Goal: Task Accomplishment & Management: Use online tool/utility

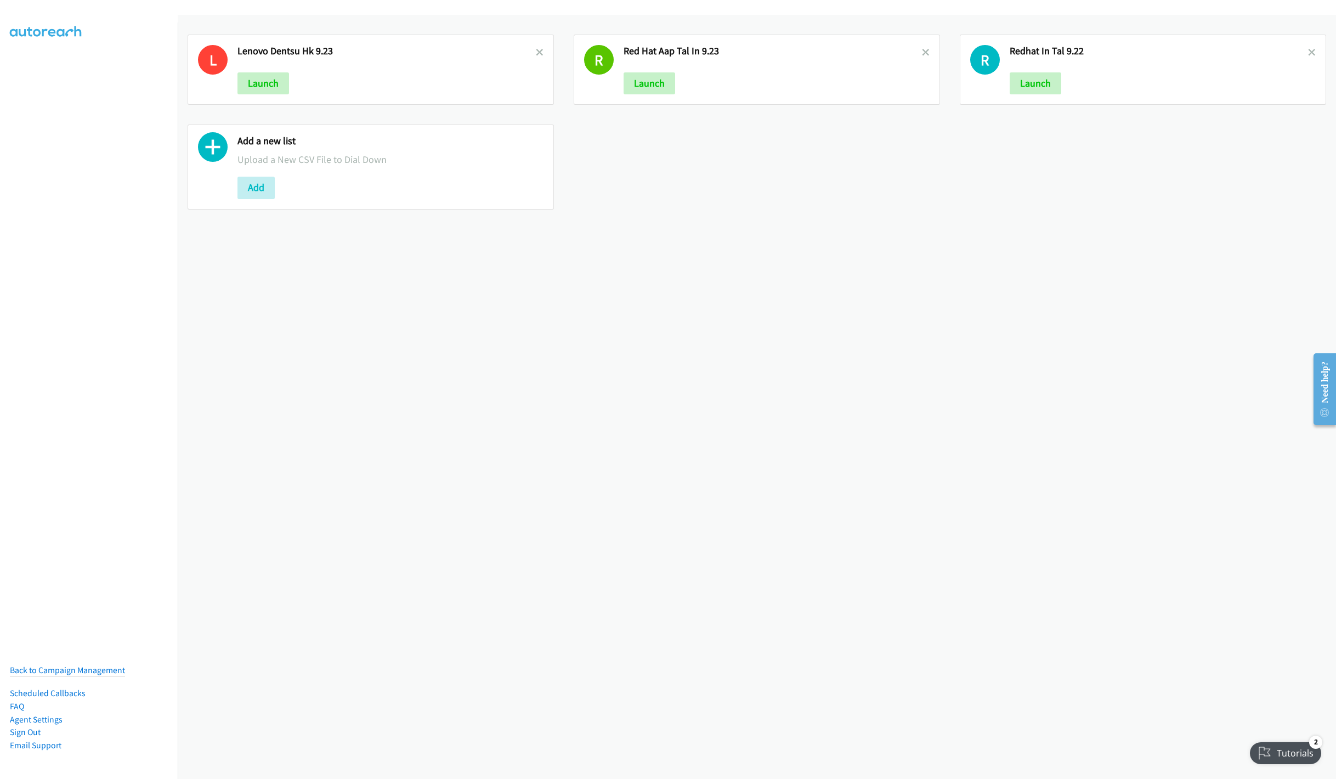
drag, startPoint x: 919, startPoint y: 48, endPoint x: 877, endPoint y: 41, distance: 42.8
click at [922, 49] on icon at bounding box center [926, 53] width 8 height 8
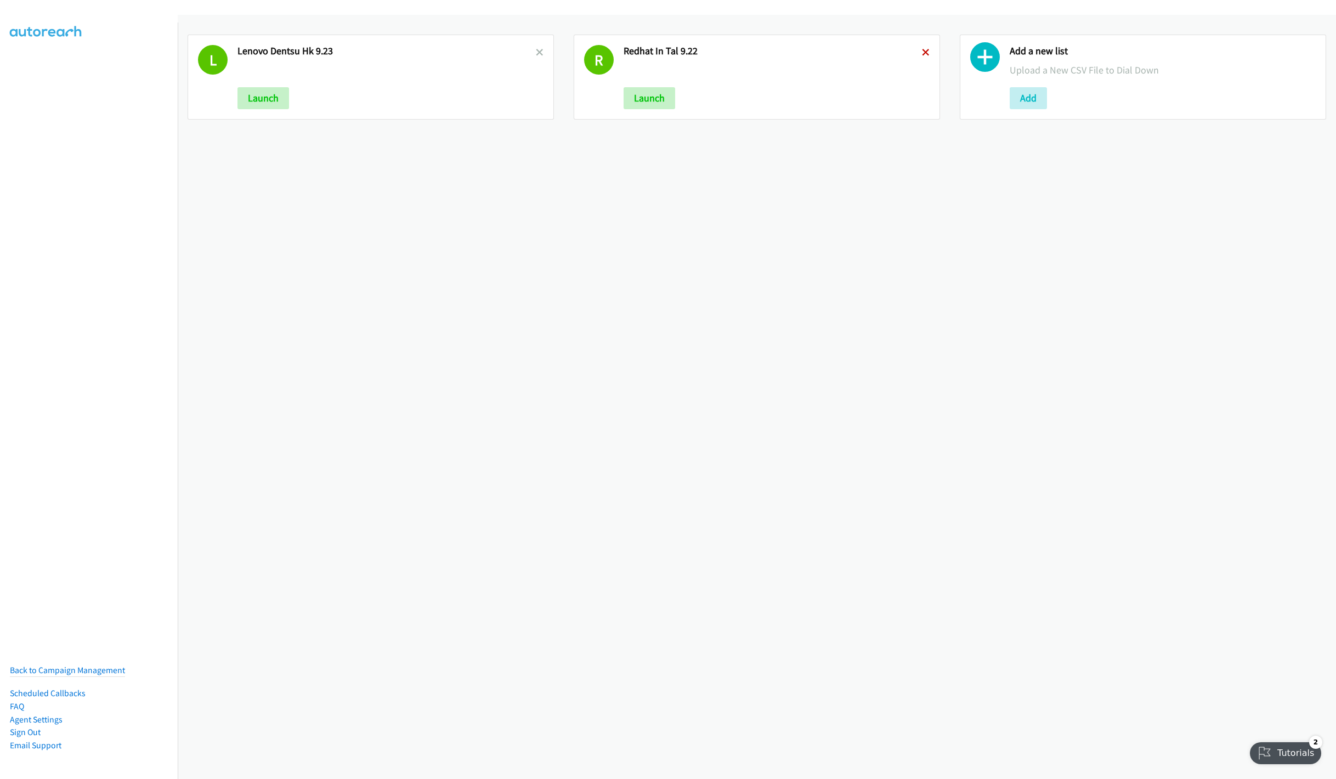
click at [922, 51] on icon at bounding box center [926, 53] width 8 height 8
click at [536, 53] on icon at bounding box center [540, 53] width 8 height 8
drag, startPoint x: 252, startPoint y: 95, endPoint x: 252, endPoint y: 154, distance: 58.1
click at [252, 95] on button "Add" at bounding box center [255, 98] width 37 height 22
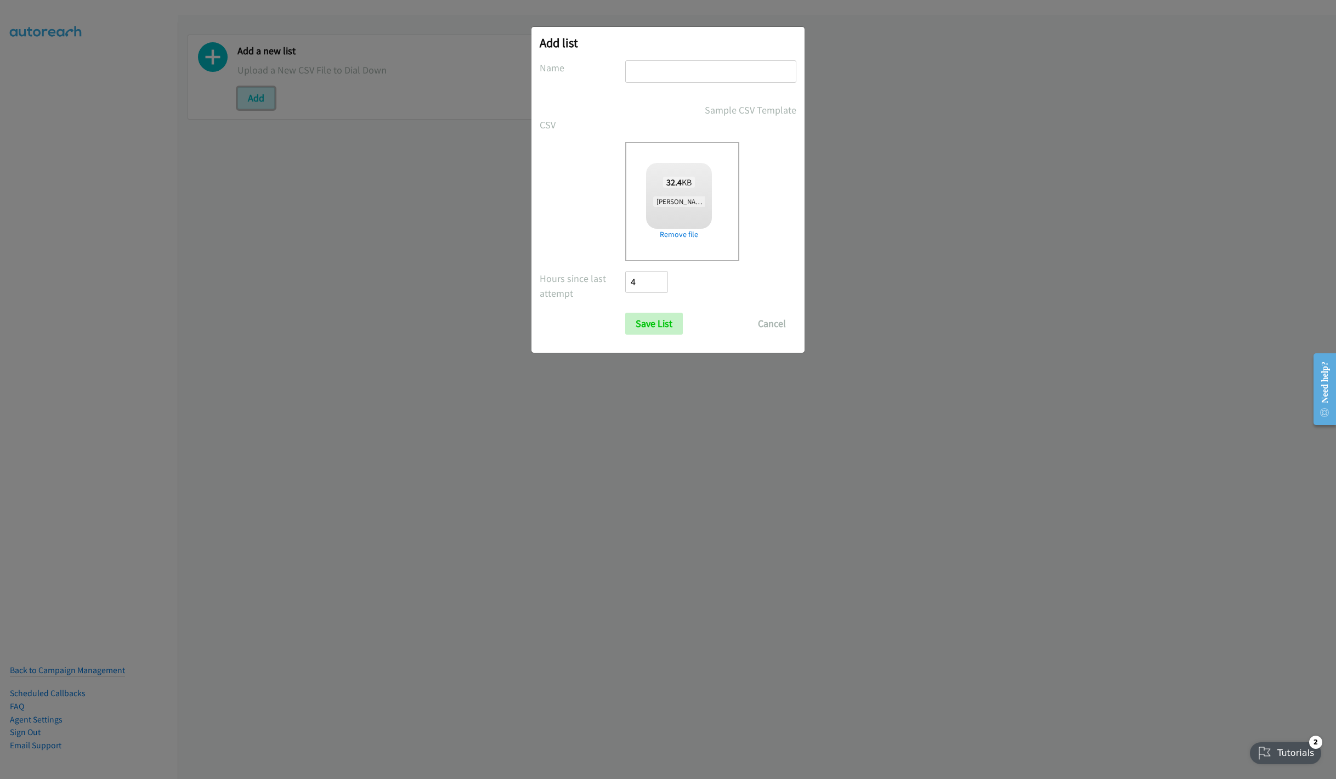
checkbox input "true"
click at [667, 71] on input "text" at bounding box center [710, 71] width 171 height 22
type input "Cisco APJ MY 9.24"
click at [637, 319] on input "Save List" at bounding box center [654, 324] width 58 height 22
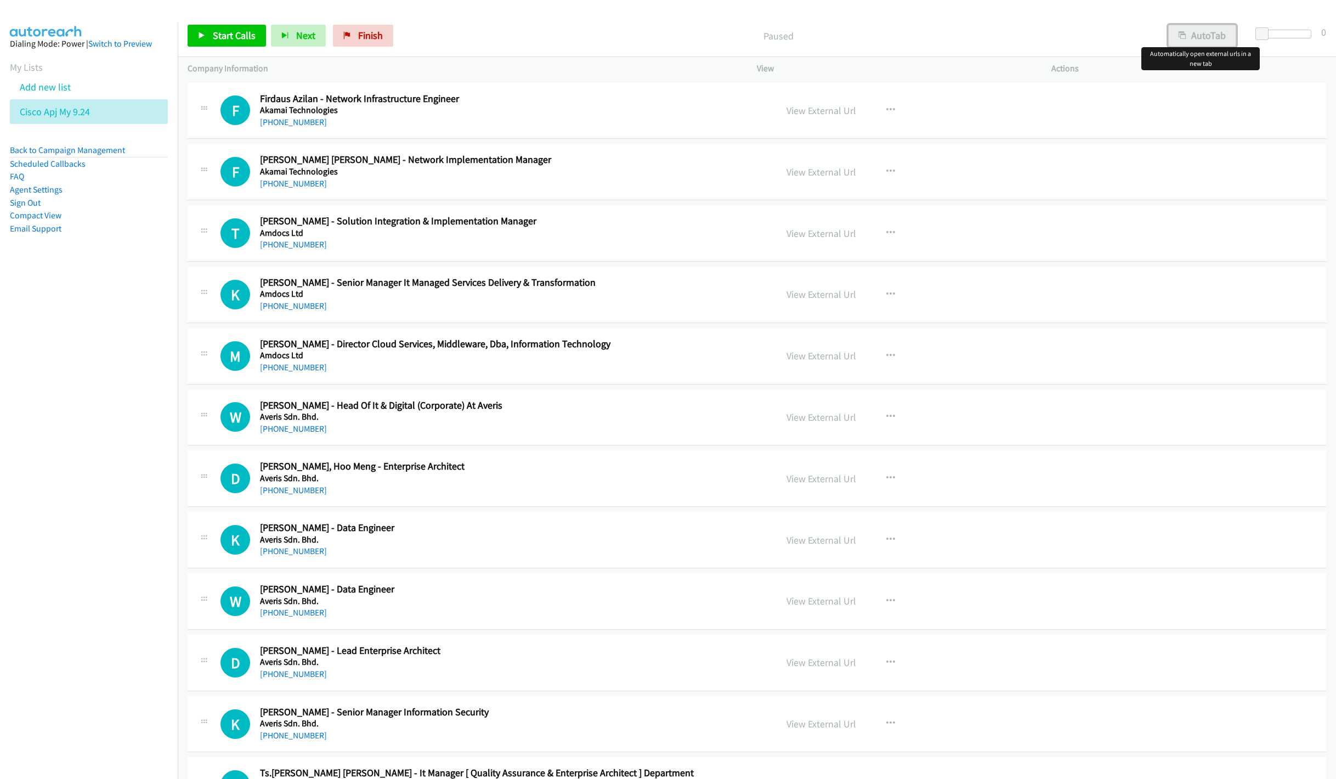
click at [1191, 38] on button "AutoTab" at bounding box center [1202, 36] width 68 height 22
click at [821, 109] on link "View External Url" at bounding box center [821, 110] width 70 height 13
click at [216, 29] on link "Start Calls" at bounding box center [227, 36] width 78 height 22
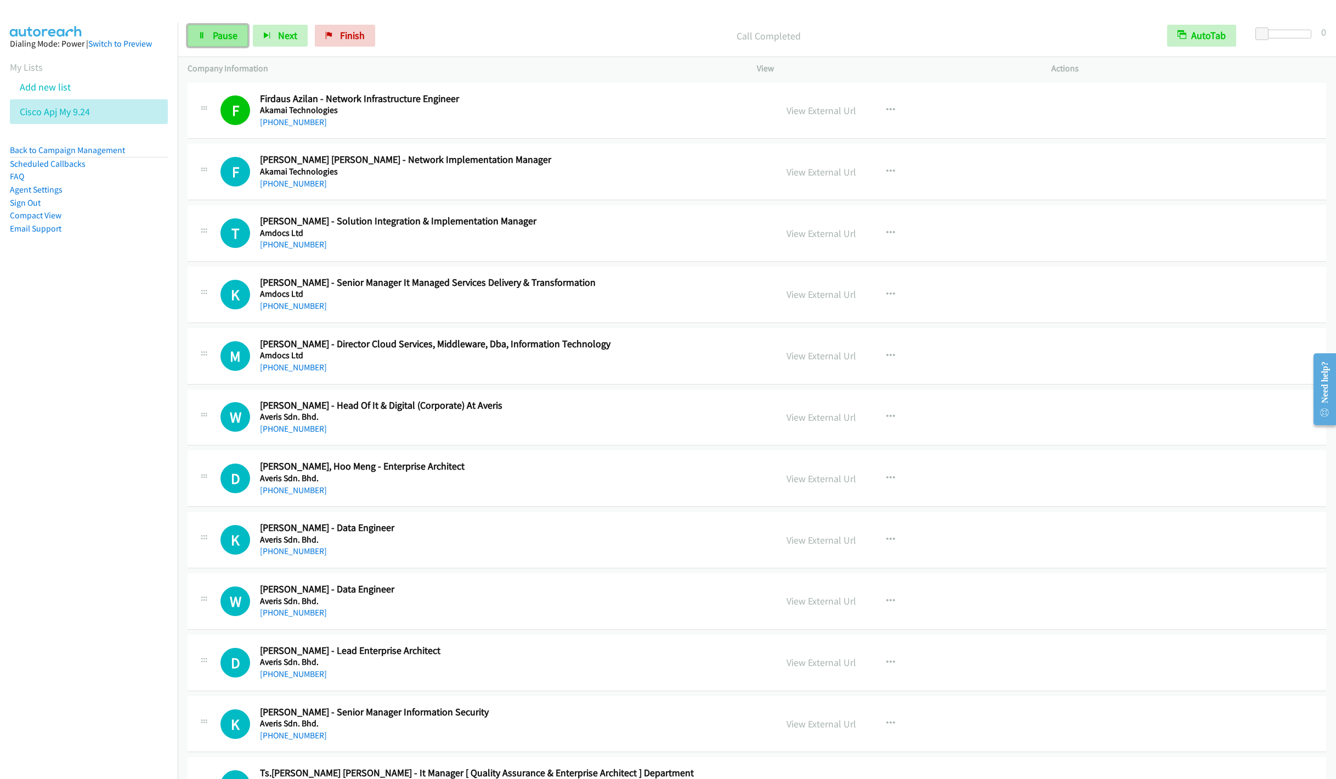
click at [222, 33] on span "Pause" at bounding box center [225, 35] width 25 height 13
click at [221, 32] on span "Start Calls" at bounding box center [234, 35] width 43 height 13
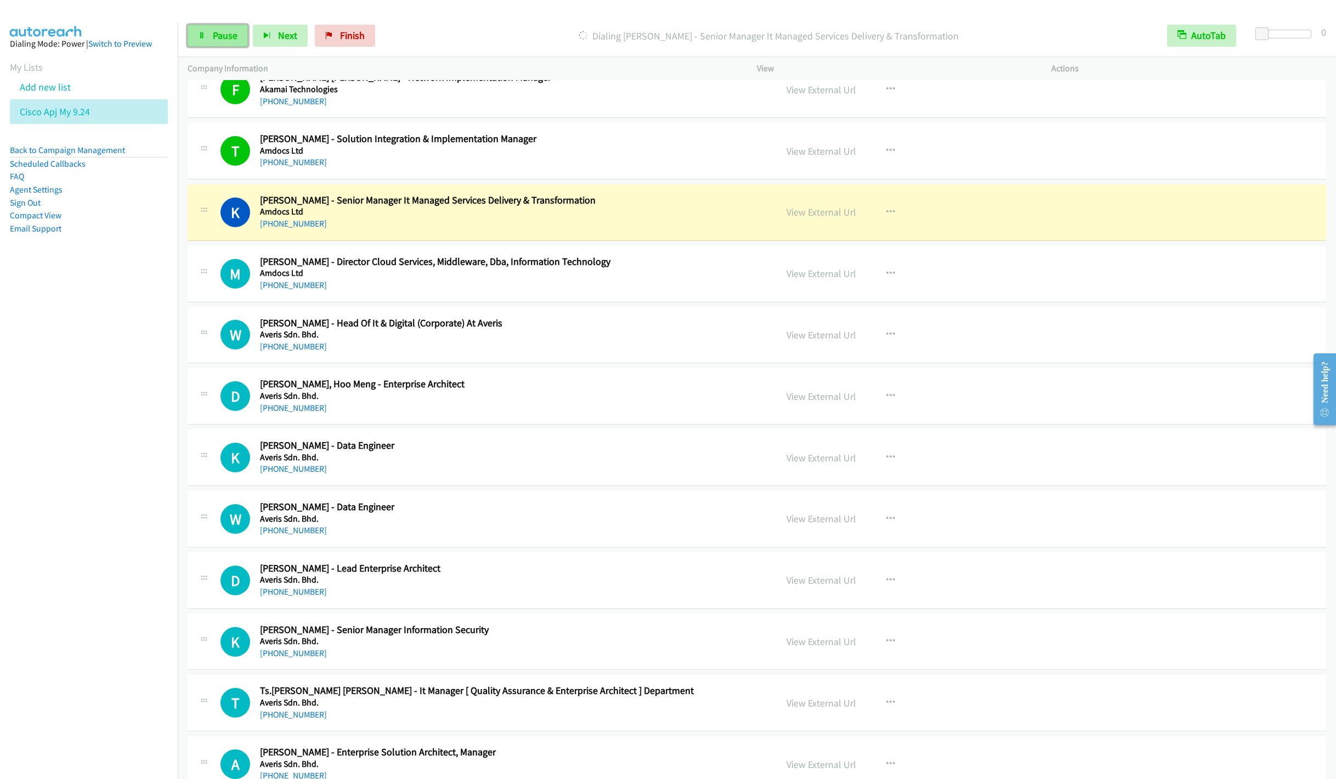
click at [223, 33] on span "Pause" at bounding box center [225, 35] width 25 height 13
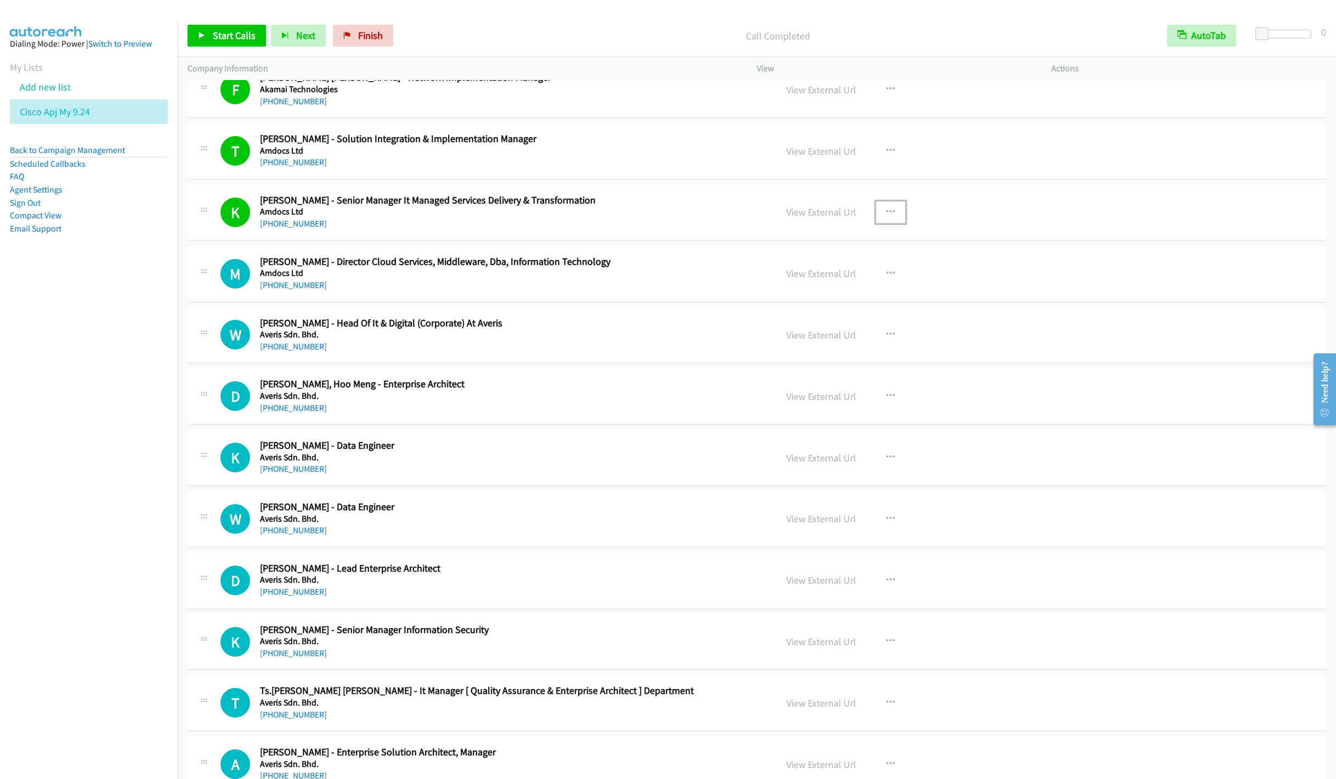
click at [886, 211] on icon "button" at bounding box center [890, 212] width 9 height 9
click at [839, 308] on link "Remove from list" at bounding box center [832, 306] width 146 height 22
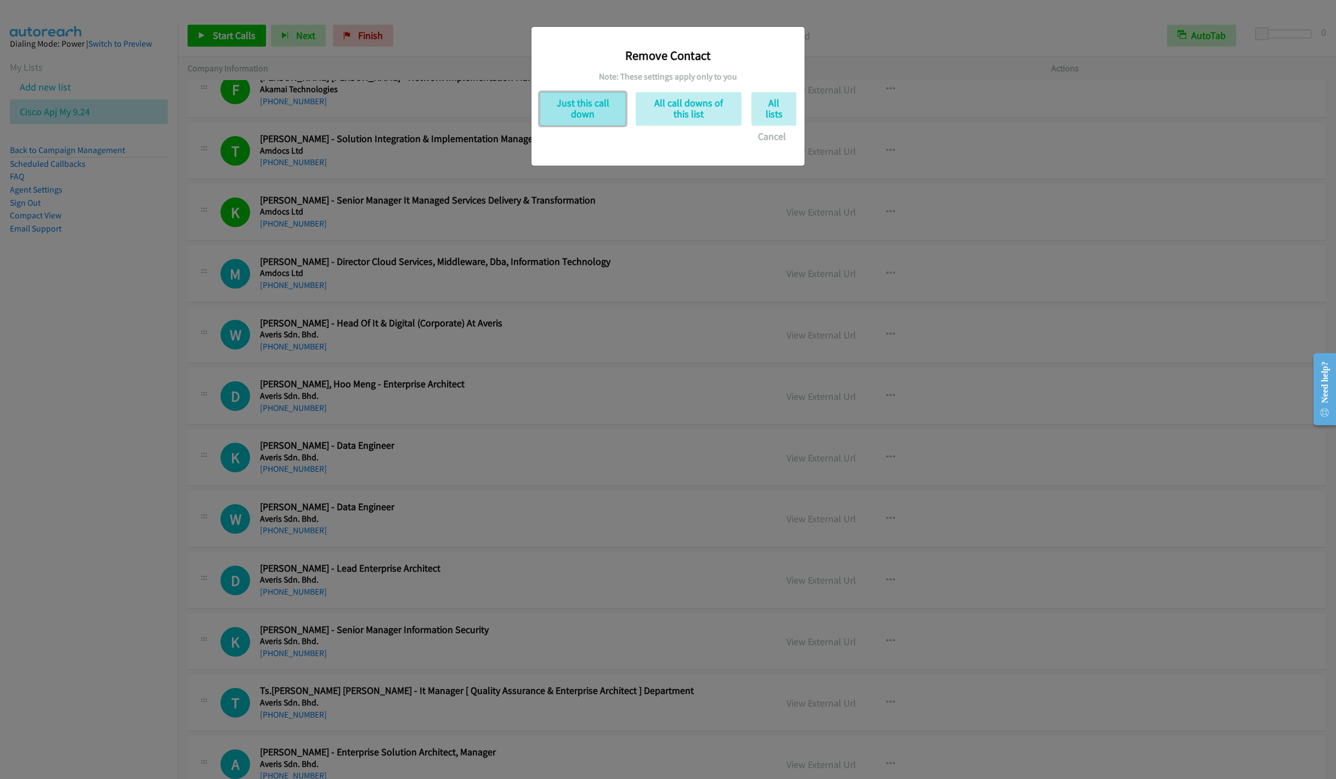
click at [587, 112] on button "Just this call down" at bounding box center [582, 108] width 86 height 33
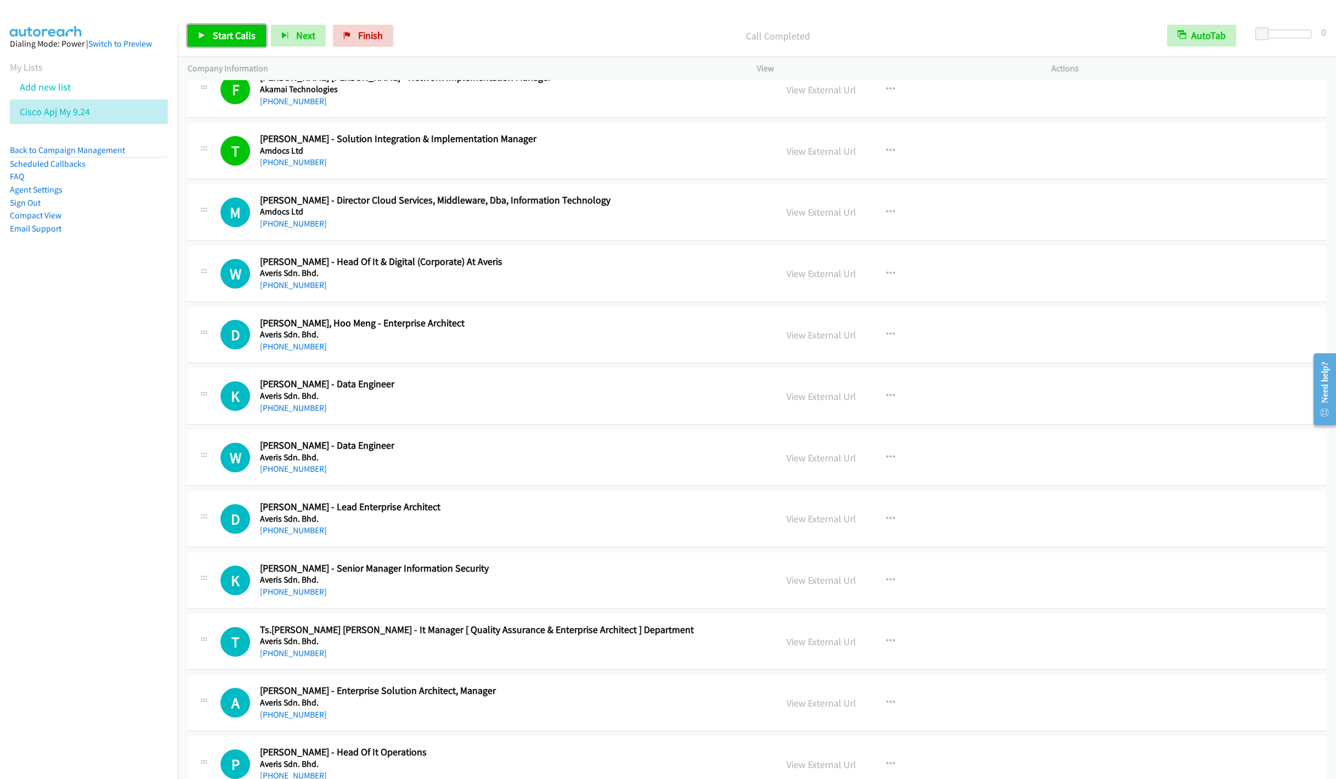
click at [215, 37] on span "Start Calls" at bounding box center [234, 35] width 43 height 13
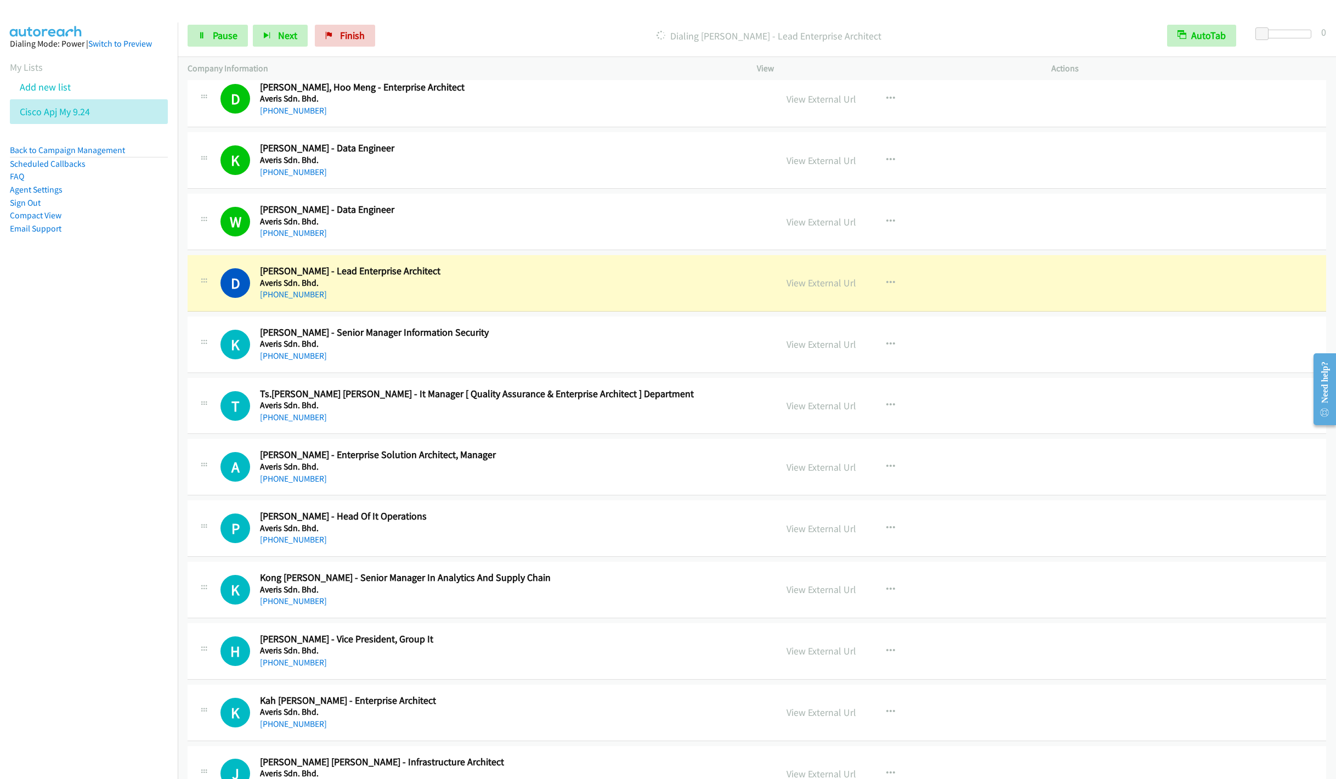
scroll to position [411, 0]
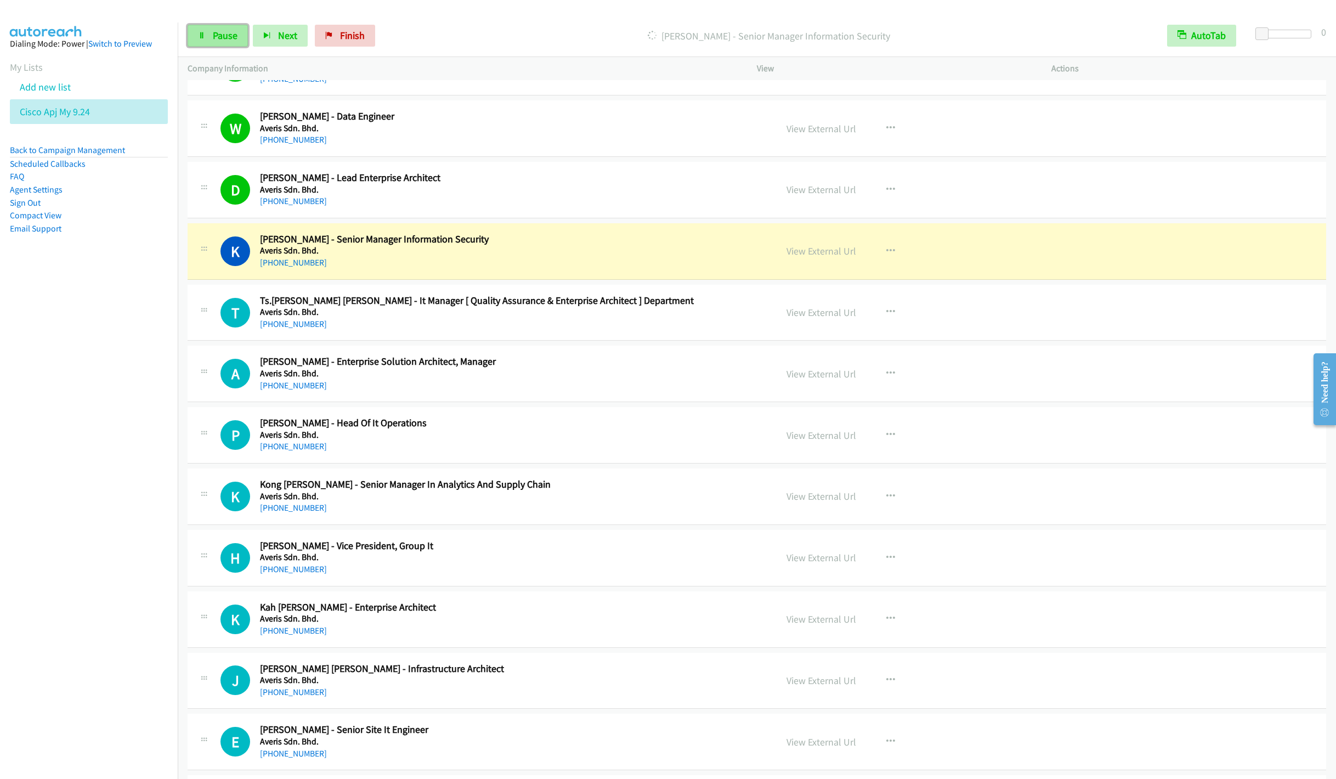
click at [213, 41] on span "Pause" at bounding box center [225, 35] width 25 height 13
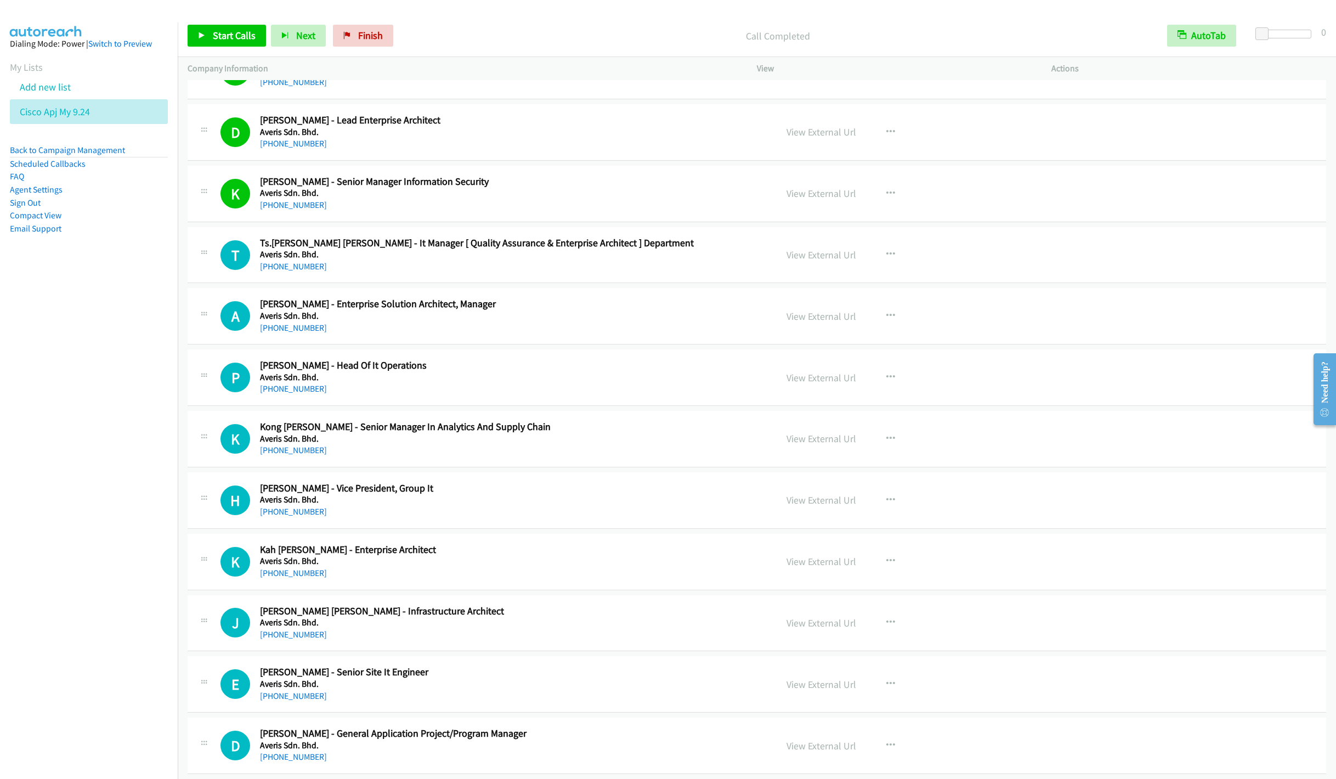
scroll to position [493, 0]
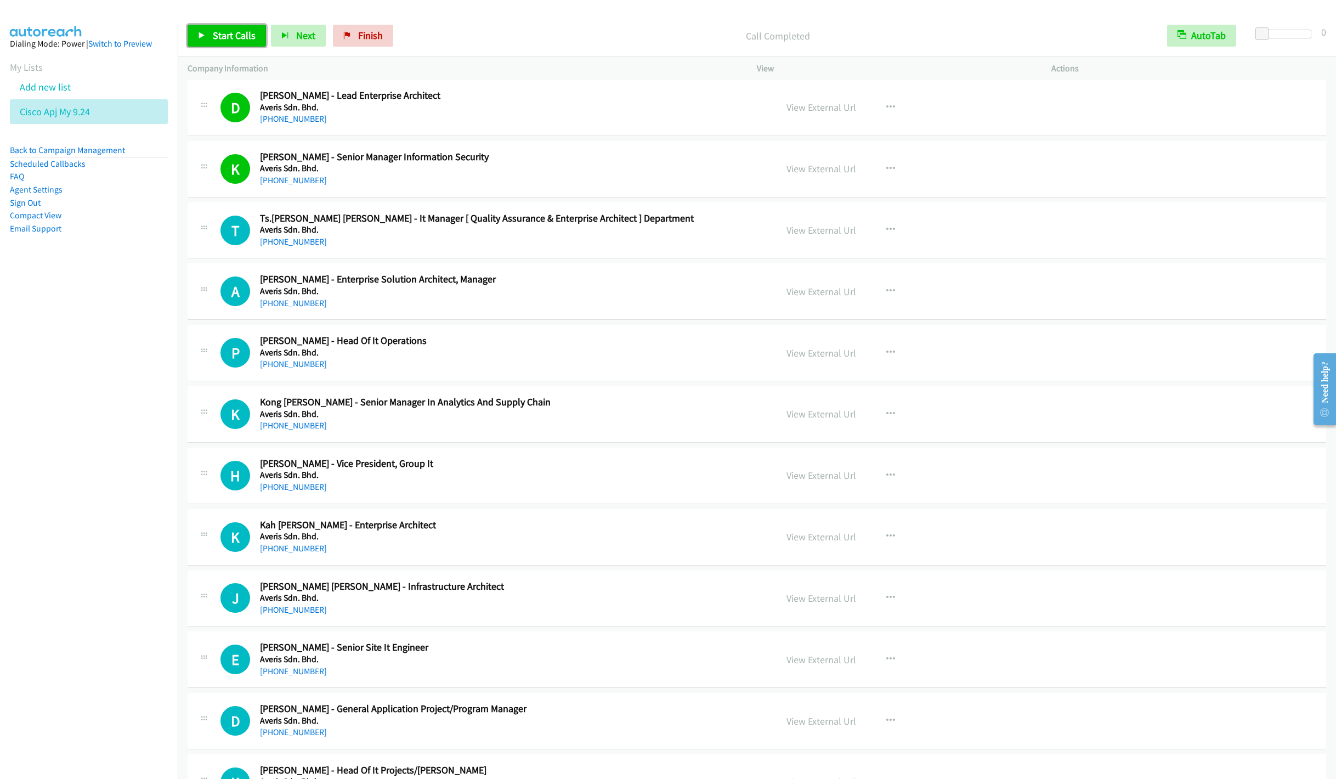
click at [223, 38] on span "Start Calls" at bounding box center [234, 35] width 43 height 13
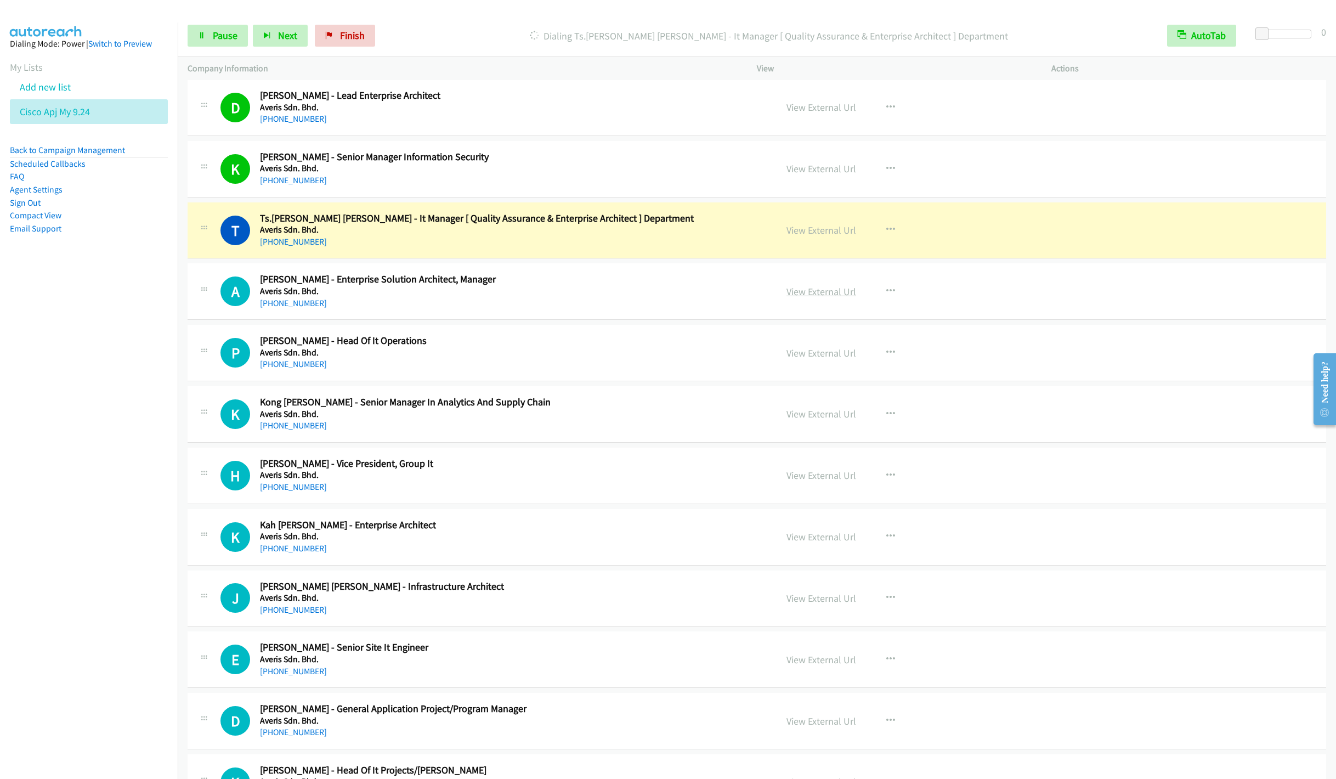
click at [833, 298] on link "View External Url" at bounding box center [821, 291] width 70 height 13
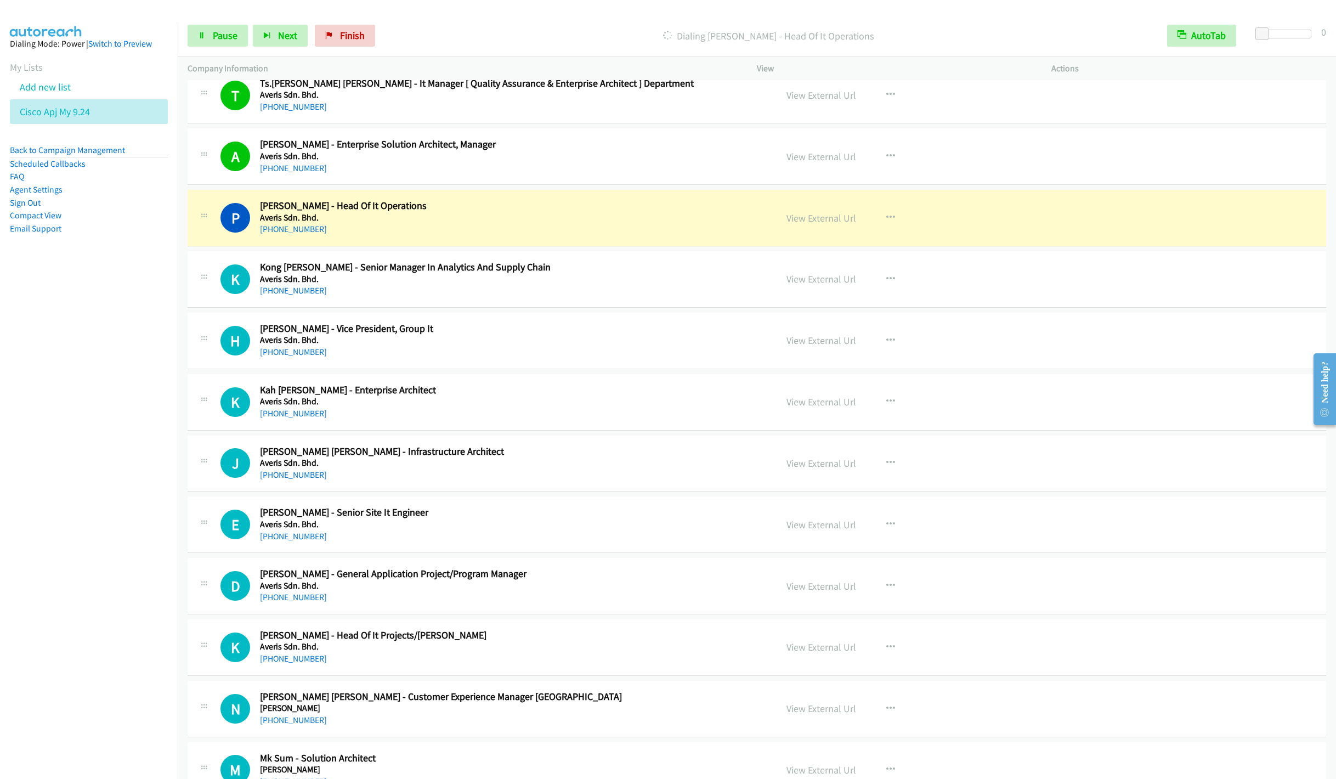
scroll to position [658, 0]
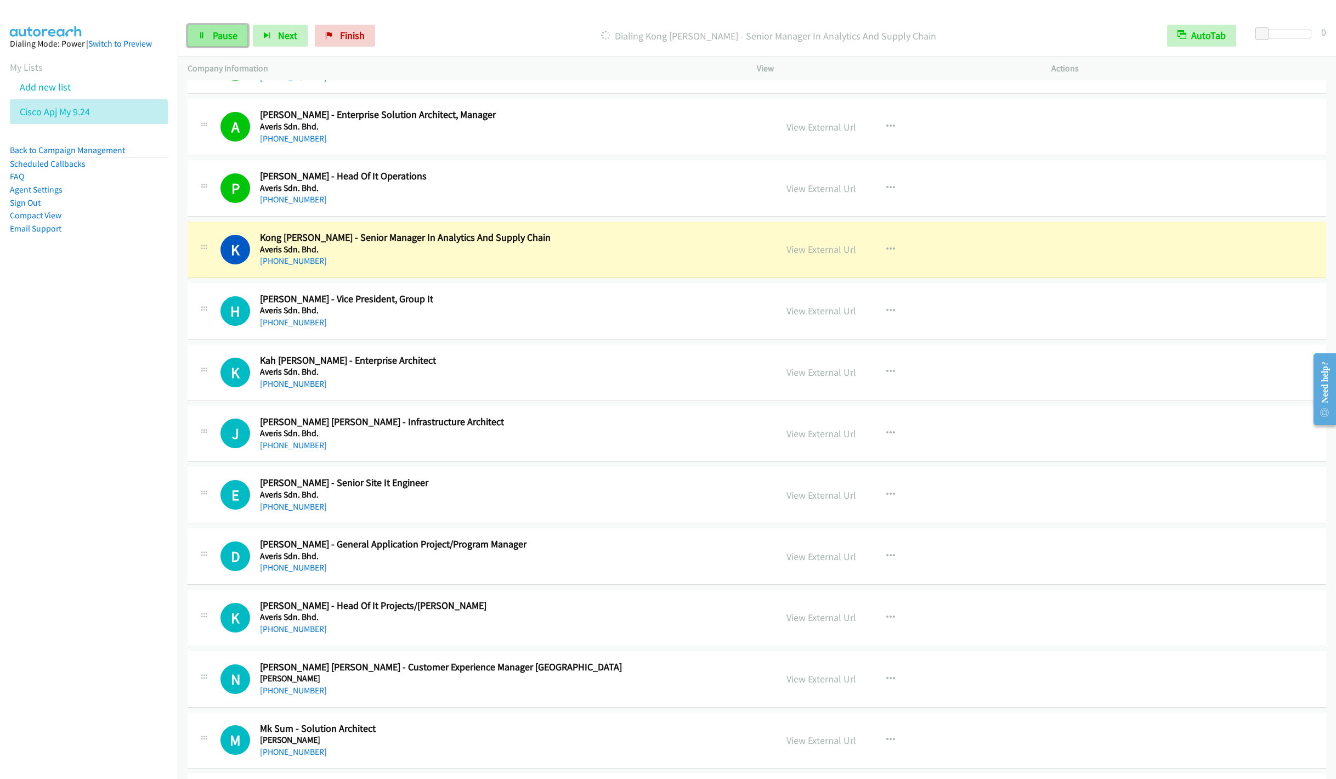
click at [215, 39] on span "Pause" at bounding box center [225, 35] width 25 height 13
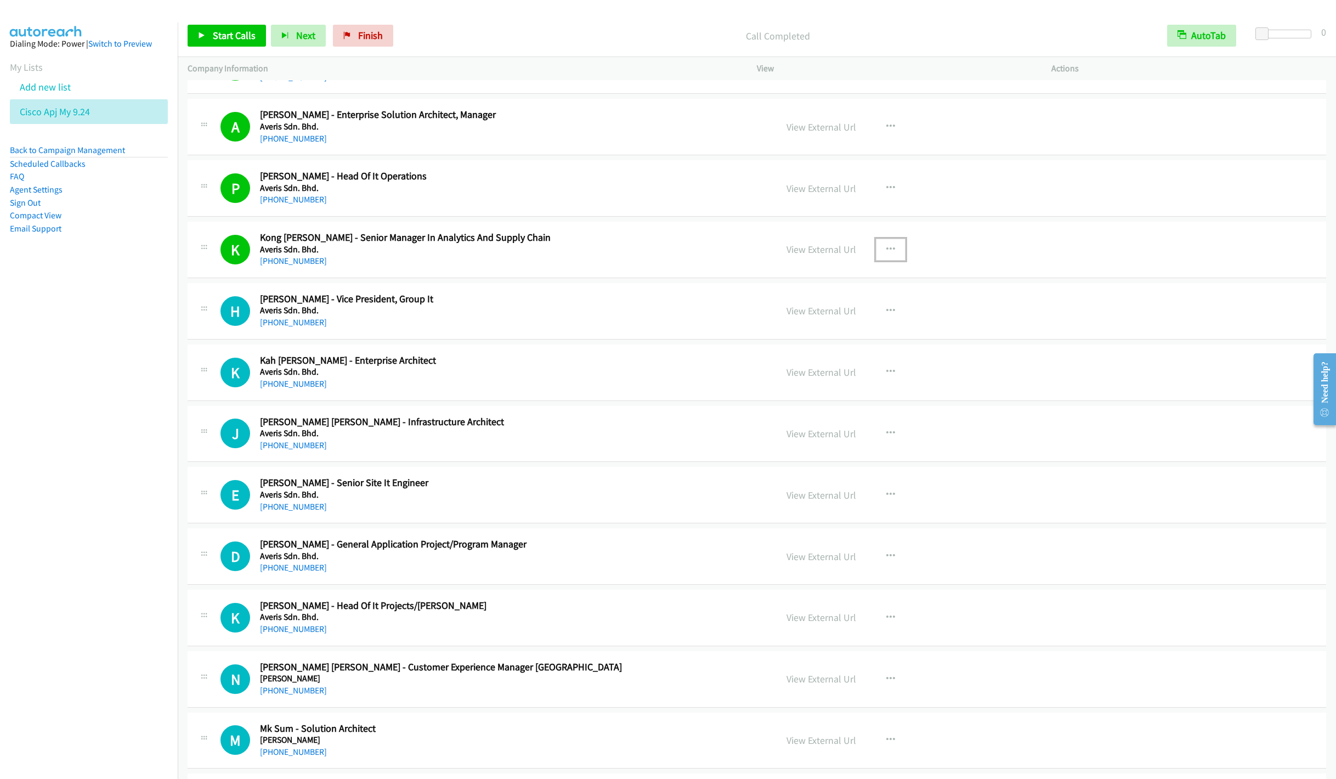
click at [886, 252] on icon "button" at bounding box center [890, 249] width 9 height 9
click at [790, 353] on link "Remove from list" at bounding box center [832, 343] width 146 height 22
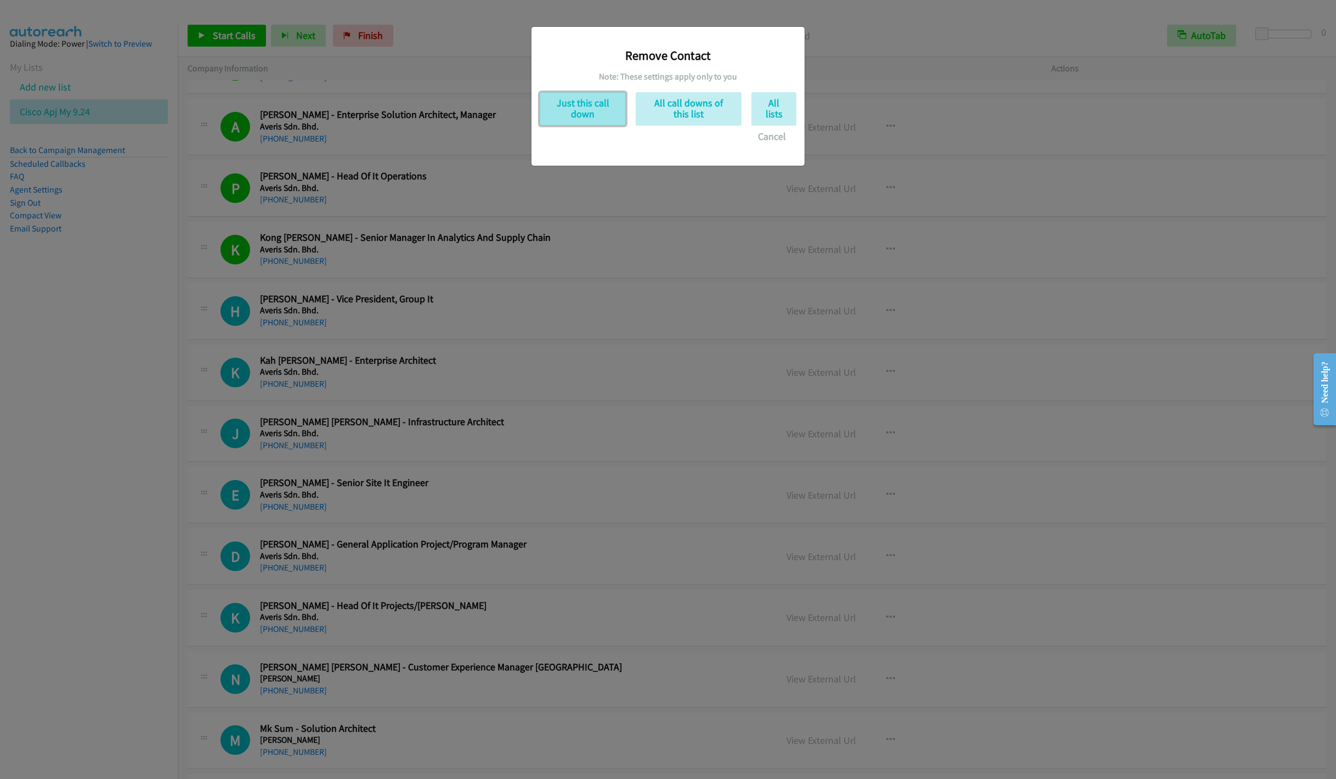
drag, startPoint x: 563, startPoint y: 112, endPoint x: 558, endPoint y: 117, distance: 6.6
click at [561, 112] on button "Just this call down" at bounding box center [582, 108] width 86 height 33
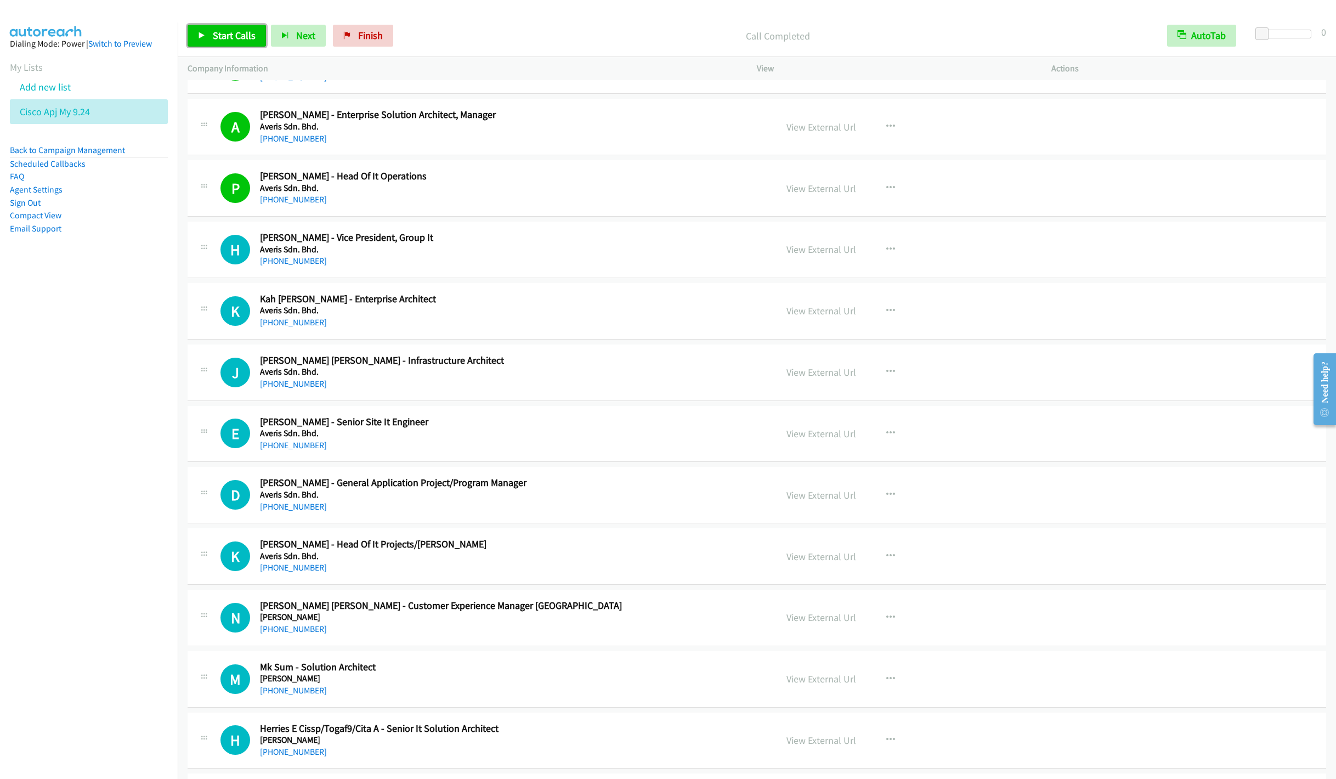
click at [227, 30] on span "Start Calls" at bounding box center [234, 35] width 43 height 13
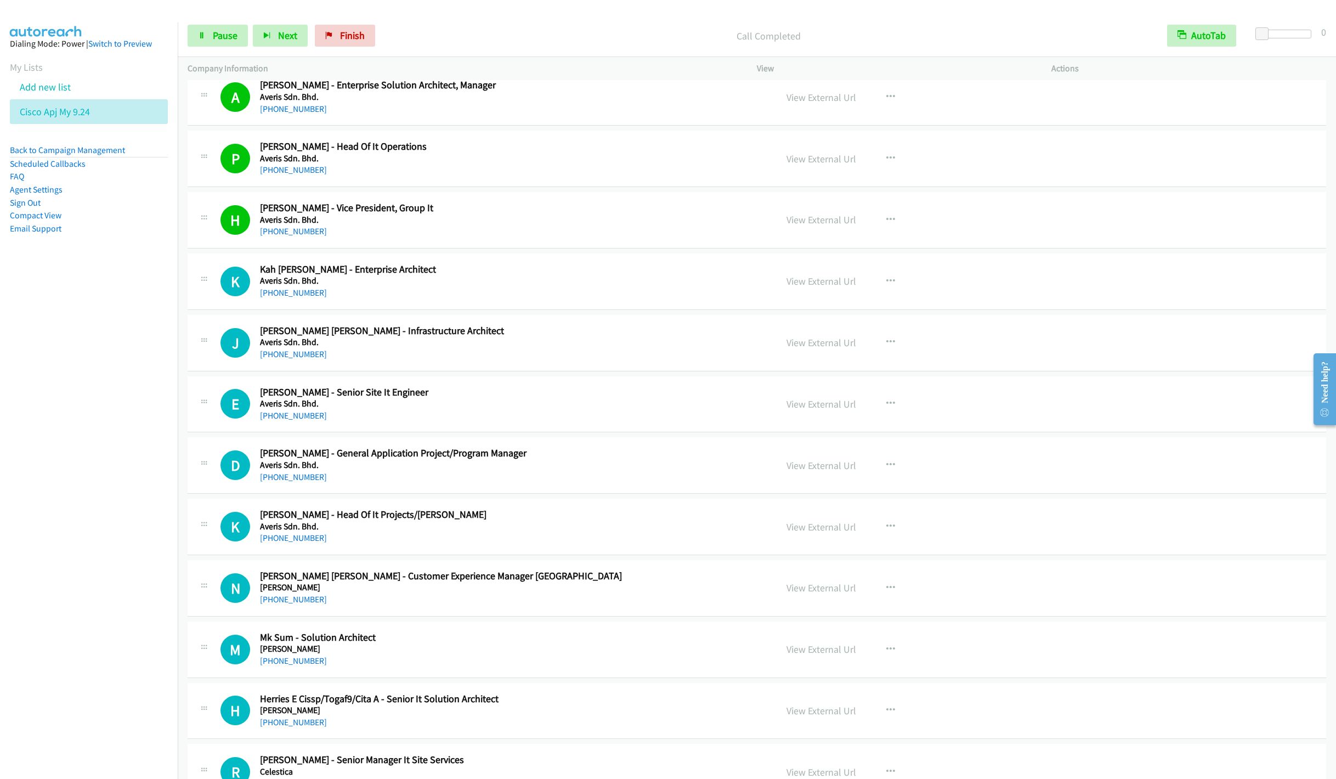
scroll to position [740, 0]
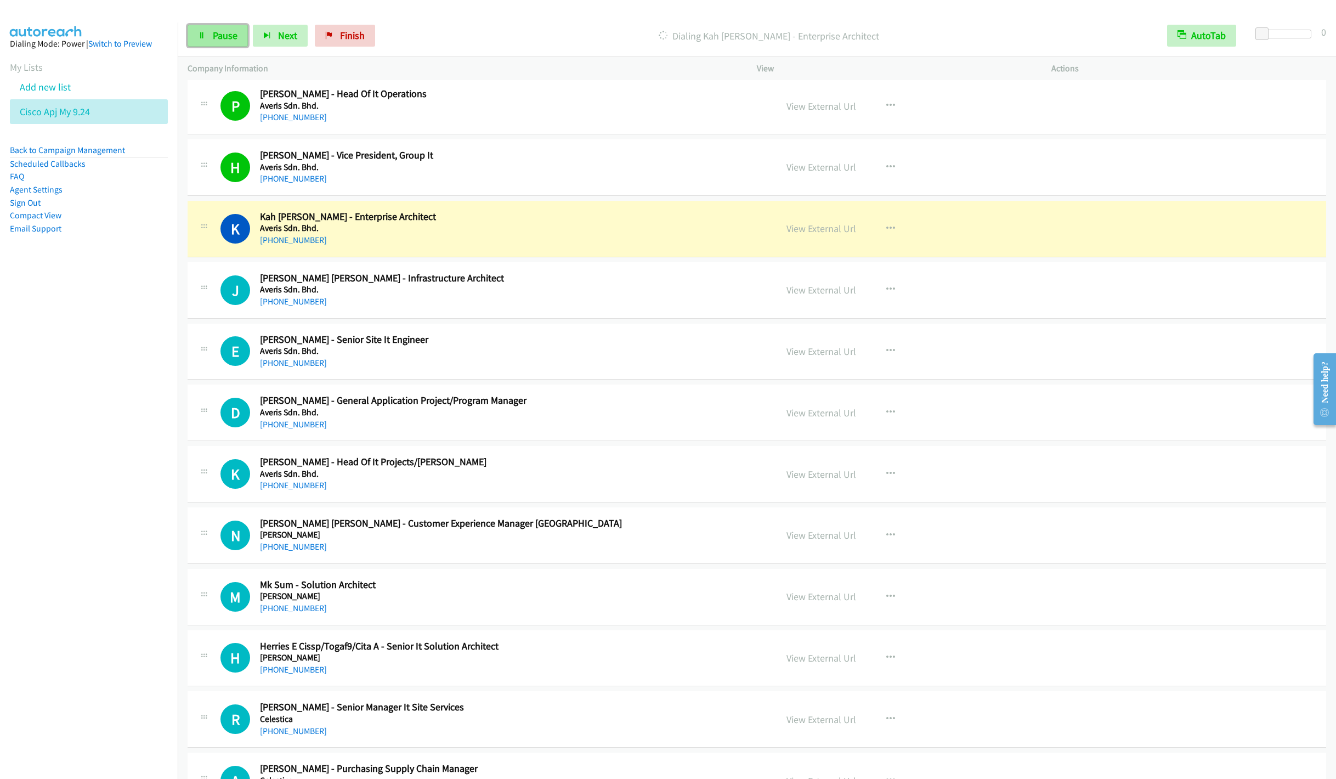
click at [216, 35] on span "Pause" at bounding box center [225, 35] width 25 height 13
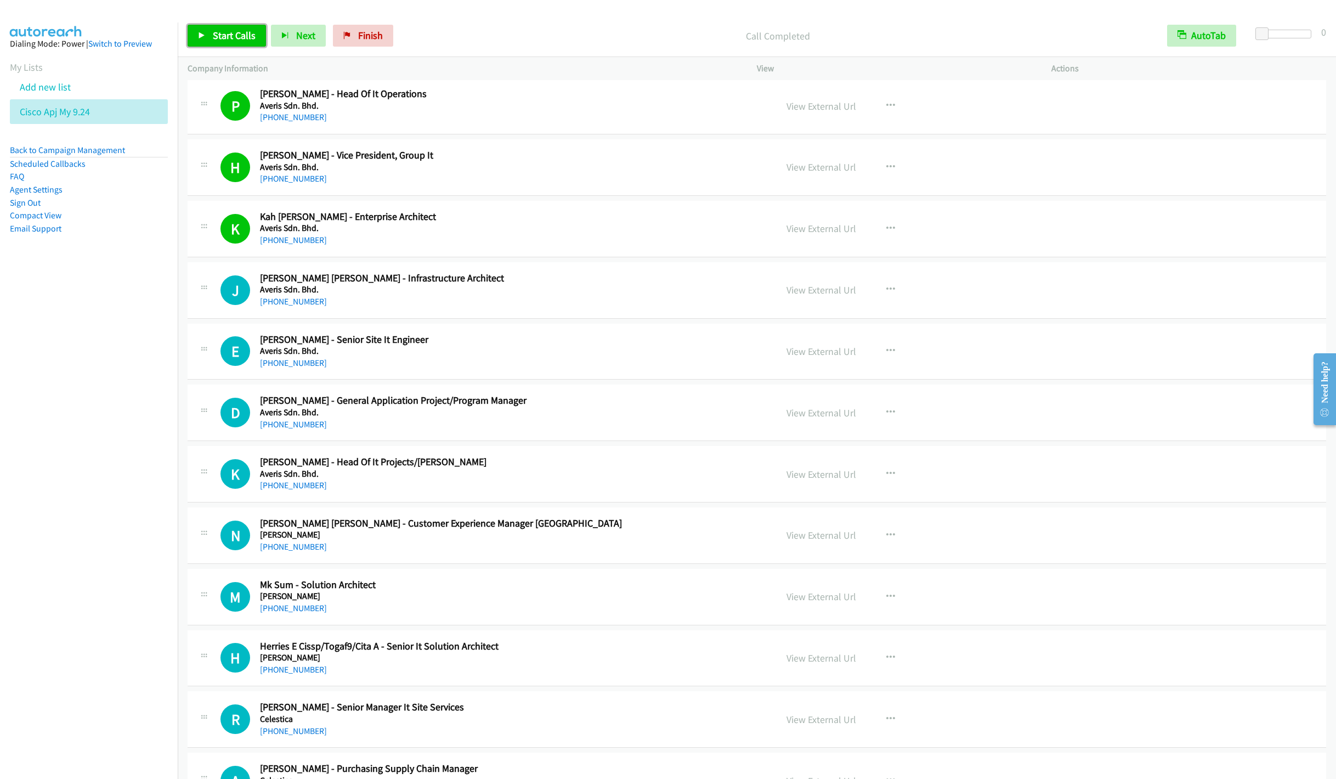
click at [205, 40] on link "Start Calls" at bounding box center [227, 36] width 78 height 22
click at [886, 229] on icon "button" at bounding box center [890, 228] width 9 height 9
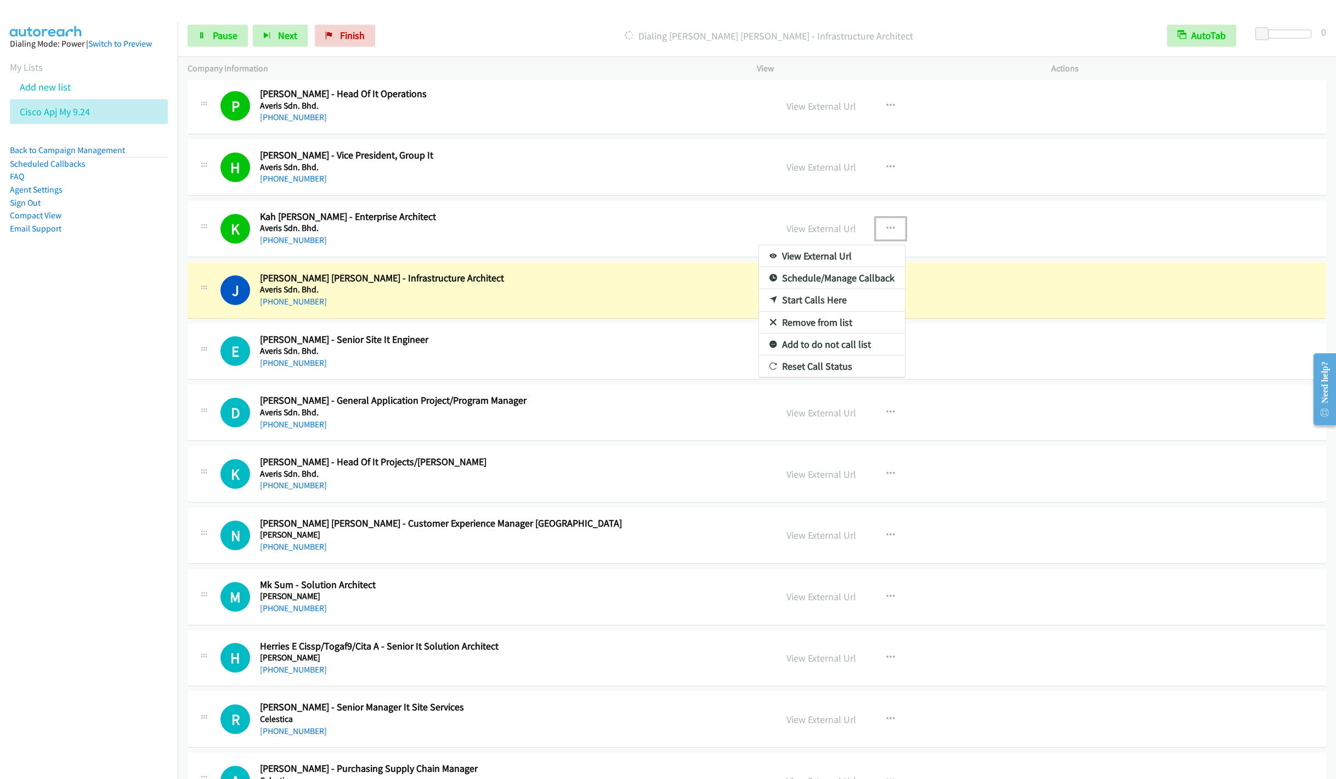
click at [826, 328] on link "Remove from list" at bounding box center [832, 322] width 146 height 22
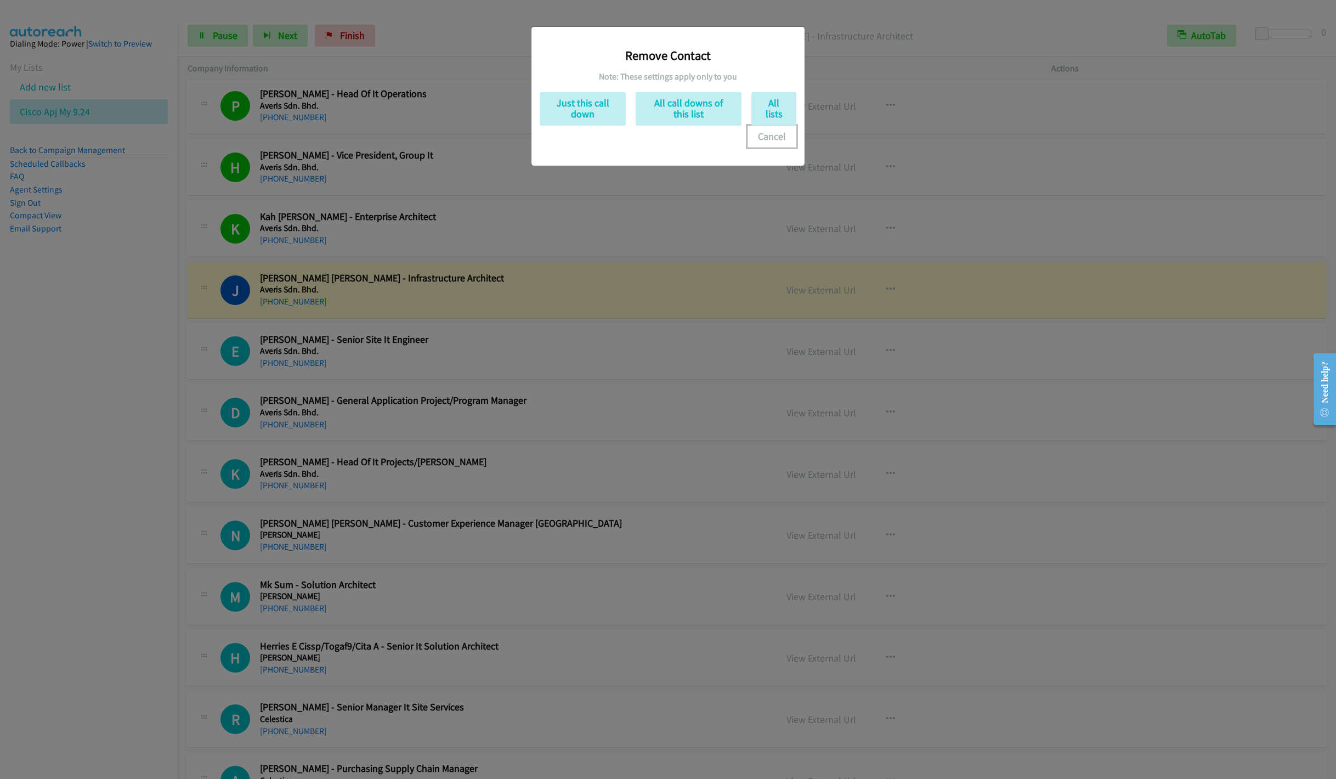
click at [760, 137] on button "Cancel" at bounding box center [771, 137] width 49 height 22
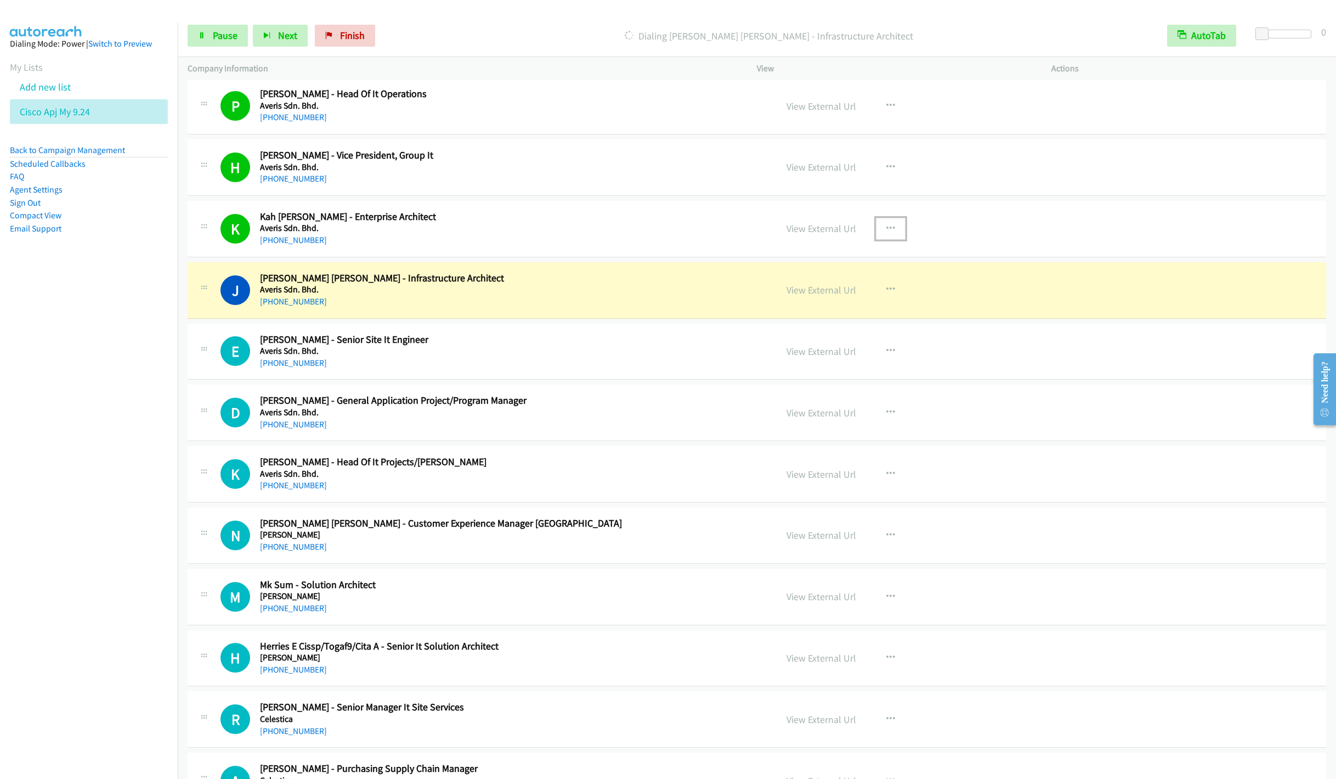
click at [882, 226] on button "button" at bounding box center [891, 229] width 30 height 22
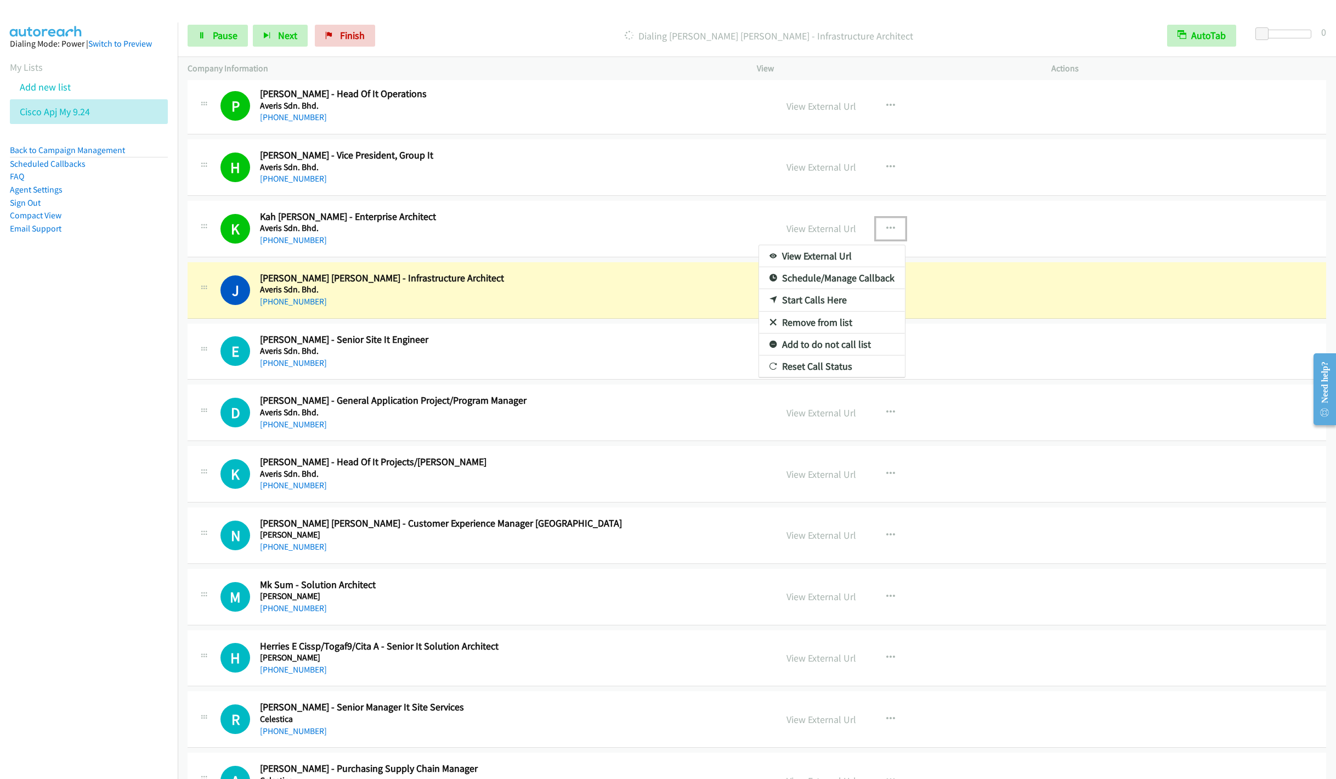
click at [806, 329] on link "Remove from list" at bounding box center [832, 322] width 146 height 22
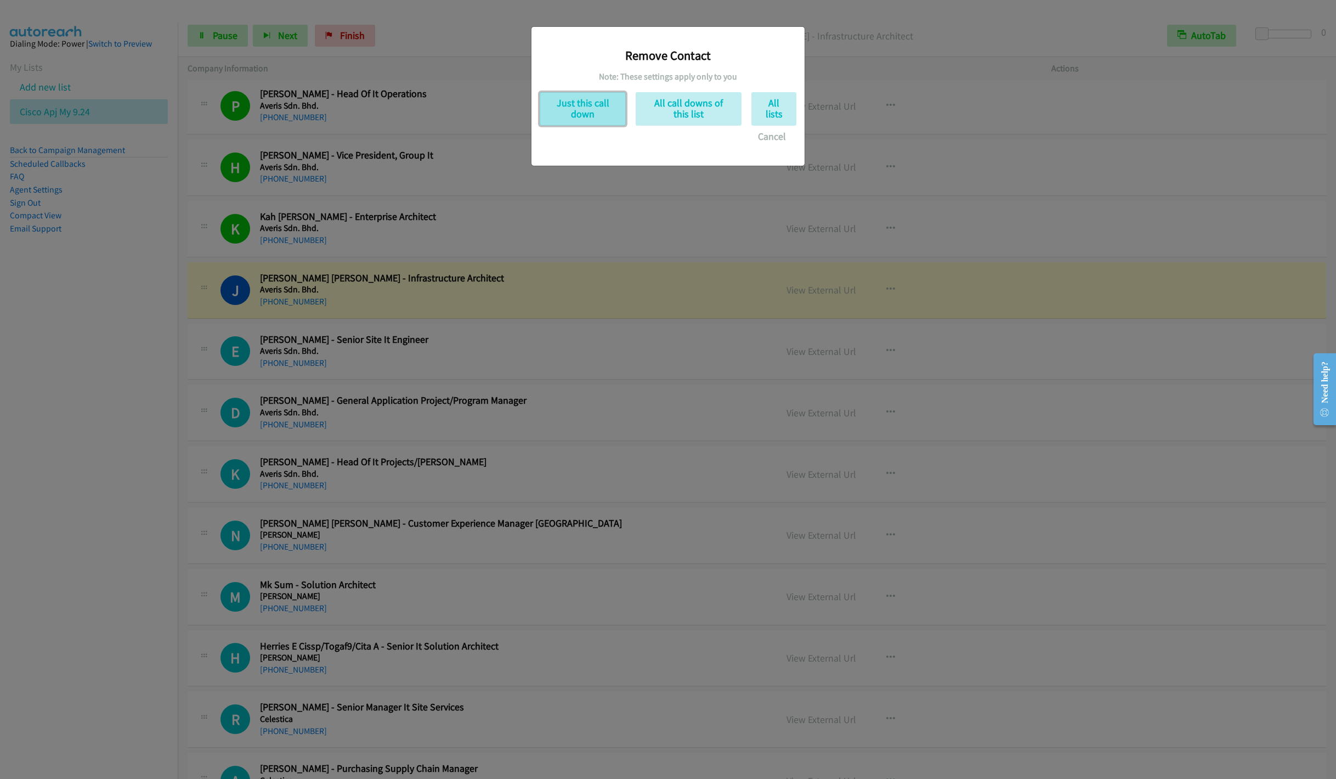
click at [569, 116] on button "Just this call down" at bounding box center [582, 108] width 86 height 33
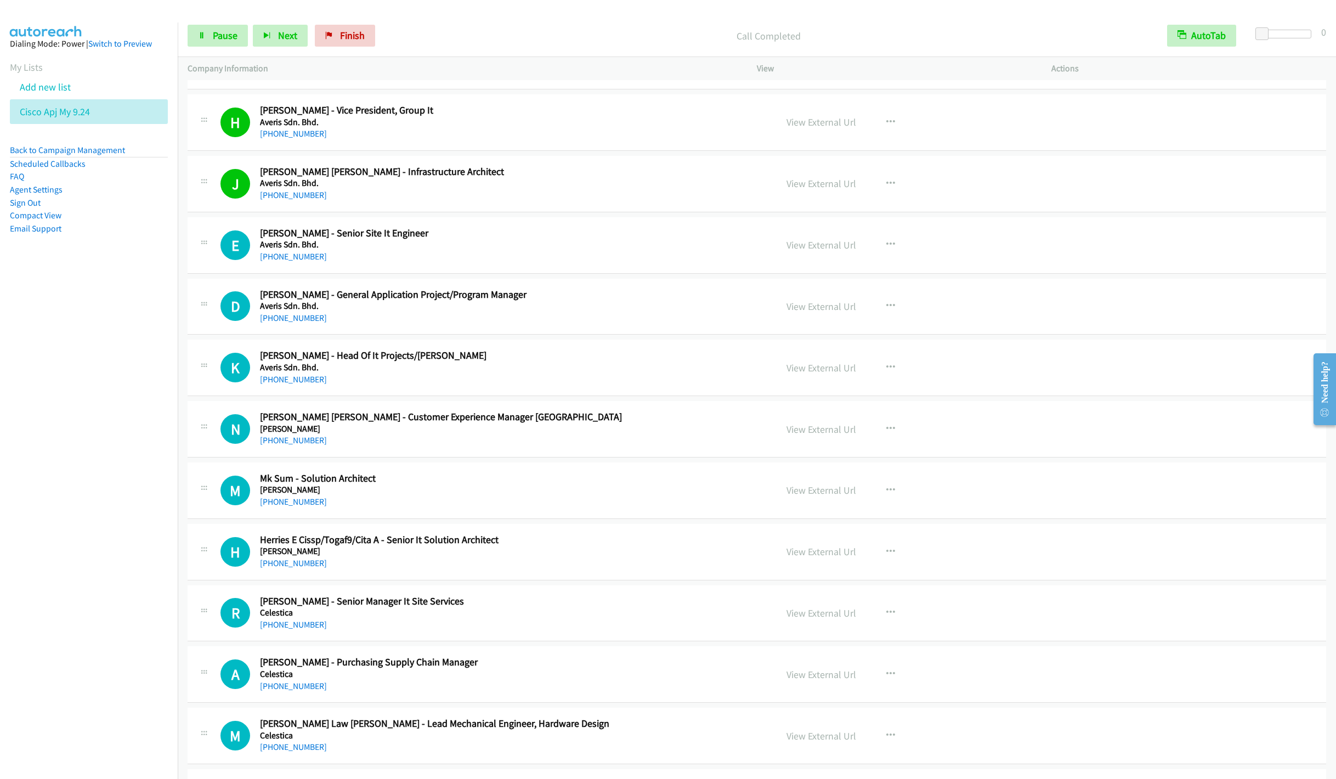
scroll to position [822, 0]
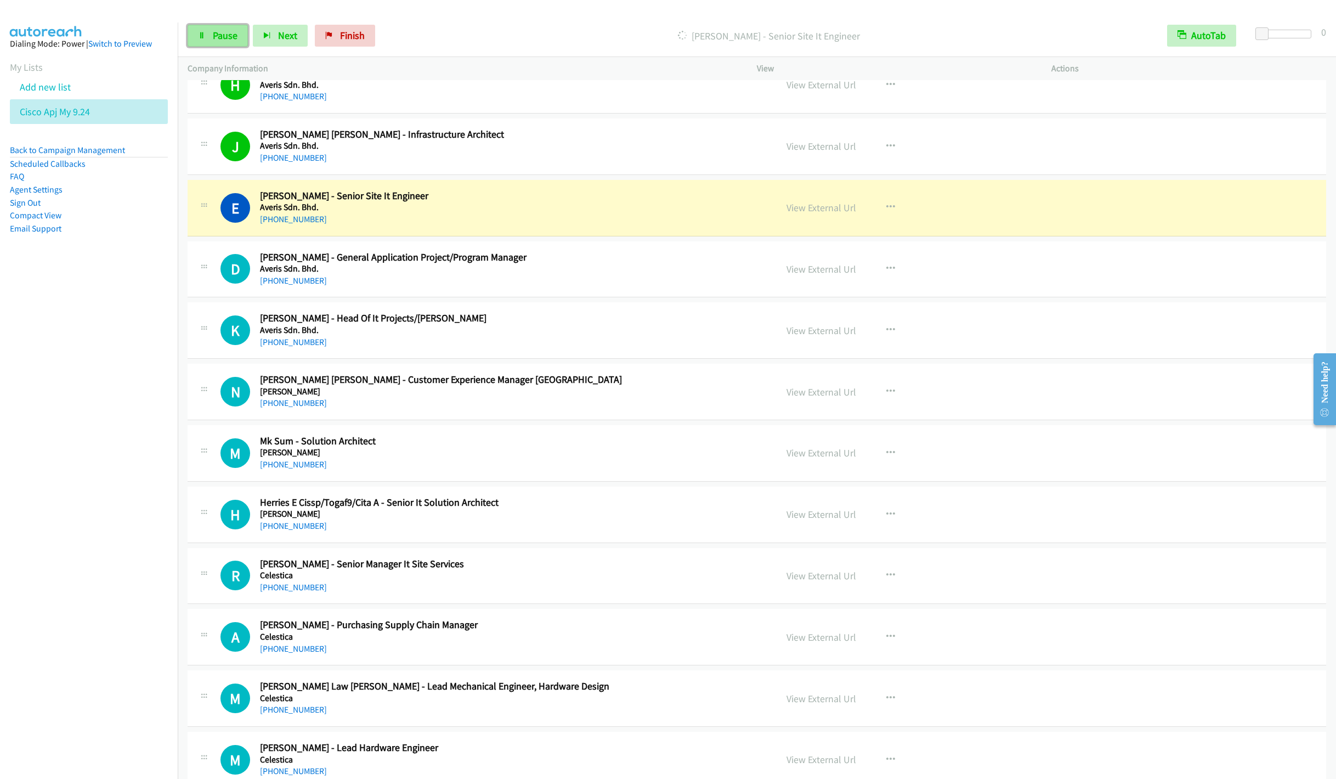
click at [219, 43] on link "Pause" at bounding box center [218, 36] width 60 height 22
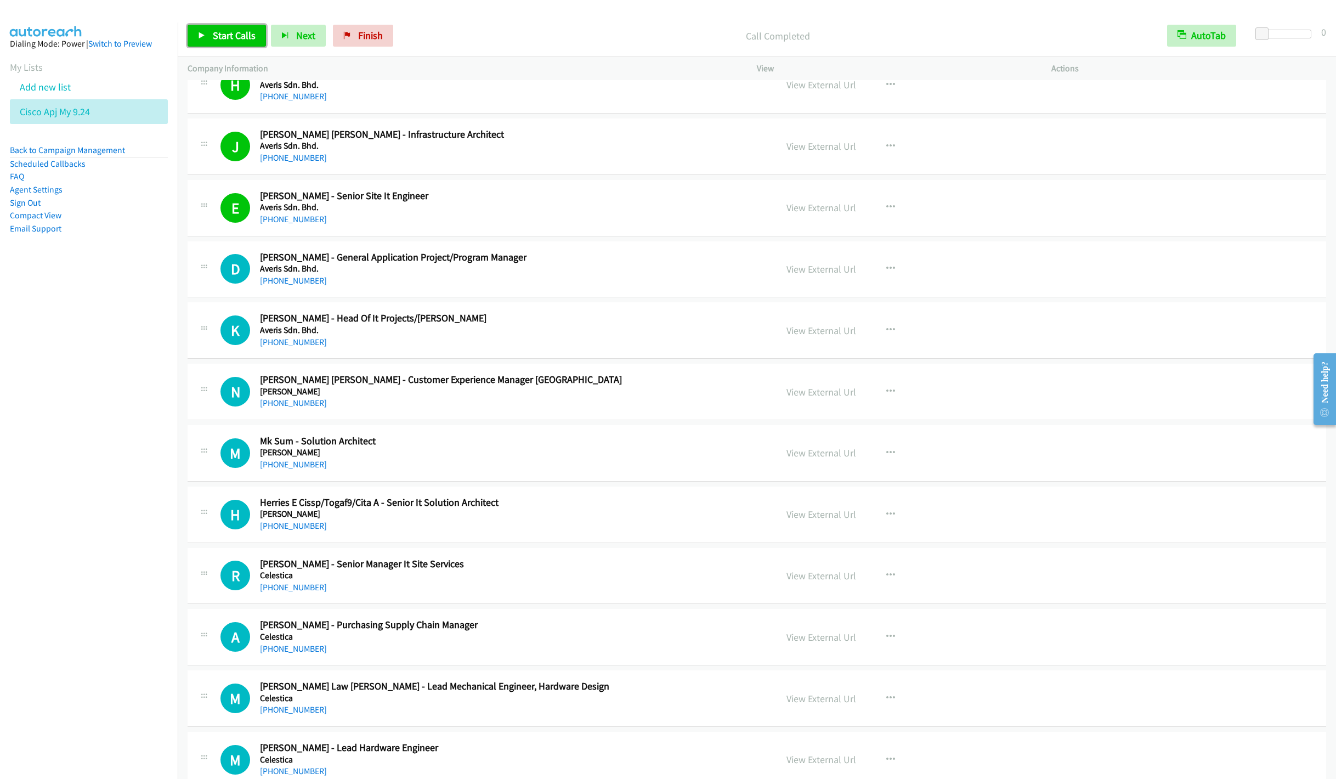
click at [219, 39] on span "Start Calls" at bounding box center [234, 35] width 43 height 13
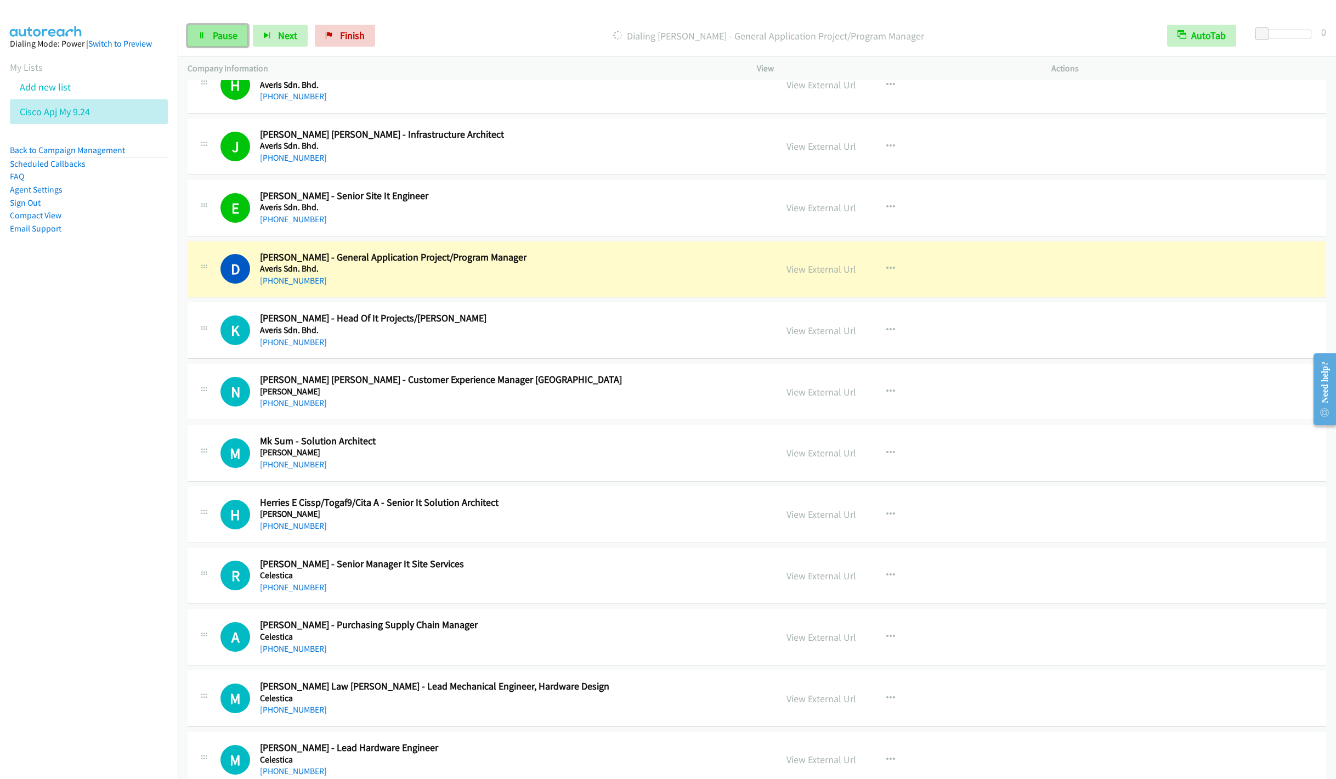
click at [216, 36] on span "Pause" at bounding box center [225, 35] width 25 height 13
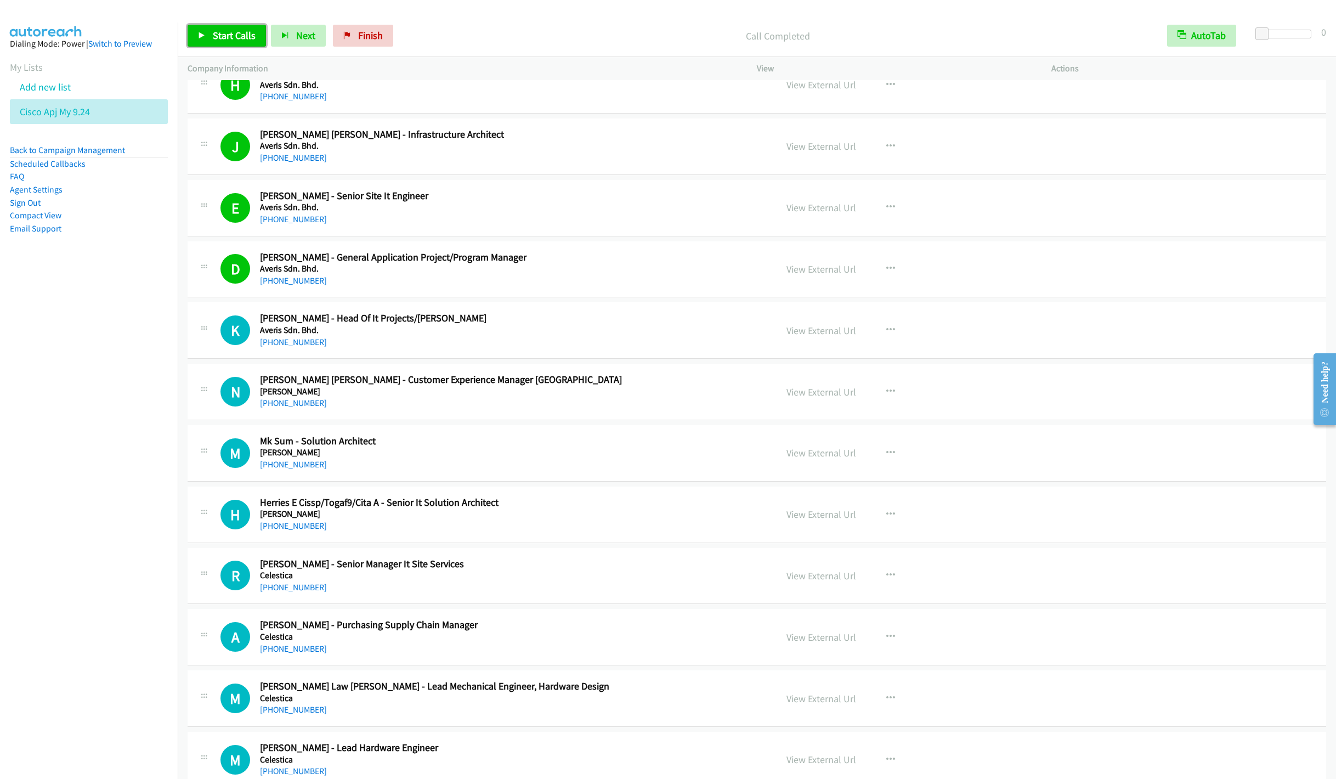
click at [219, 38] on span "Start Calls" at bounding box center [234, 35] width 43 height 13
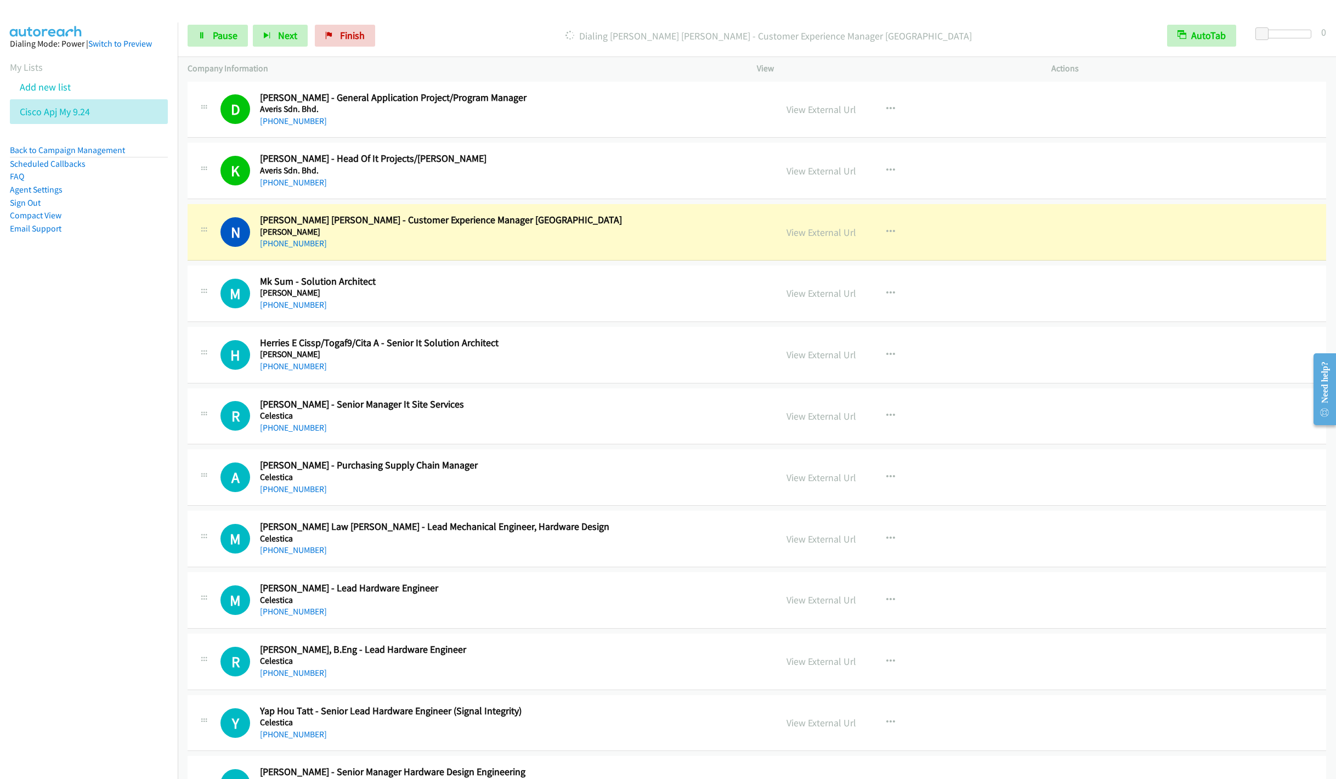
scroll to position [987, 0]
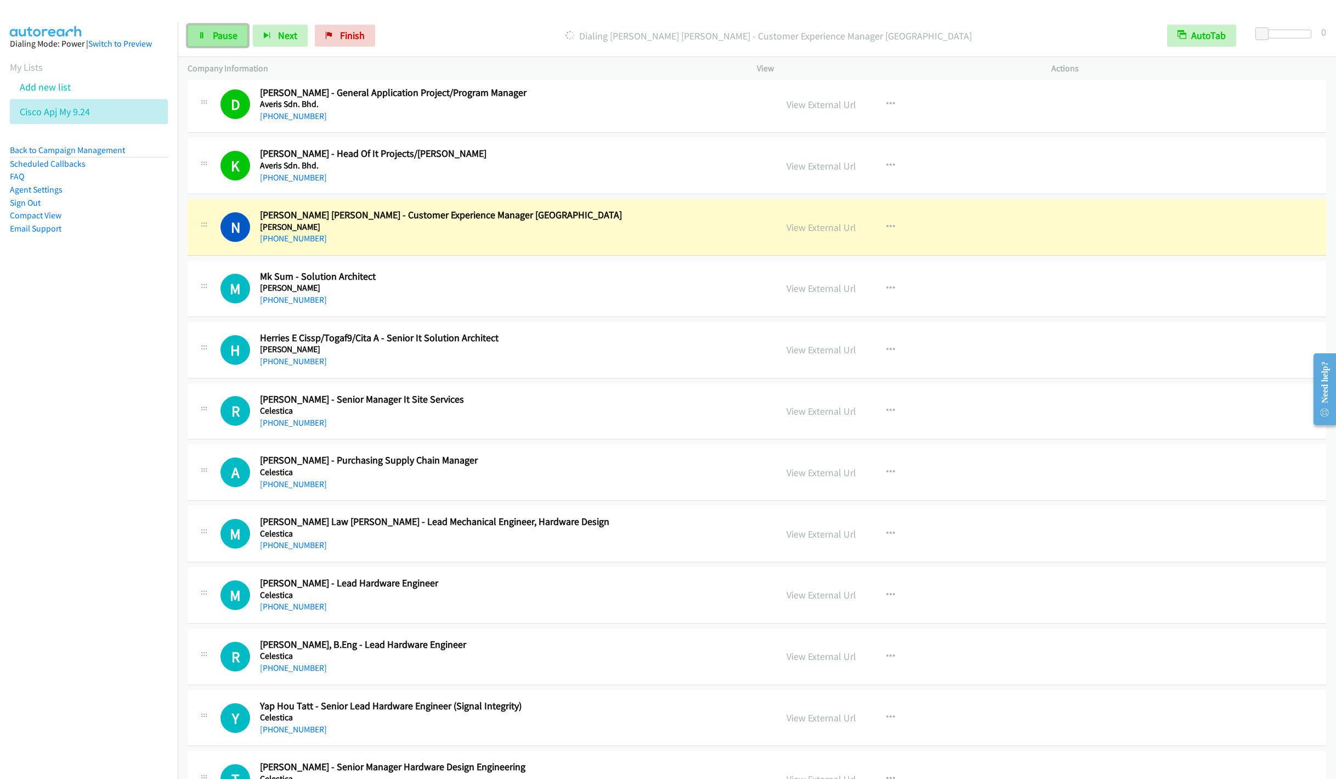
click at [215, 33] on span "Pause" at bounding box center [225, 35] width 25 height 13
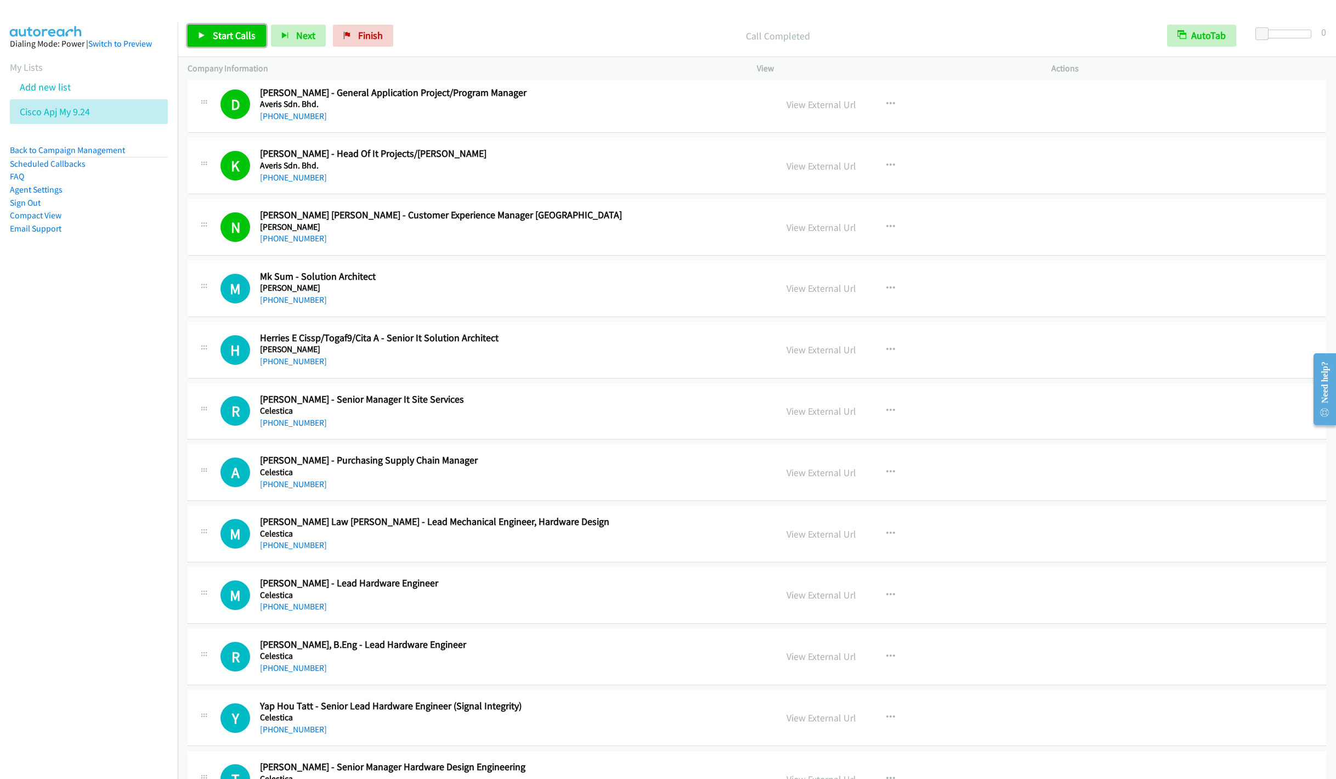
click at [216, 35] on span "Start Calls" at bounding box center [234, 35] width 43 height 13
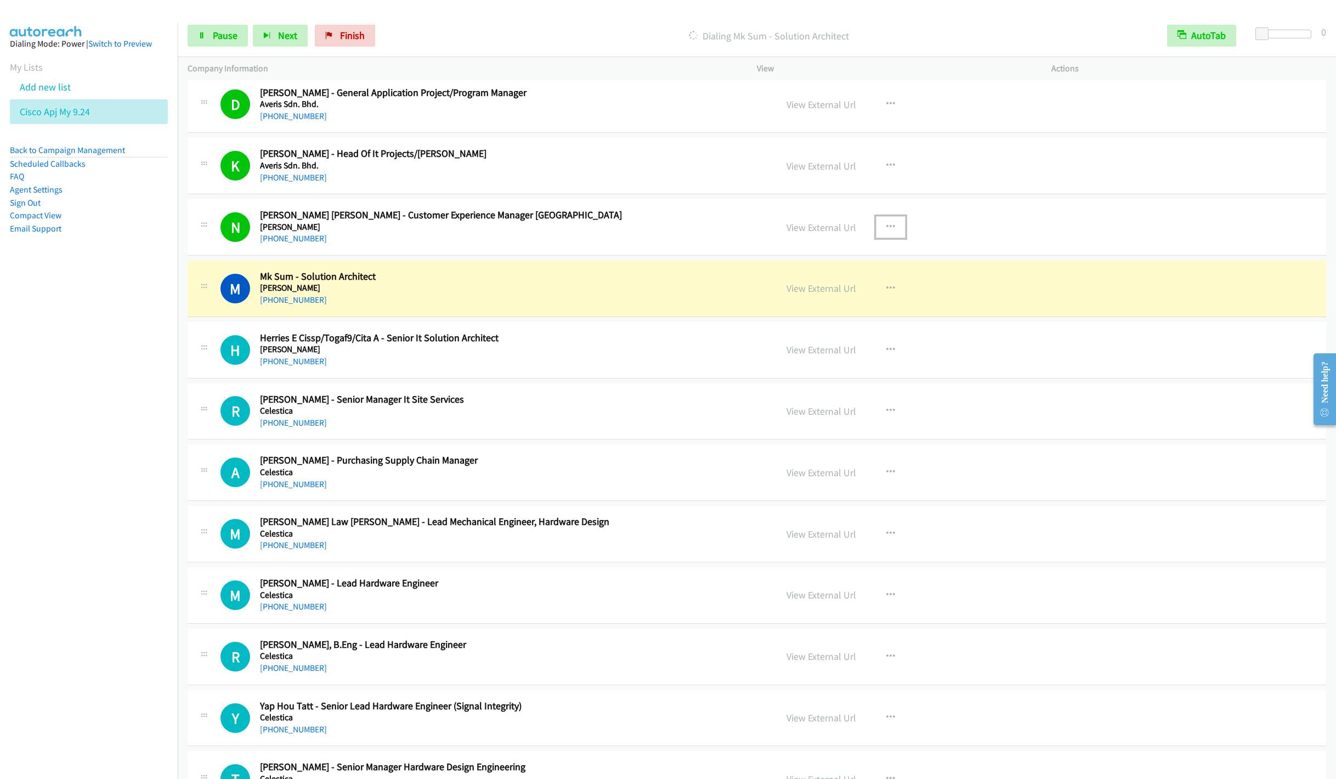
click at [886, 230] on icon "button" at bounding box center [890, 227] width 9 height 9
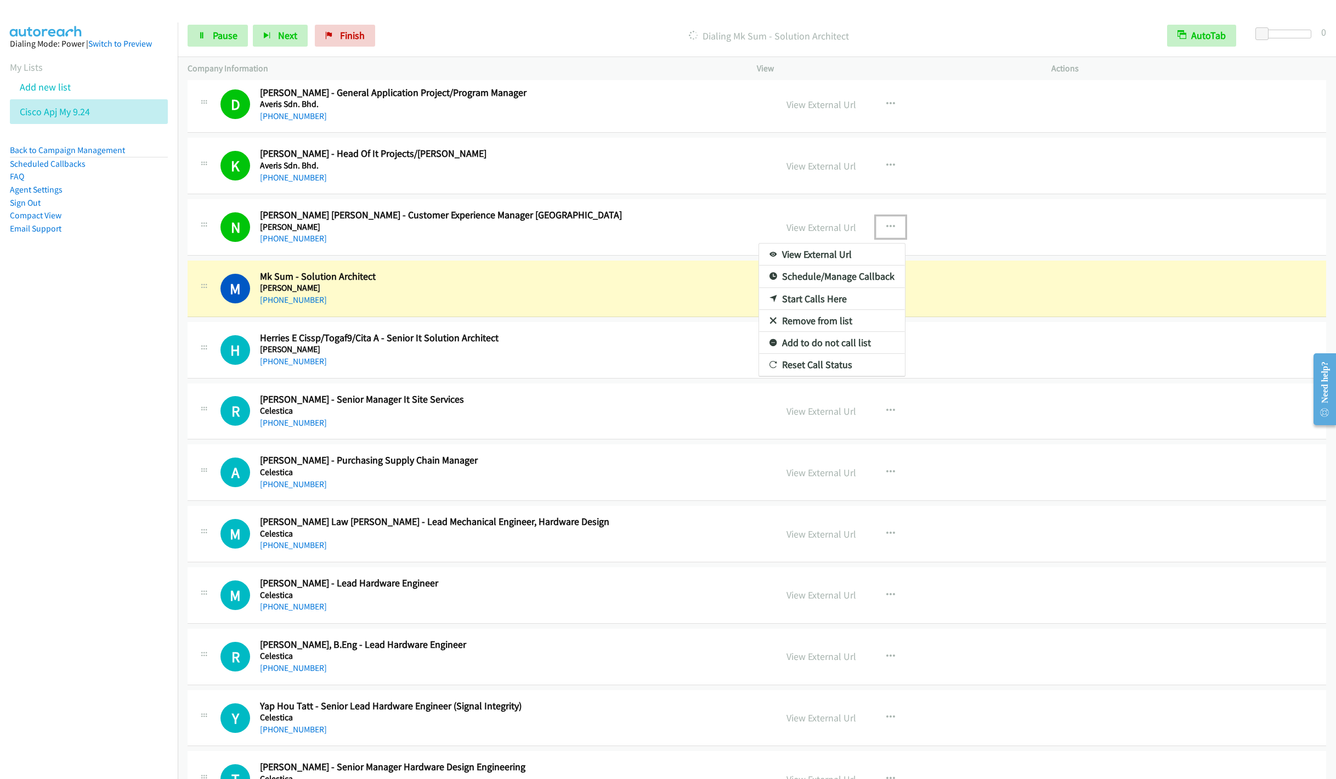
click at [799, 326] on link "Remove from list" at bounding box center [832, 321] width 146 height 22
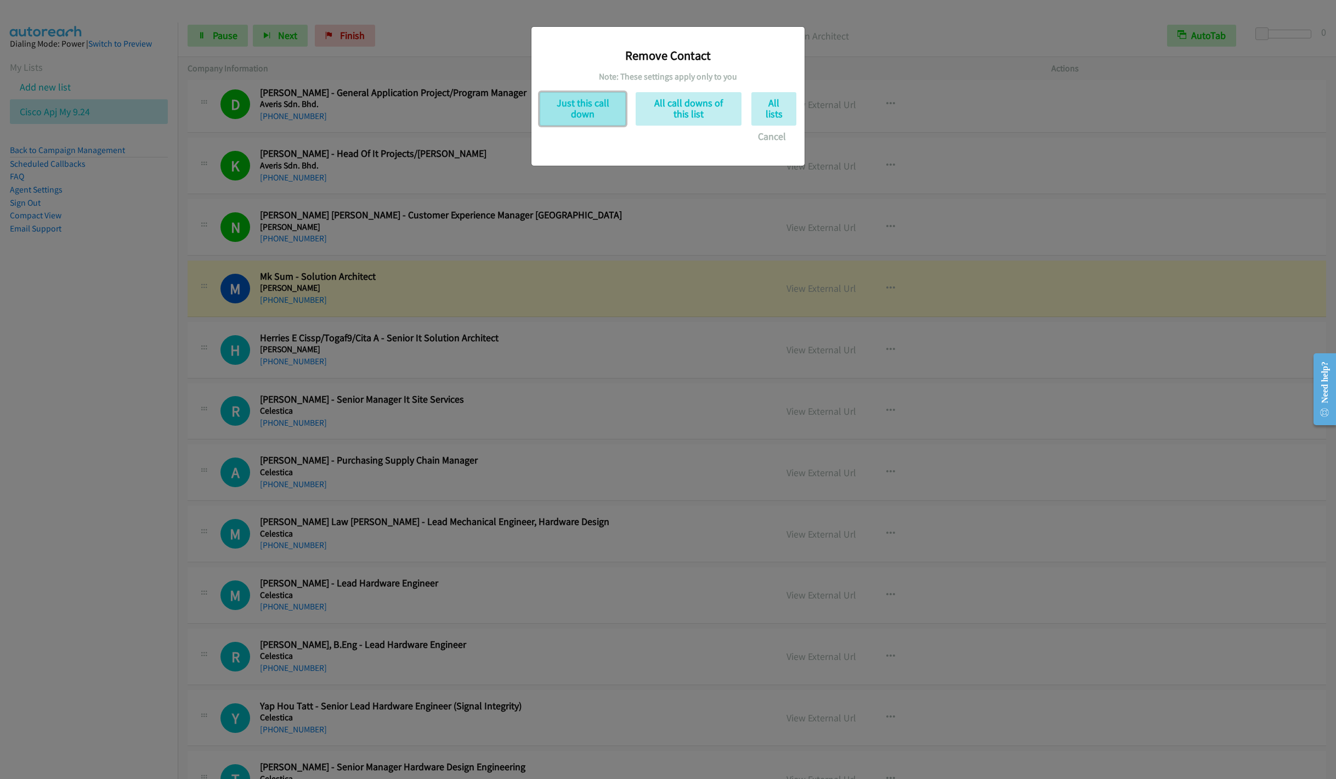
click at [588, 107] on button "Just this call down" at bounding box center [582, 108] width 86 height 33
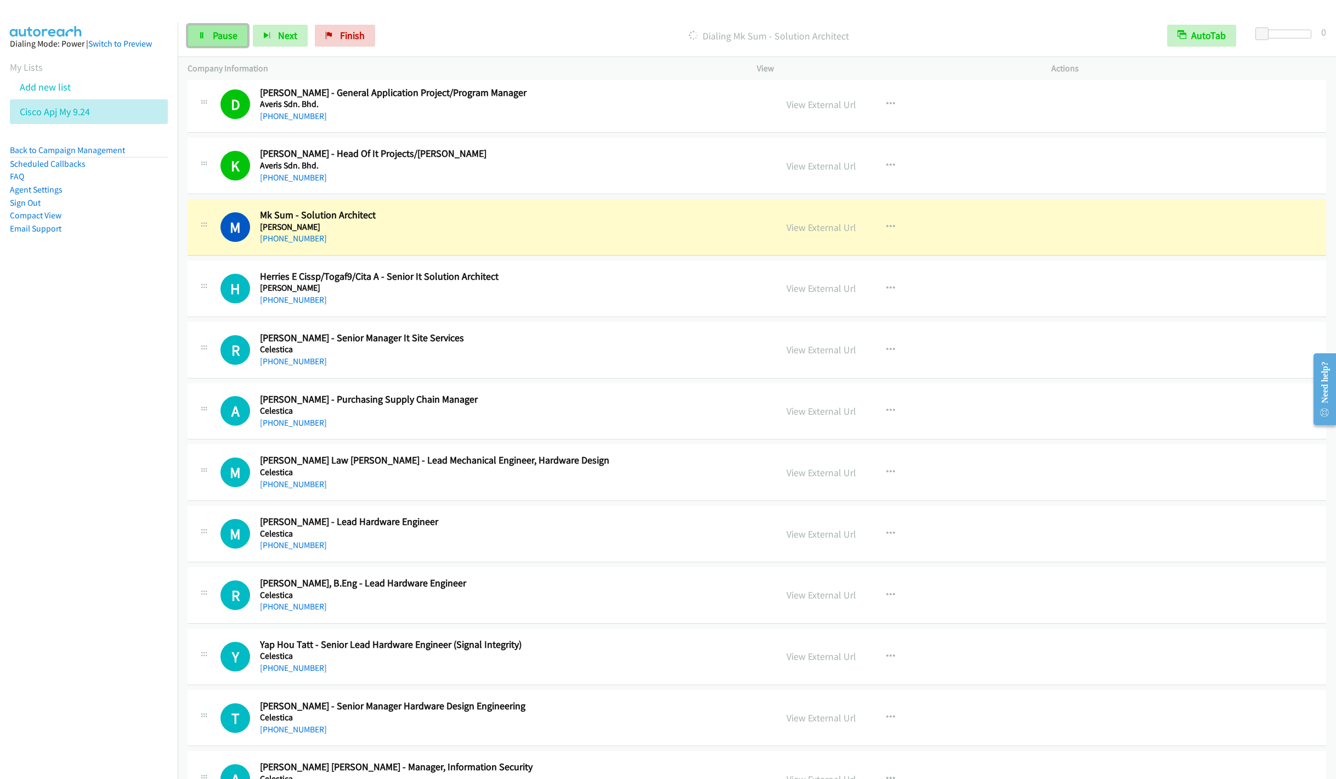
click at [201, 35] on icon at bounding box center [202, 36] width 8 height 8
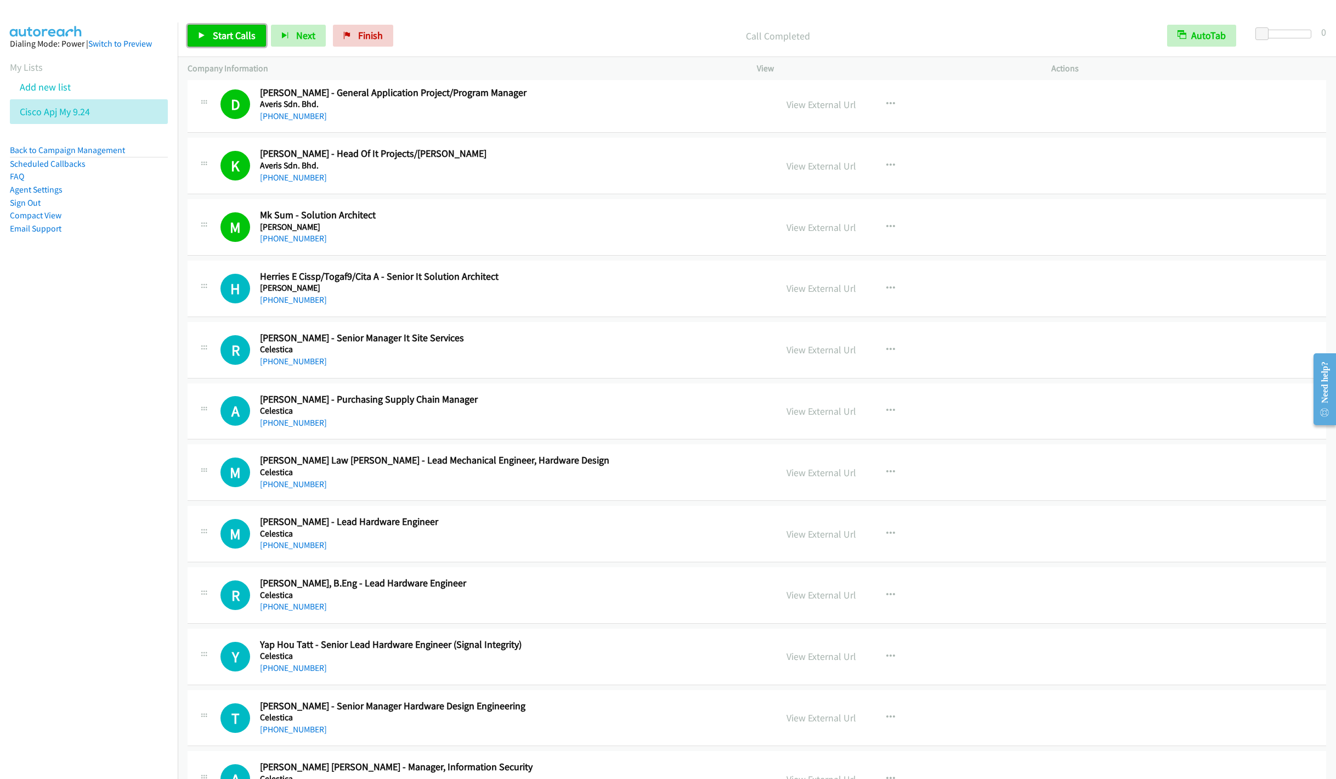
click at [211, 35] on link "Start Calls" at bounding box center [227, 36] width 78 height 22
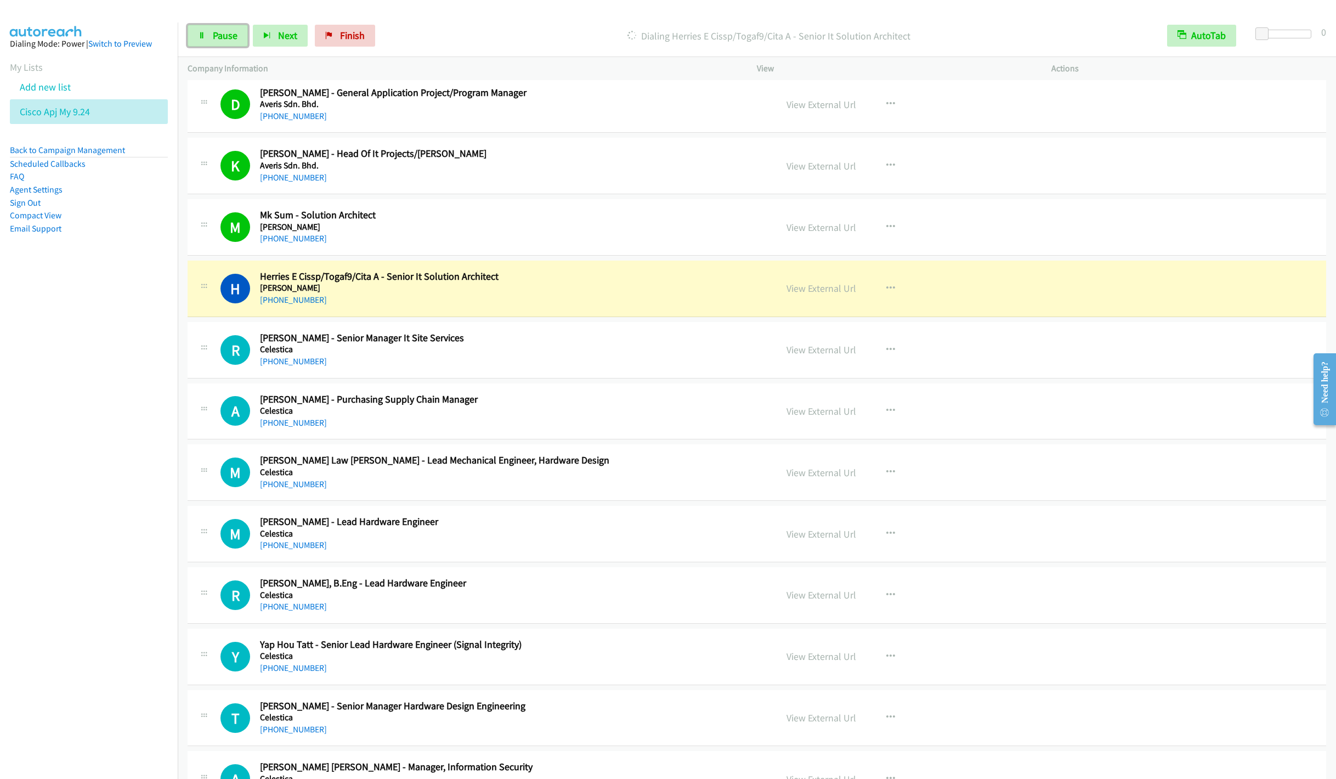
drag, startPoint x: 219, startPoint y: 44, endPoint x: 218, endPoint y: 50, distance: 5.7
click at [219, 43] on link "Pause" at bounding box center [218, 36] width 60 height 22
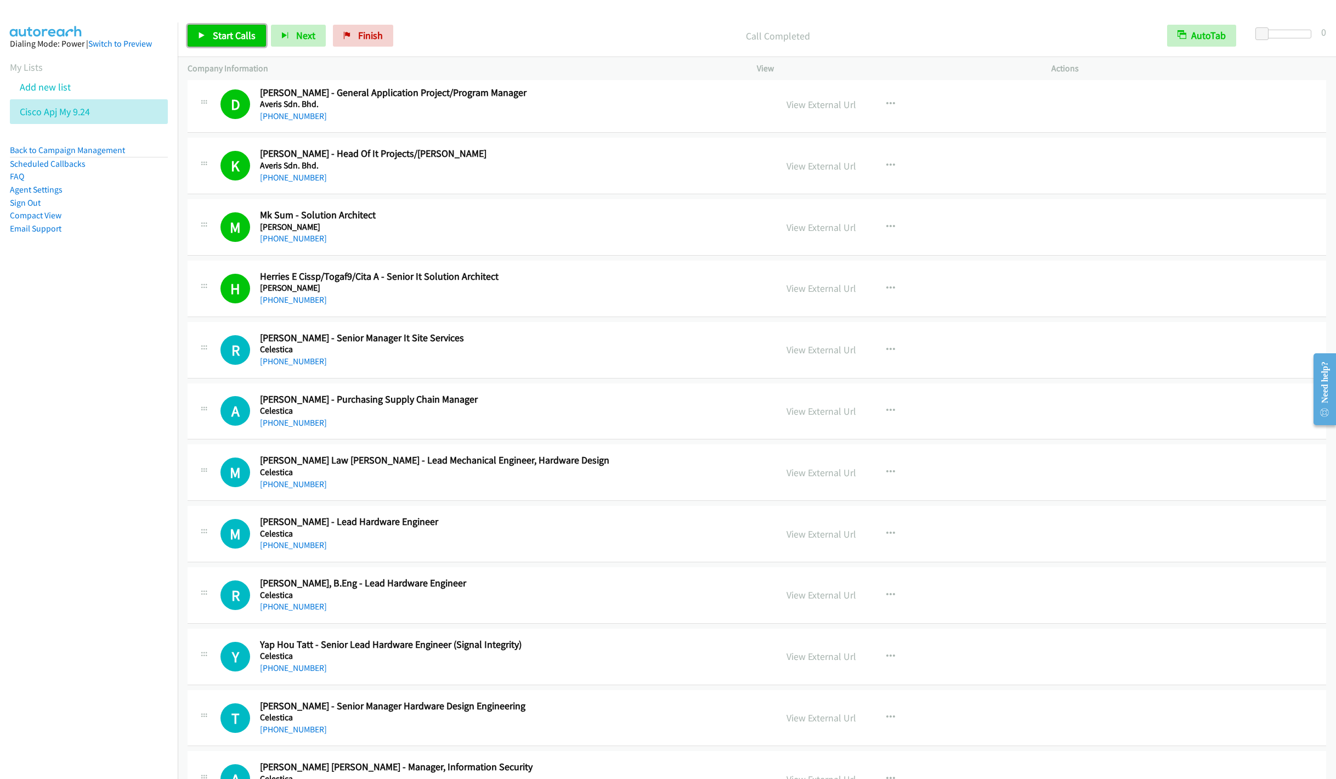
click at [223, 38] on span "Start Calls" at bounding box center [234, 35] width 43 height 13
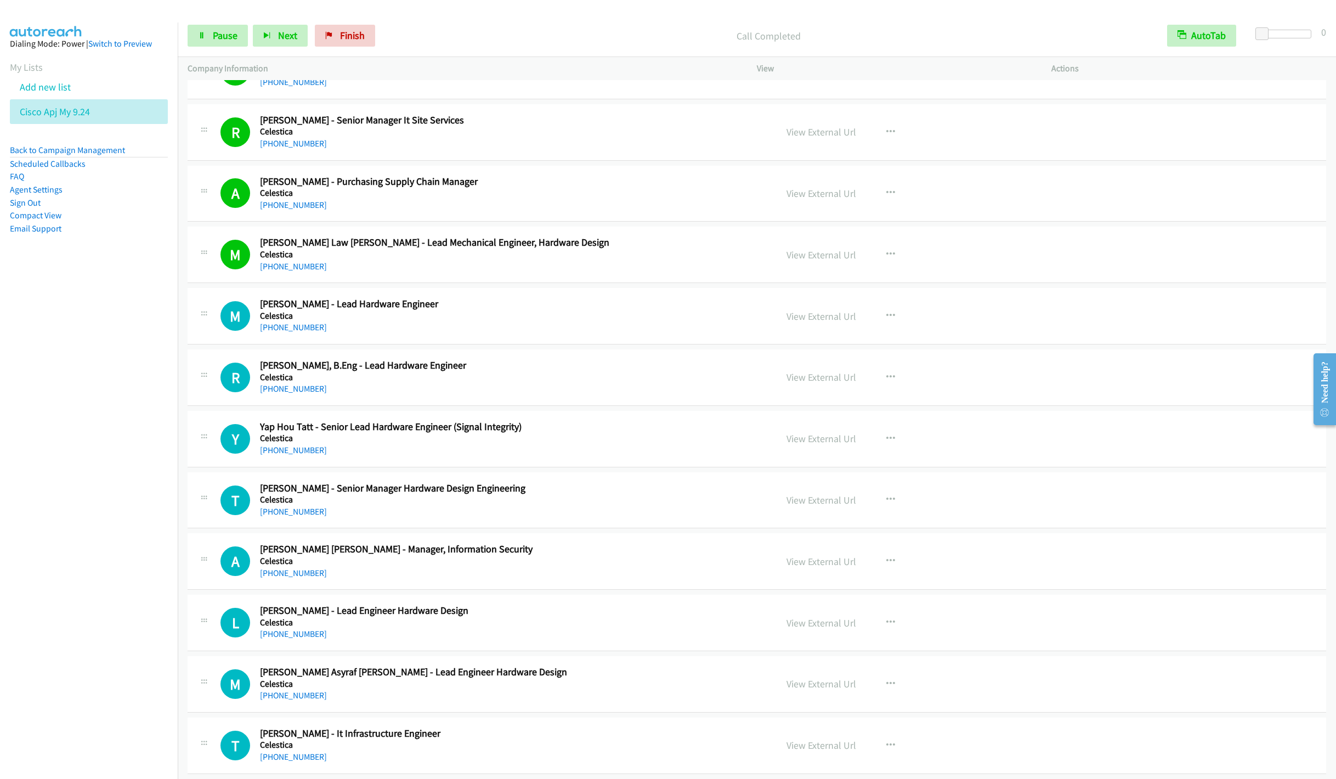
scroll to position [1234, 0]
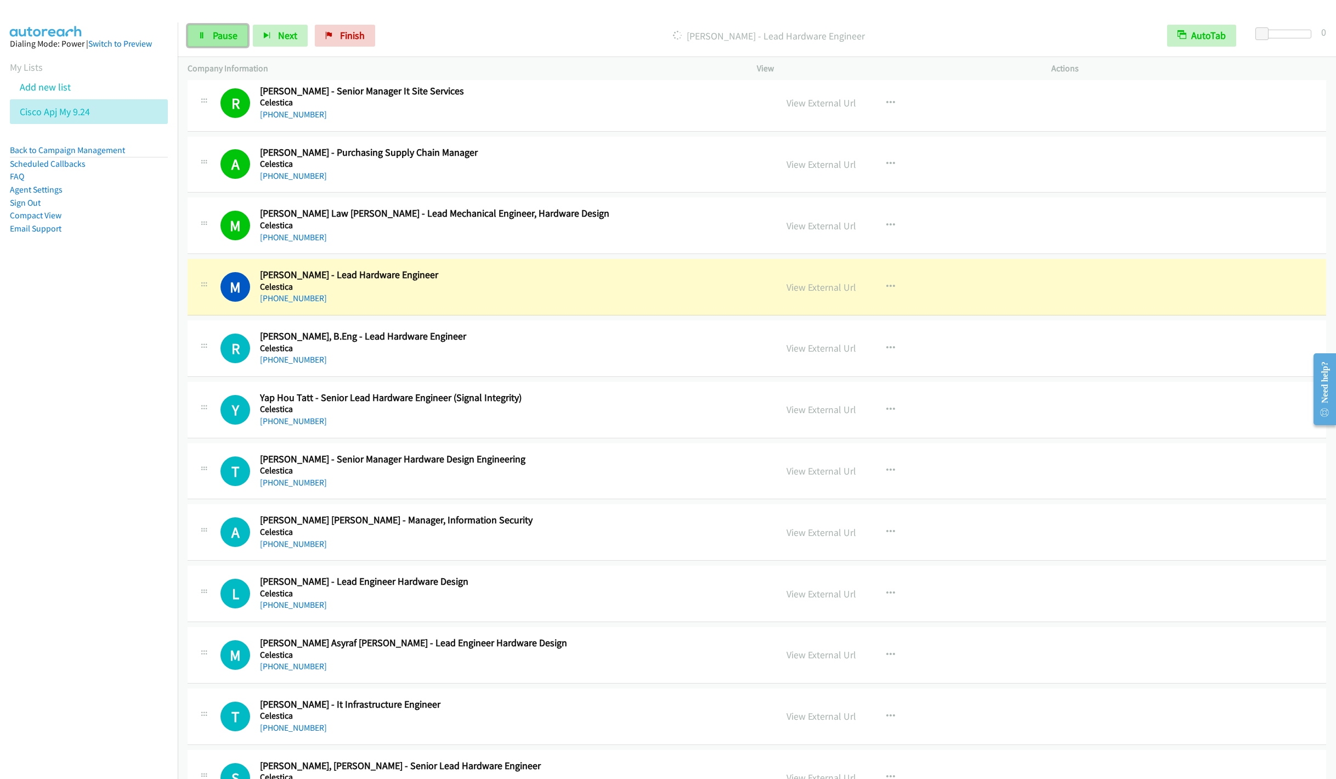
click at [213, 36] on span "Pause" at bounding box center [225, 35] width 25 height 13
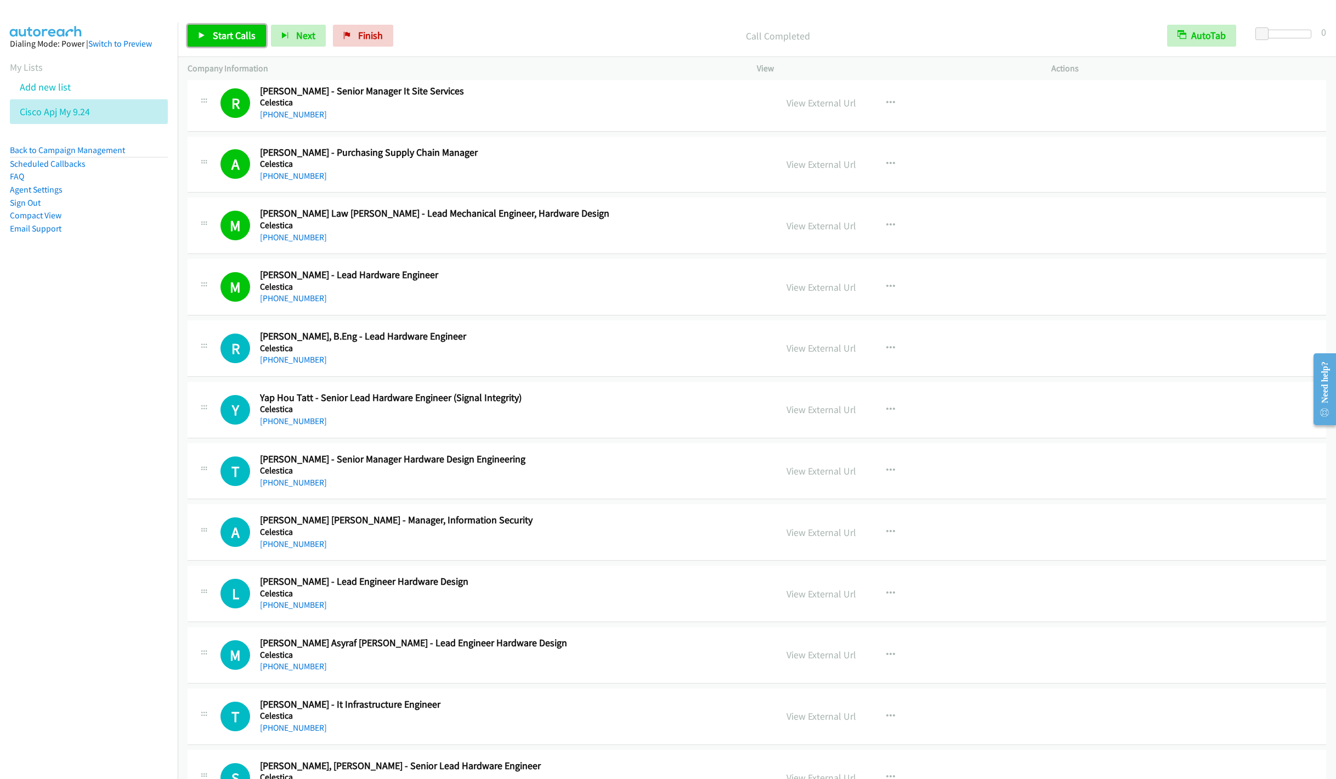
click at [226, 36] on span "Start Calls" at bounding box center [234, 35] width 43 height 13
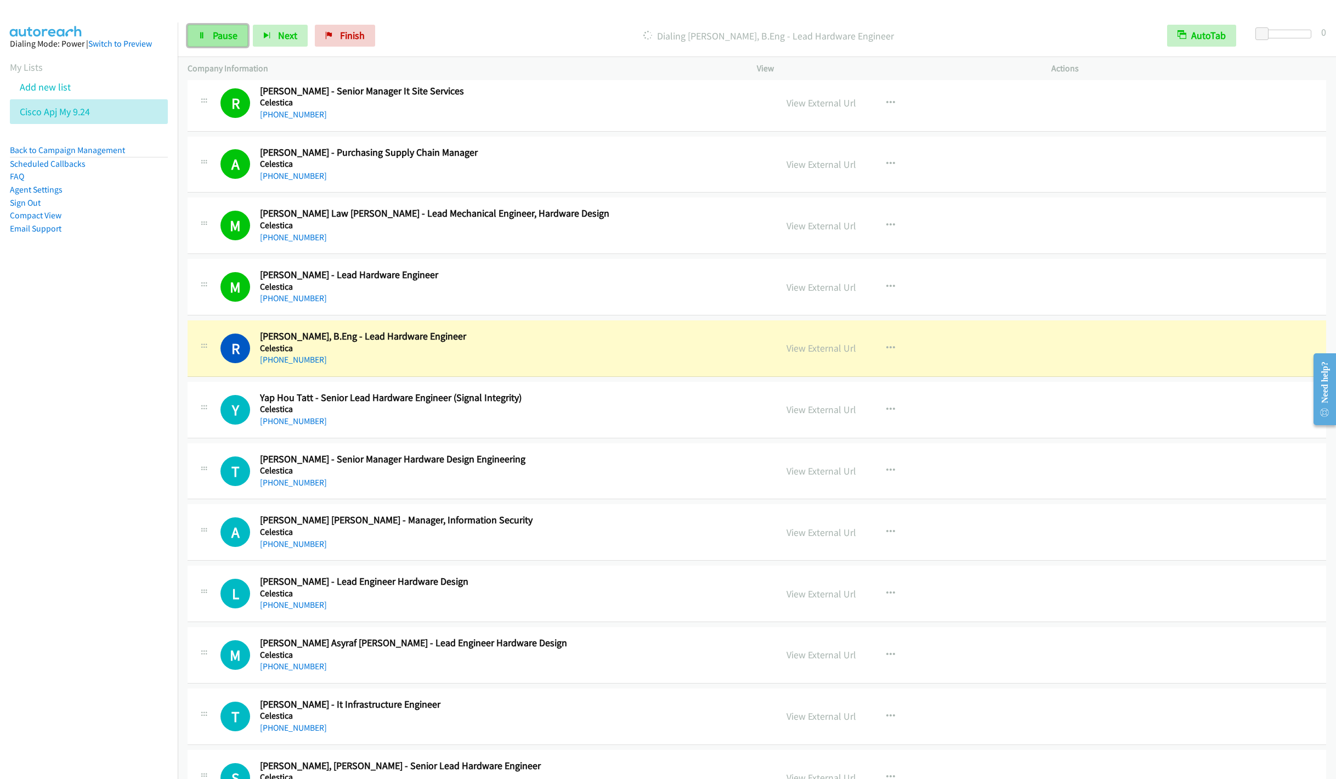
click at [211, 30] on link "Pause" at bounding box center [218, 36] width 60 height 22
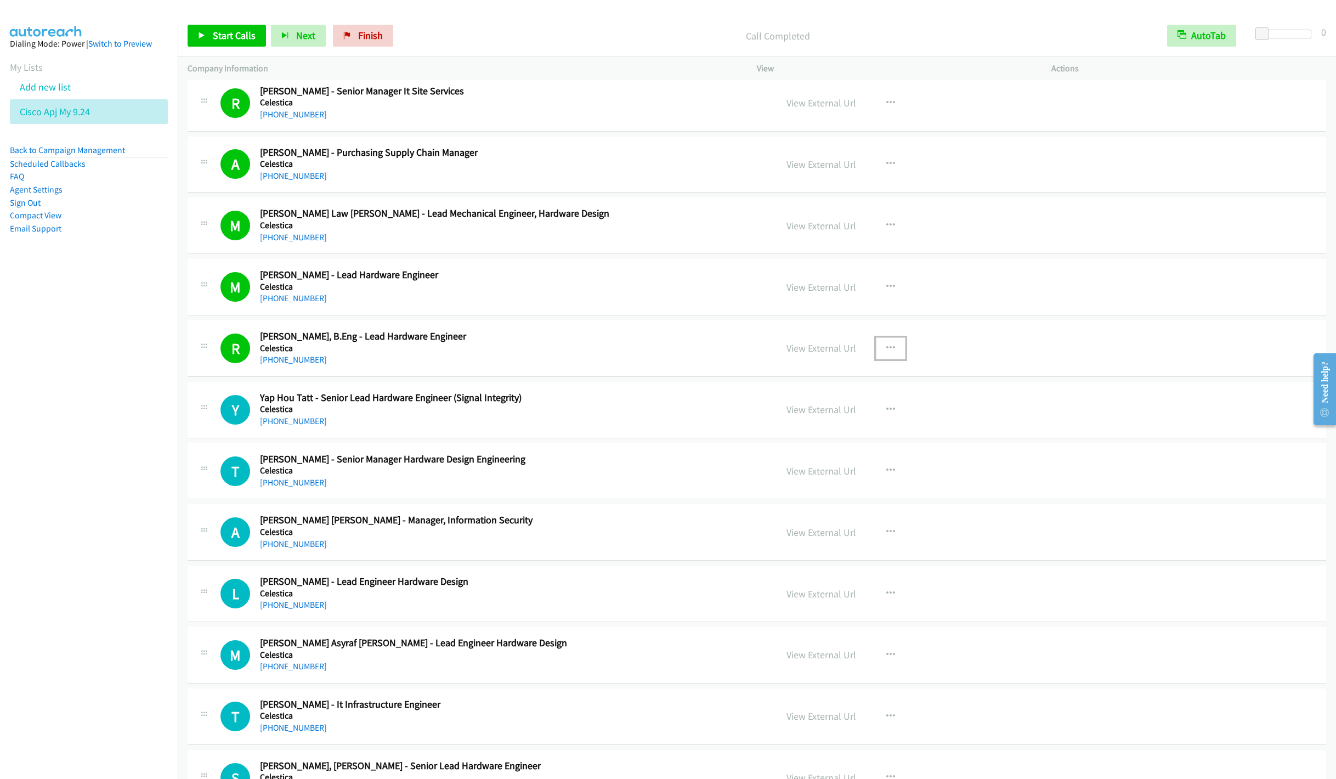
click at [887, 353] on icon "button" at bounding box center [890, 348] width 9 height 9
click at [825, 451] on link "Remove from list" at bounding box center [832, 442] width 146 height 22
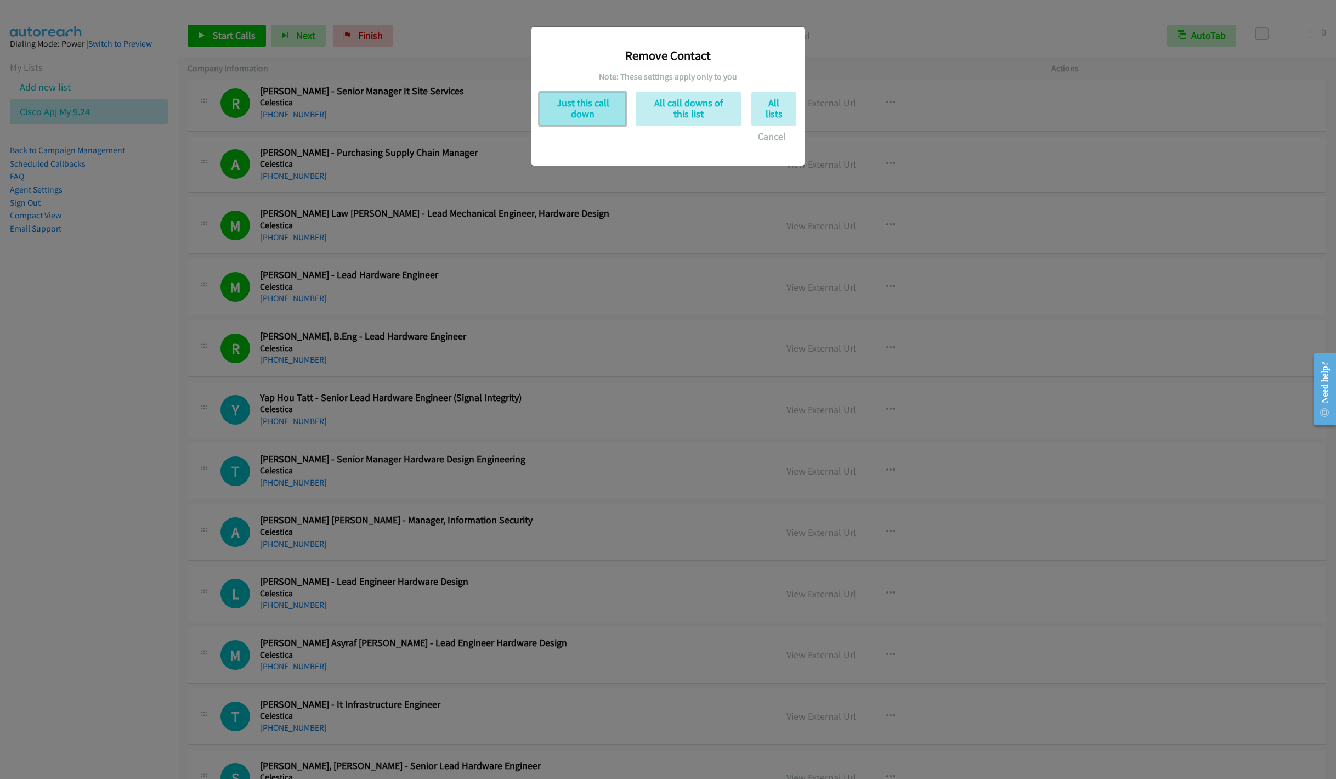
click at [581, 112] on button "Just this call down" at bounding box center [582, 108] width 86 height 33
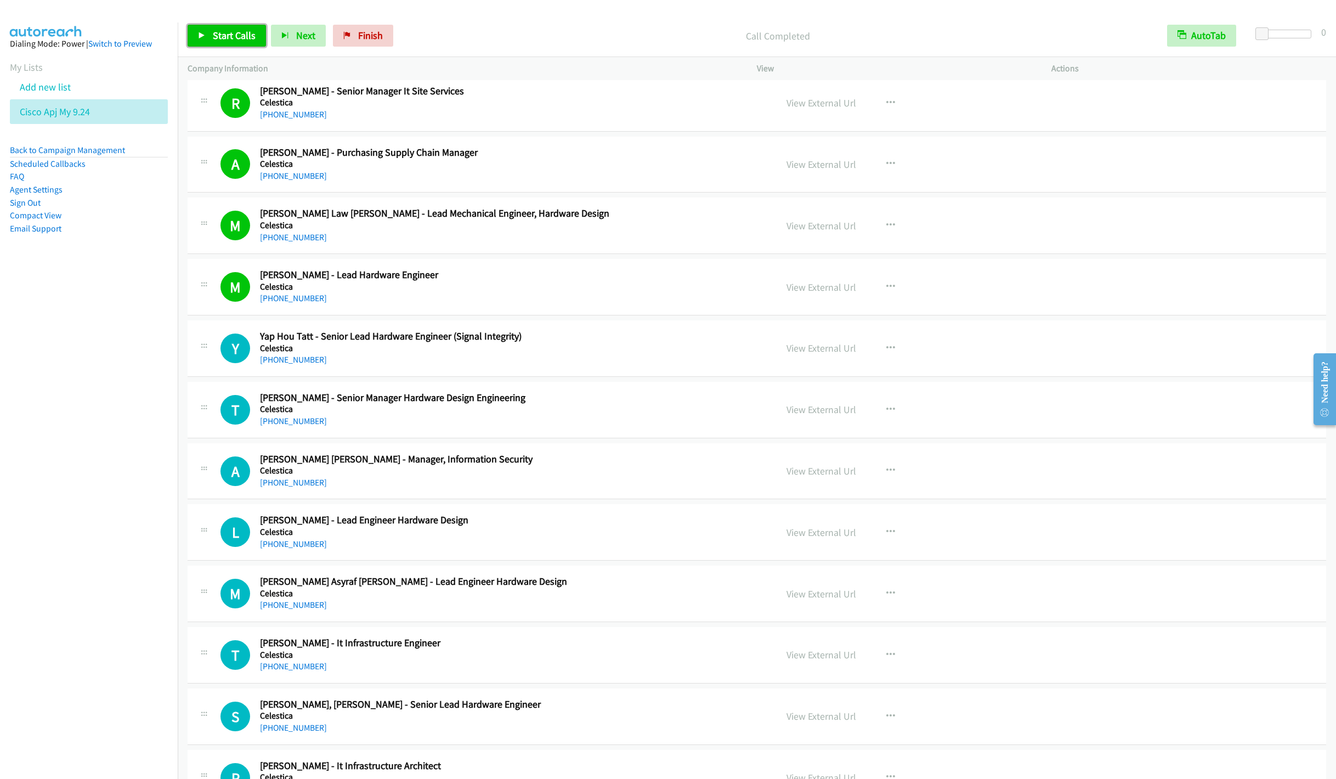
click at [238, 30] on span "Start Calls" at bounding box center [234, 35] width 43 height 13
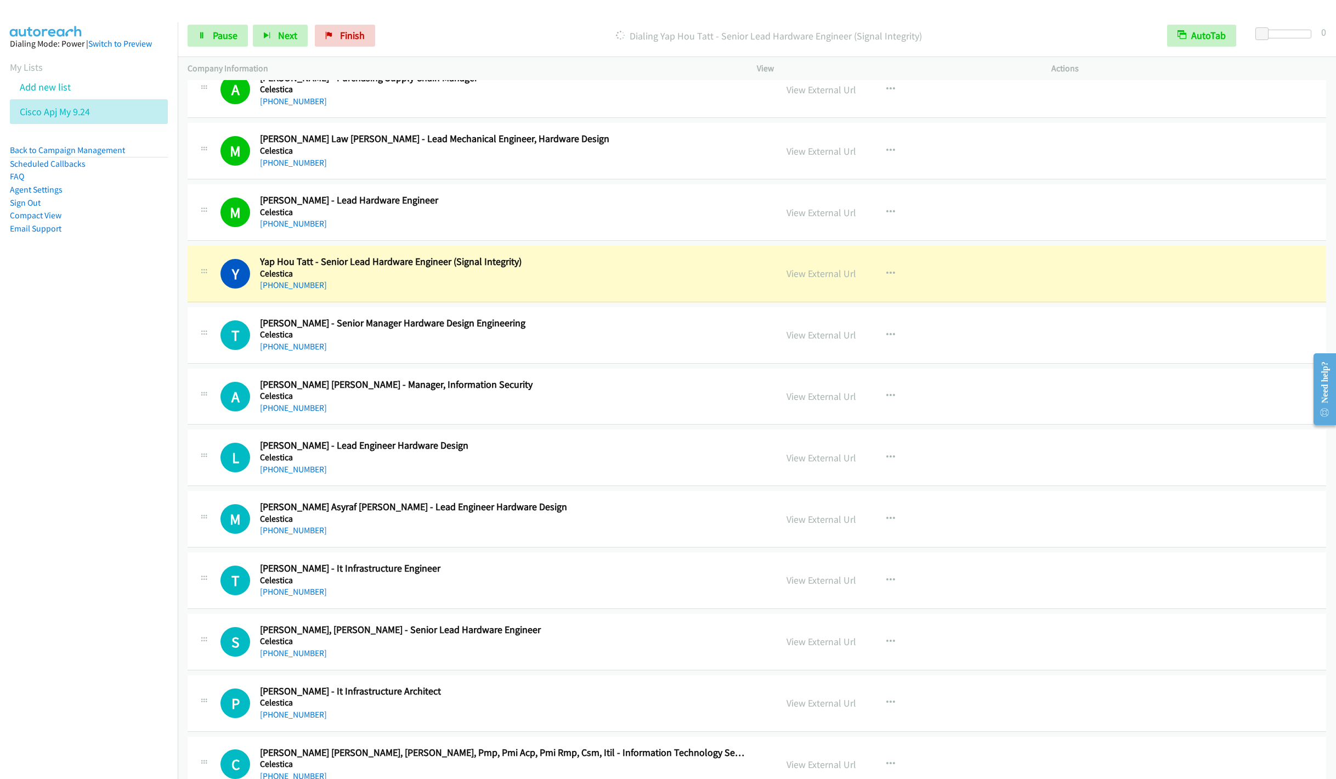
scroll to position [1398, 0]
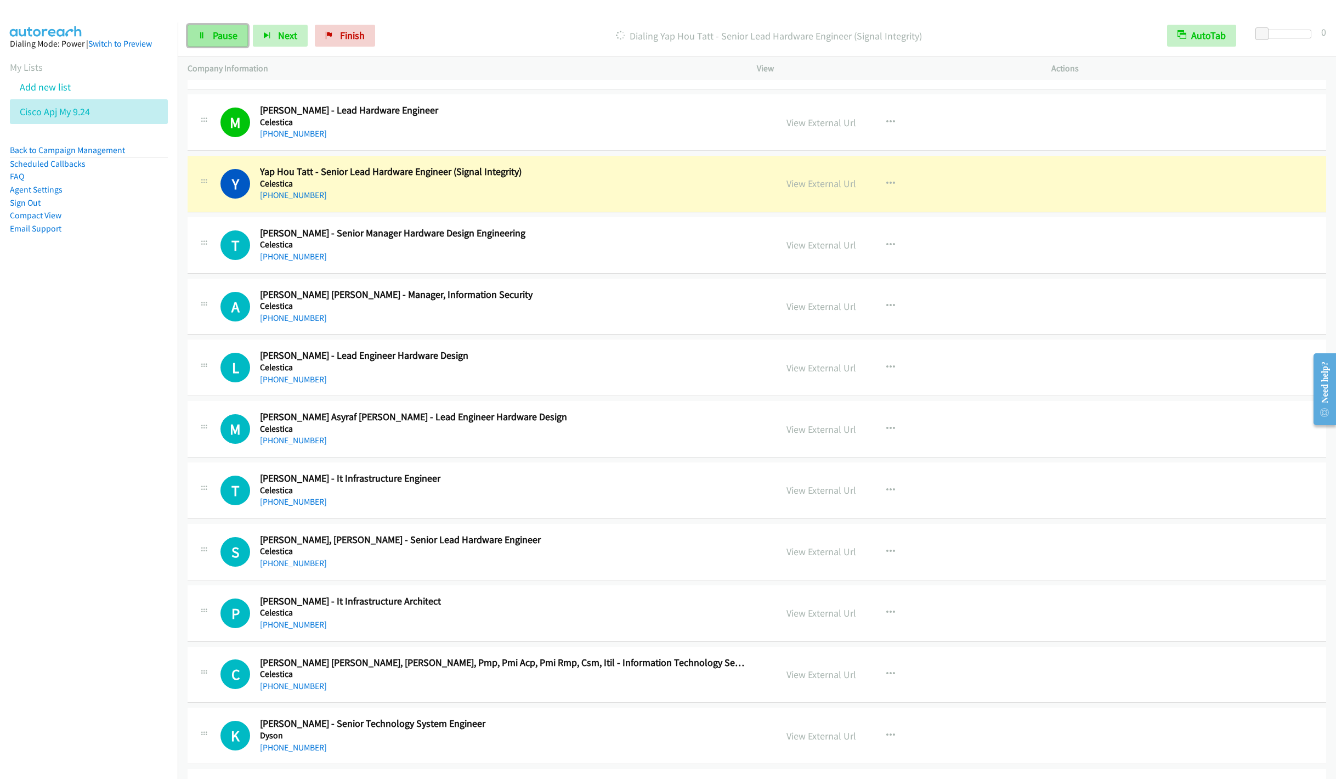
click at [222, 38] on span "Pause" at bounding box center [225, 35] width 25 height 13
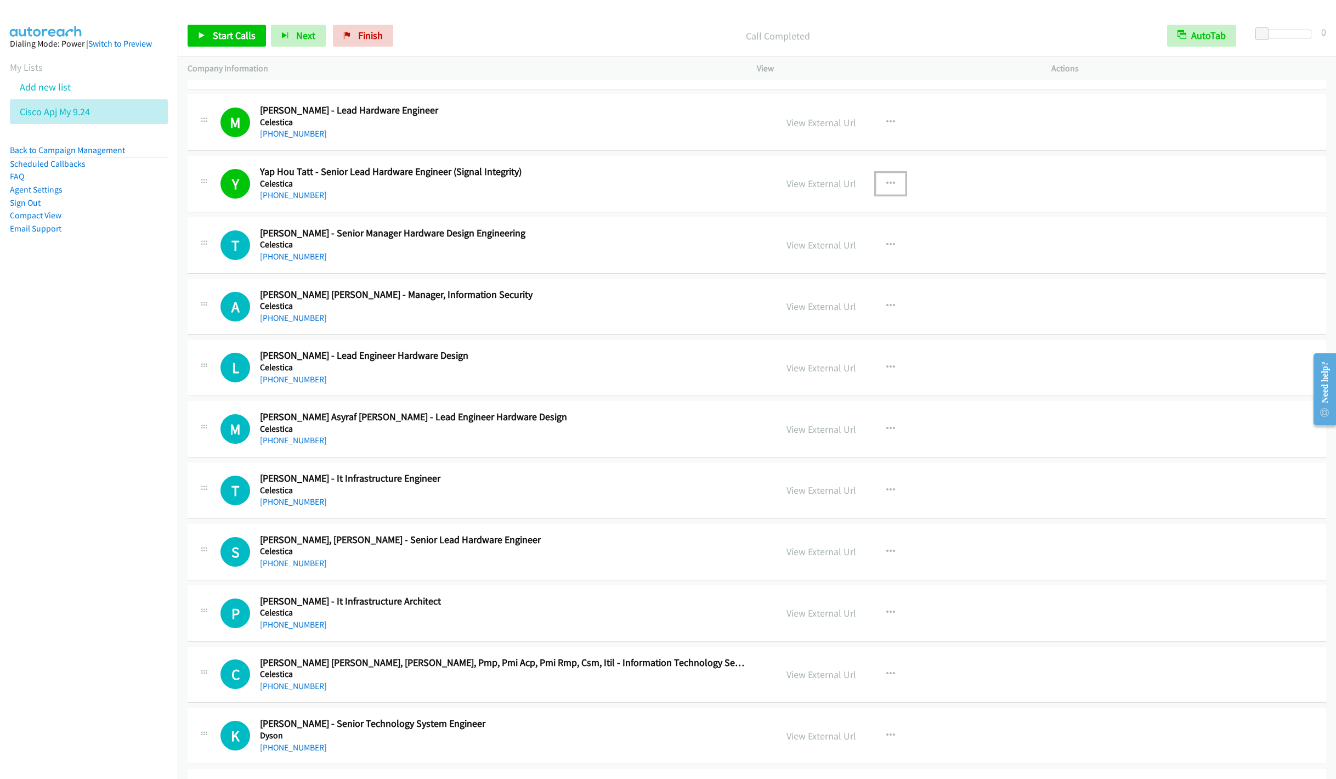
click at [892, 186] on button "button" at bounding box center [891, 184] width 30 height 22
click at [809, 287] on link "Remove from list" at bounding box center [832, 277] width 146 height 22
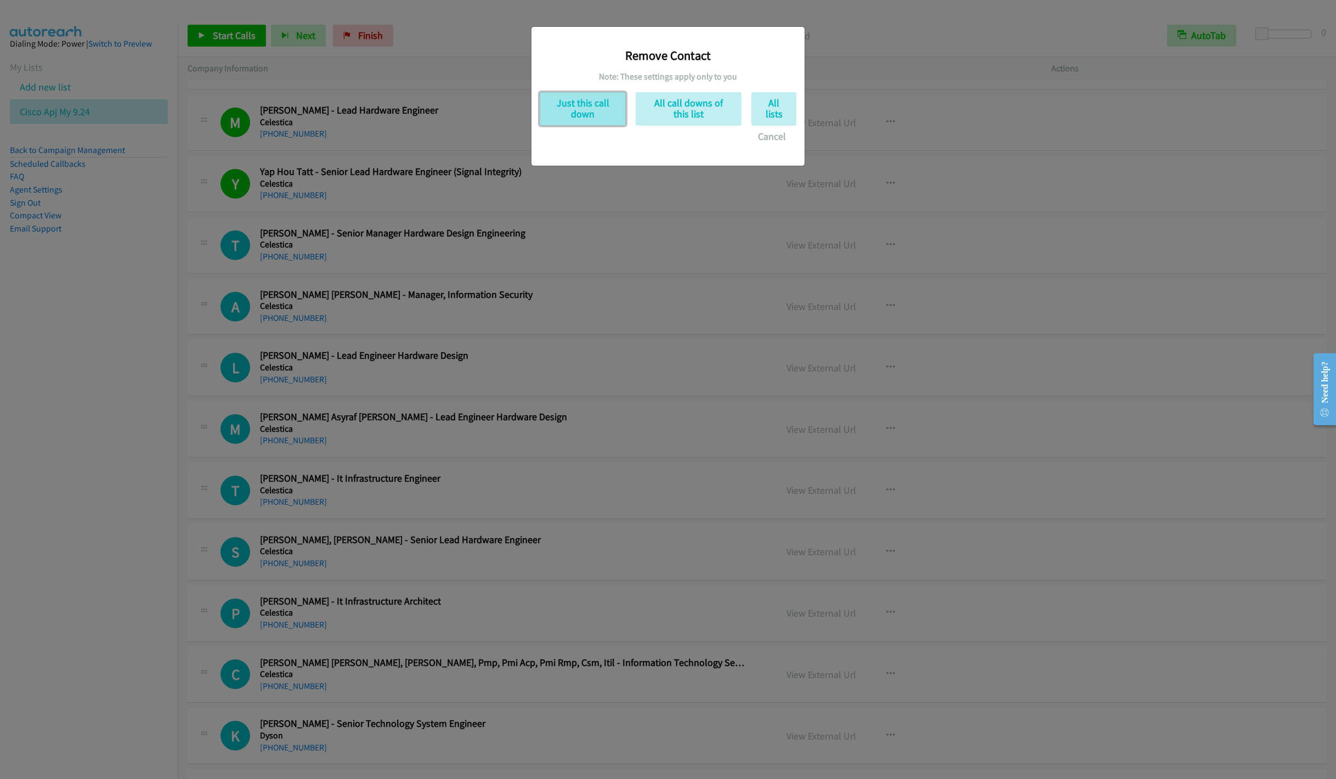
click at [574, 121] on button "Just this call down" at bounding box center [582, 108] width 86 height 33
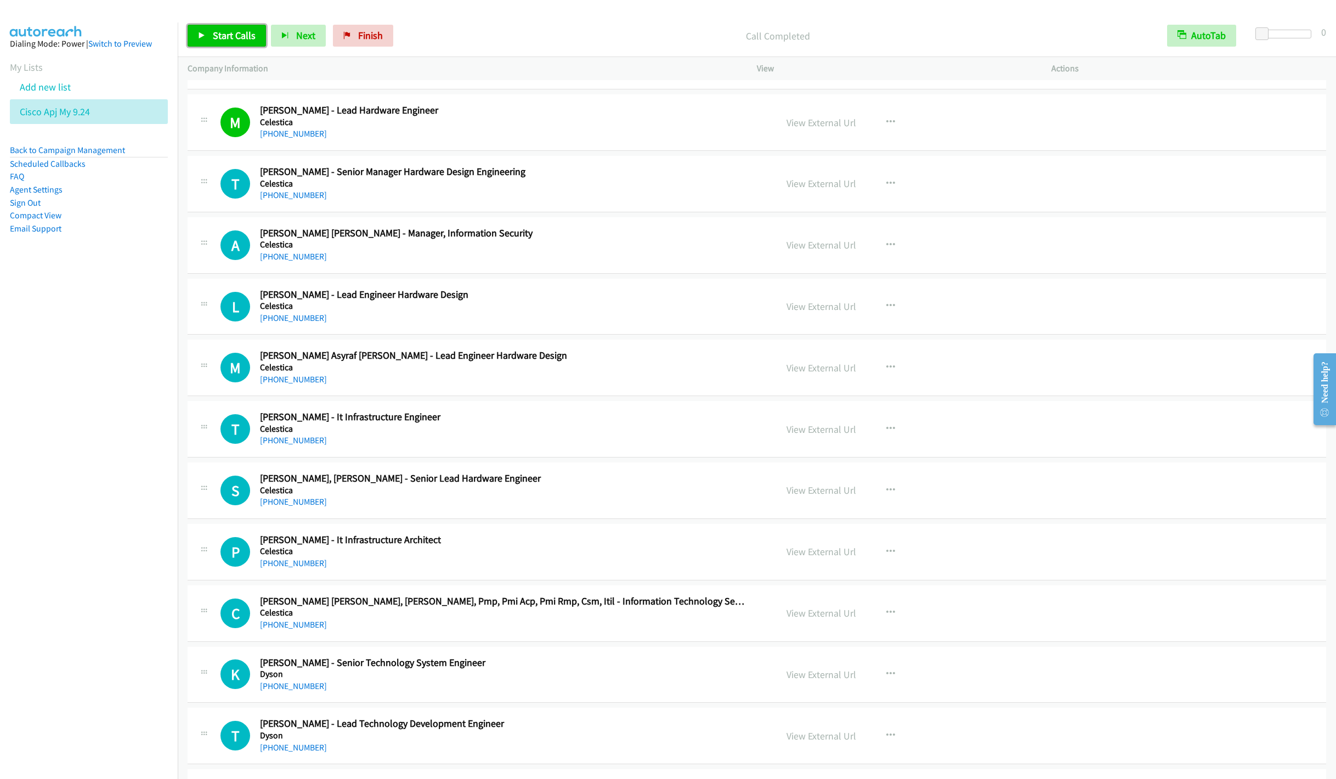
click at [218, 40] on span "Start Calls" at bounding box center [234, 35] width 43 height 13
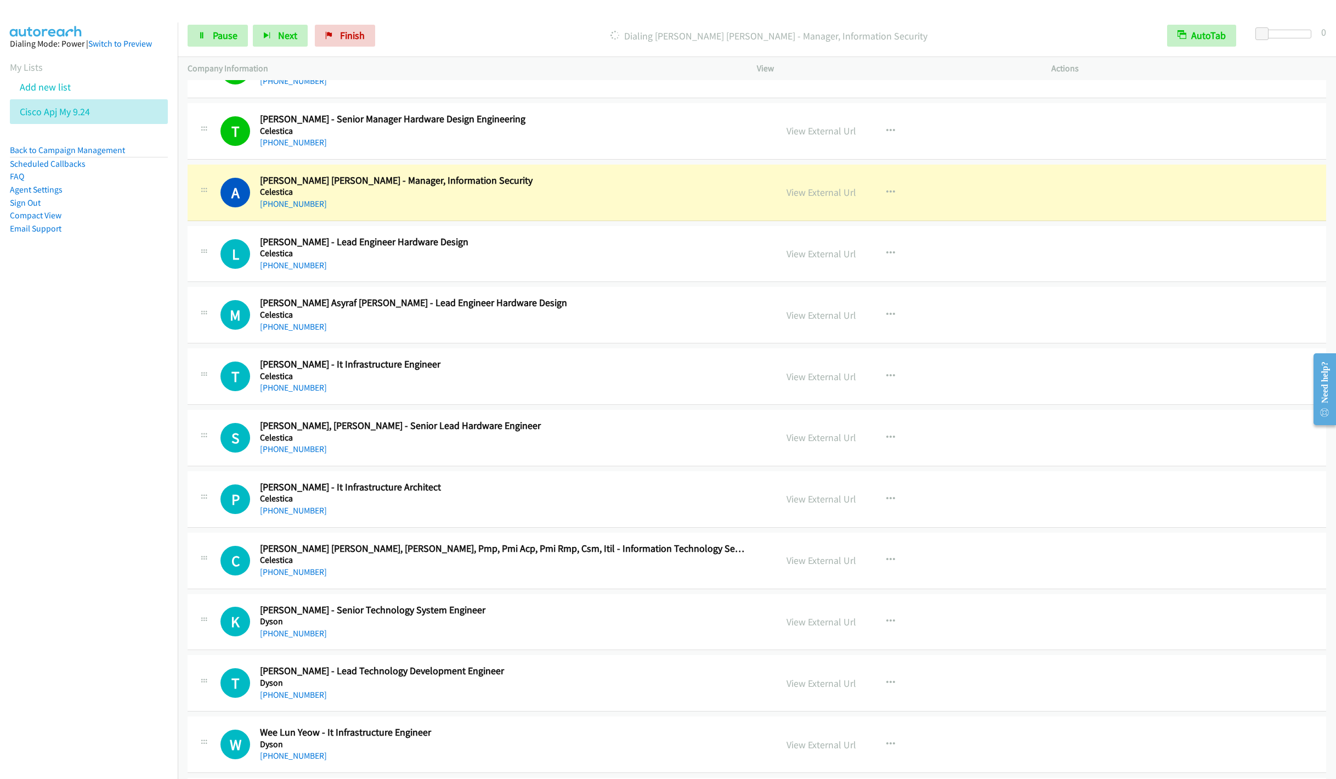
scroll to position [1480, 0]
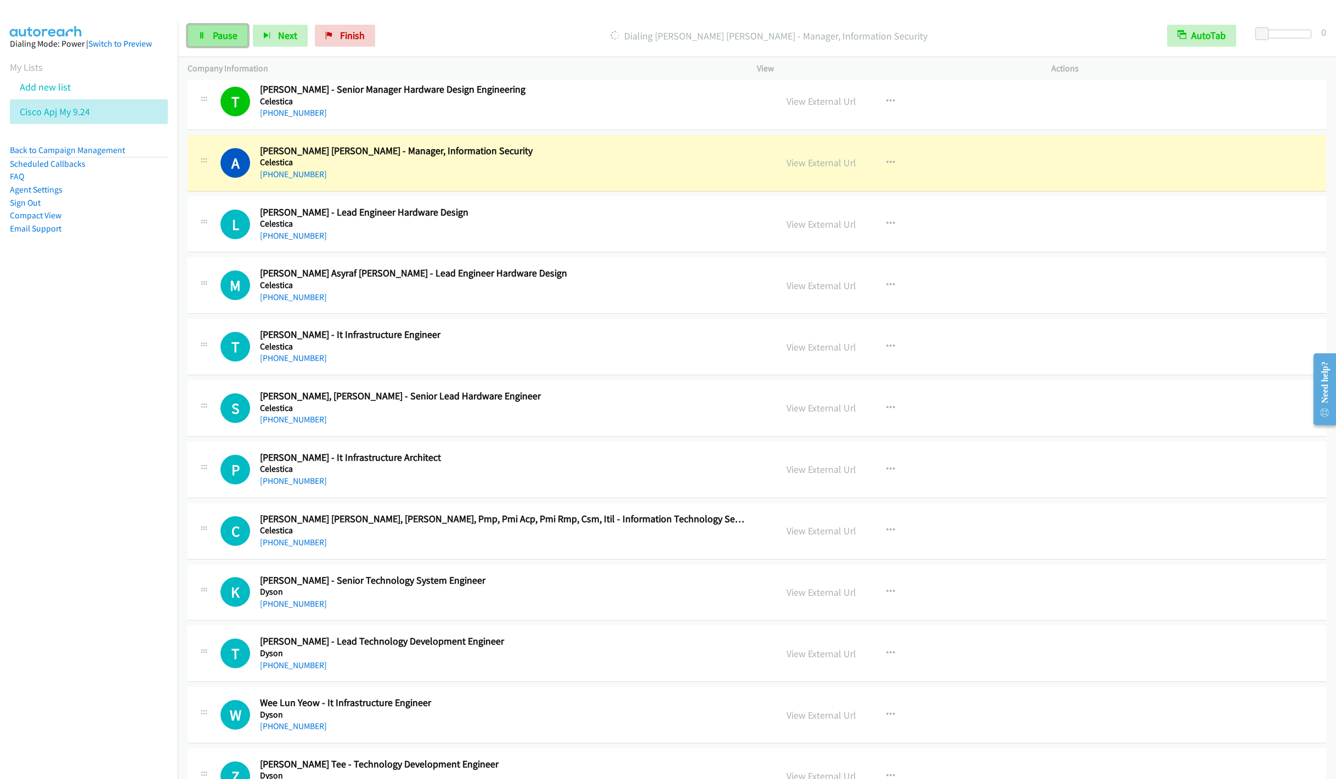
click at [209, 31] on link "Pause" at bounding box center [218, 36] width 60 height 22
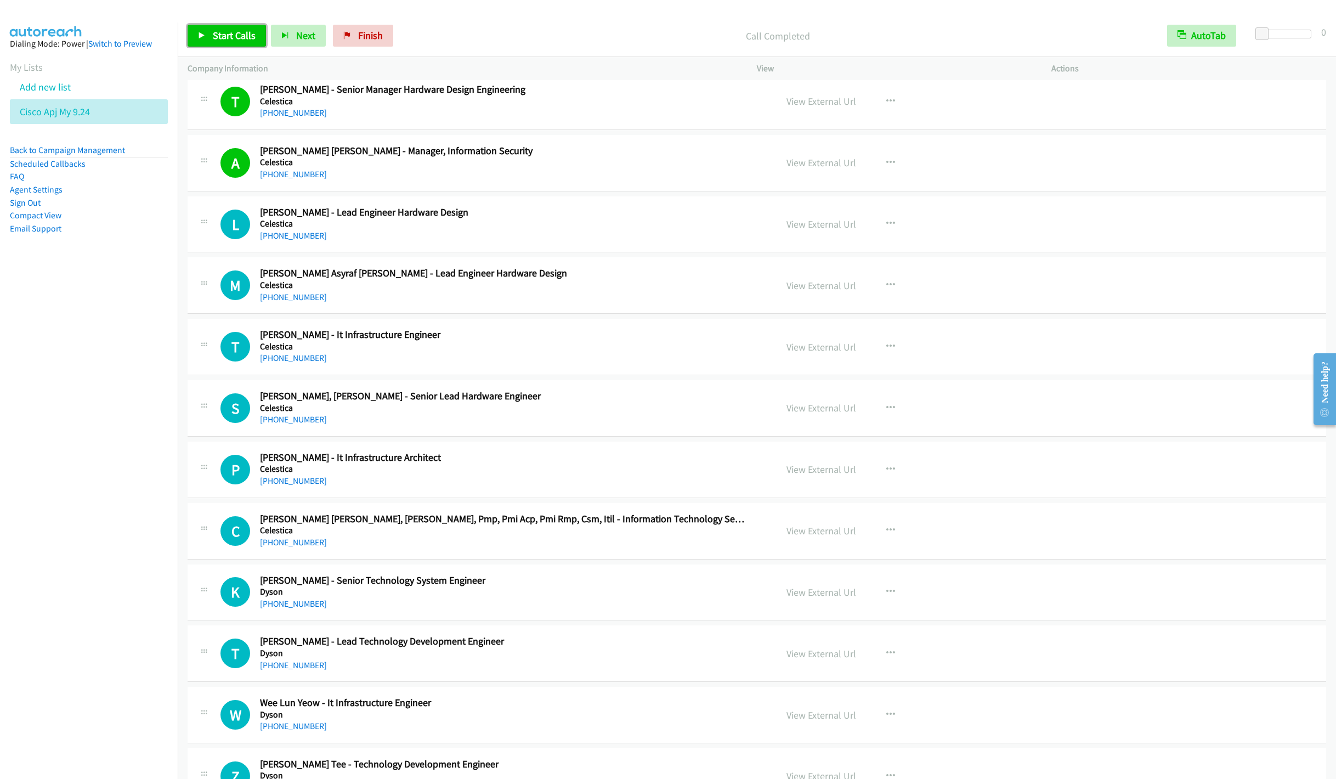
click at [215, 40] on span "Start Calls" at bounding box center [234, 35] width 43 height 13
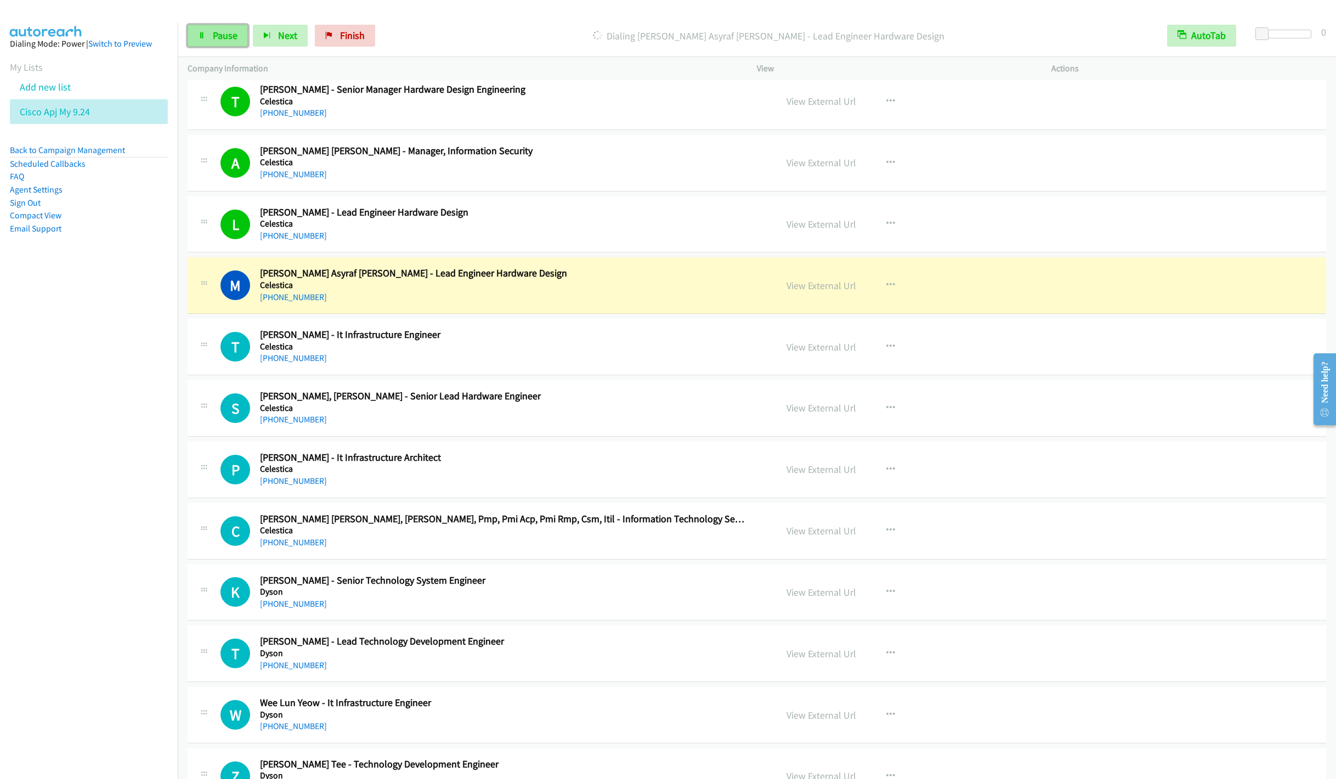
click at [203, 40] on link "Pause" at bounding box center [218, 36] width 60 height 22
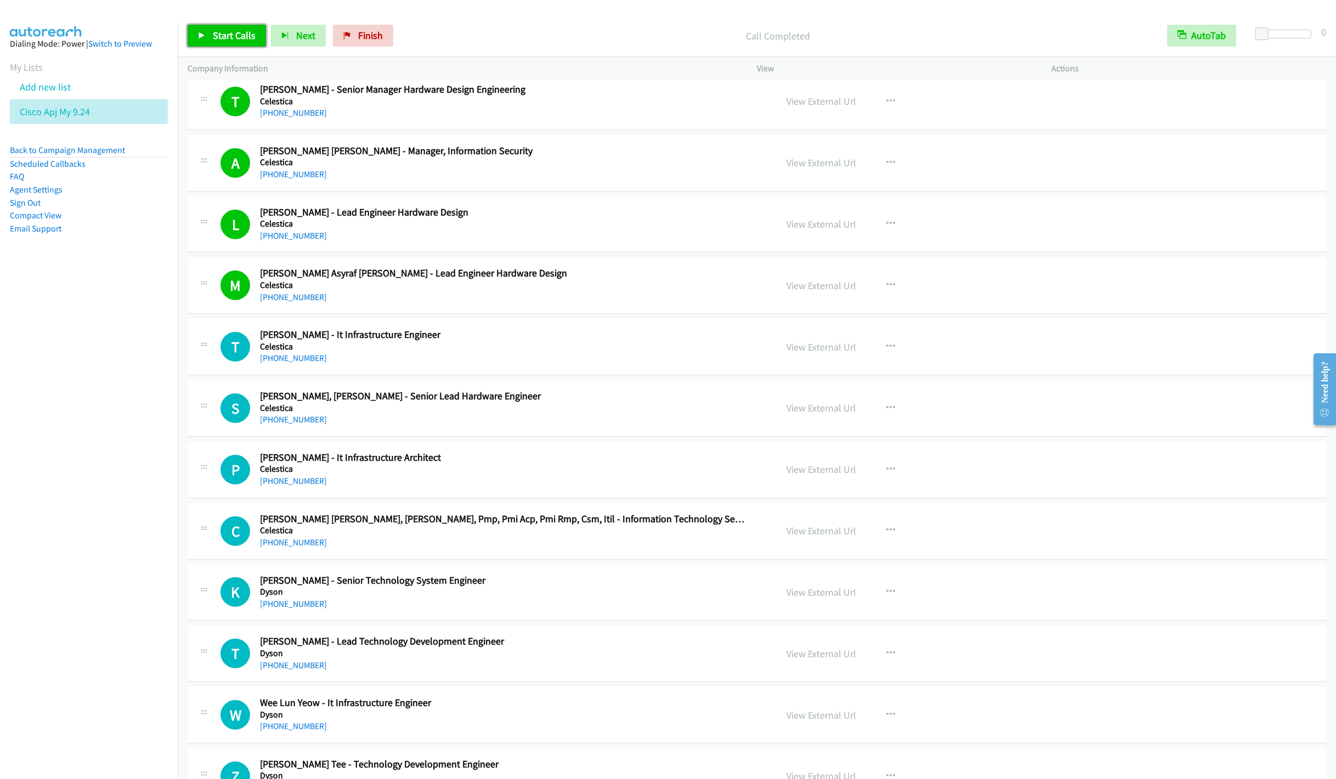
click at [215, 37] on span "Start Calls" at bounding box center [234, 35] width 43 height 13
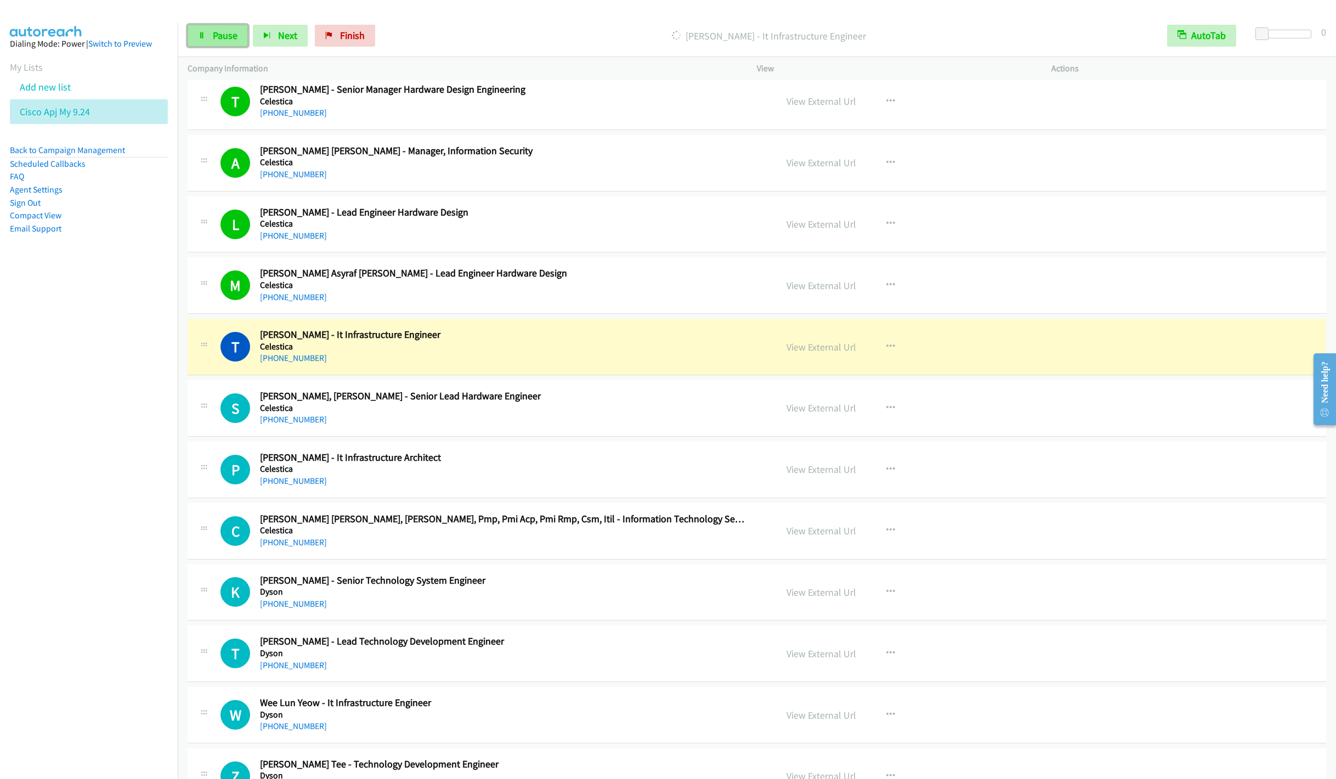
click at [221, 43] on link "Pause" at bounding box center [218, 36] width 60 height 22
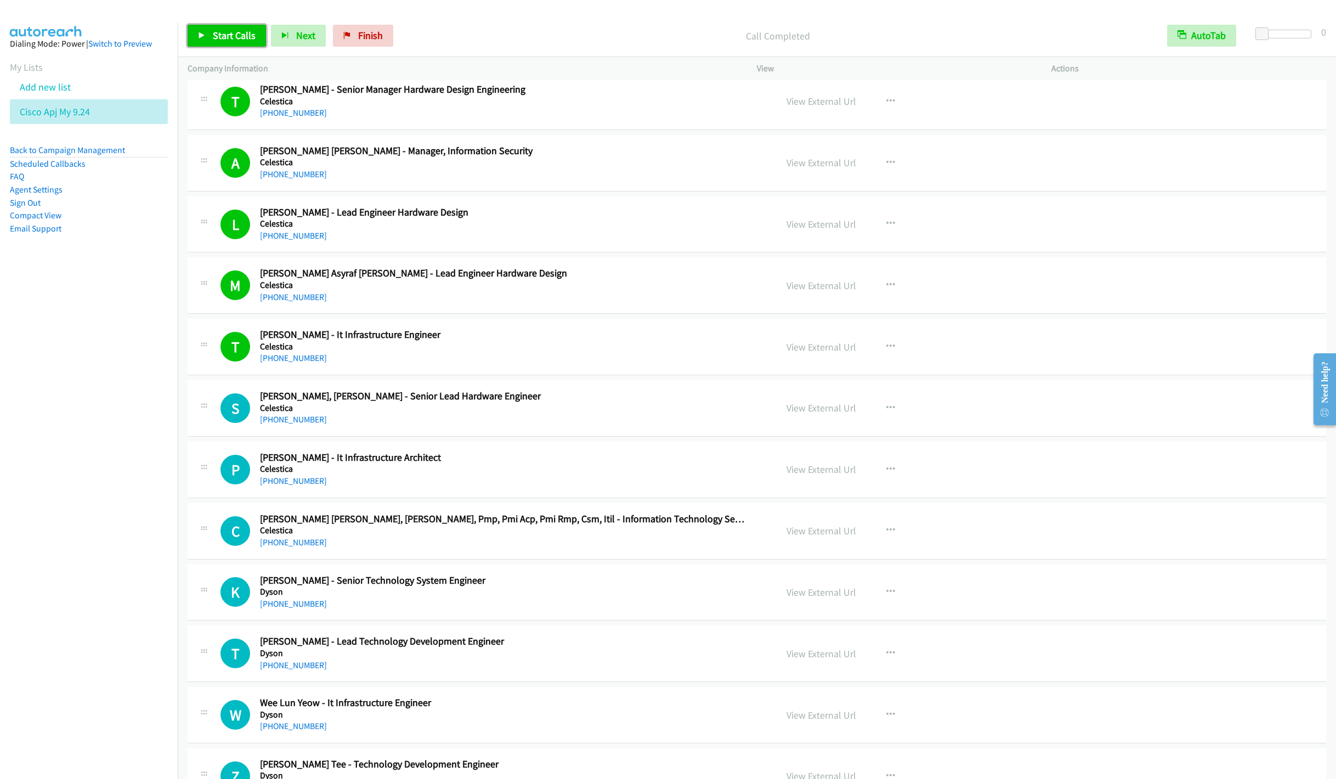
click at [222, 31] on span "Start Calls" at bounding box center [234, 35] width 43 height 13
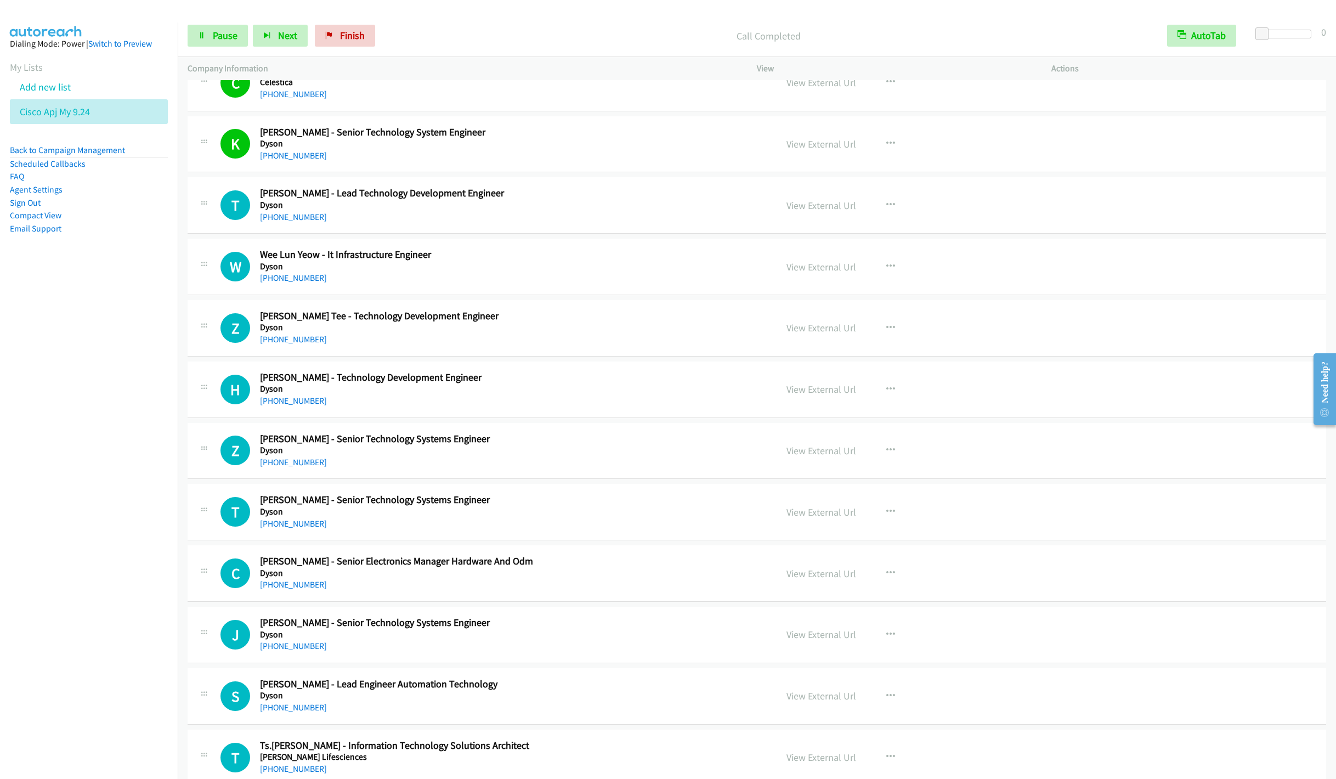
scroll to position [1974, 0]
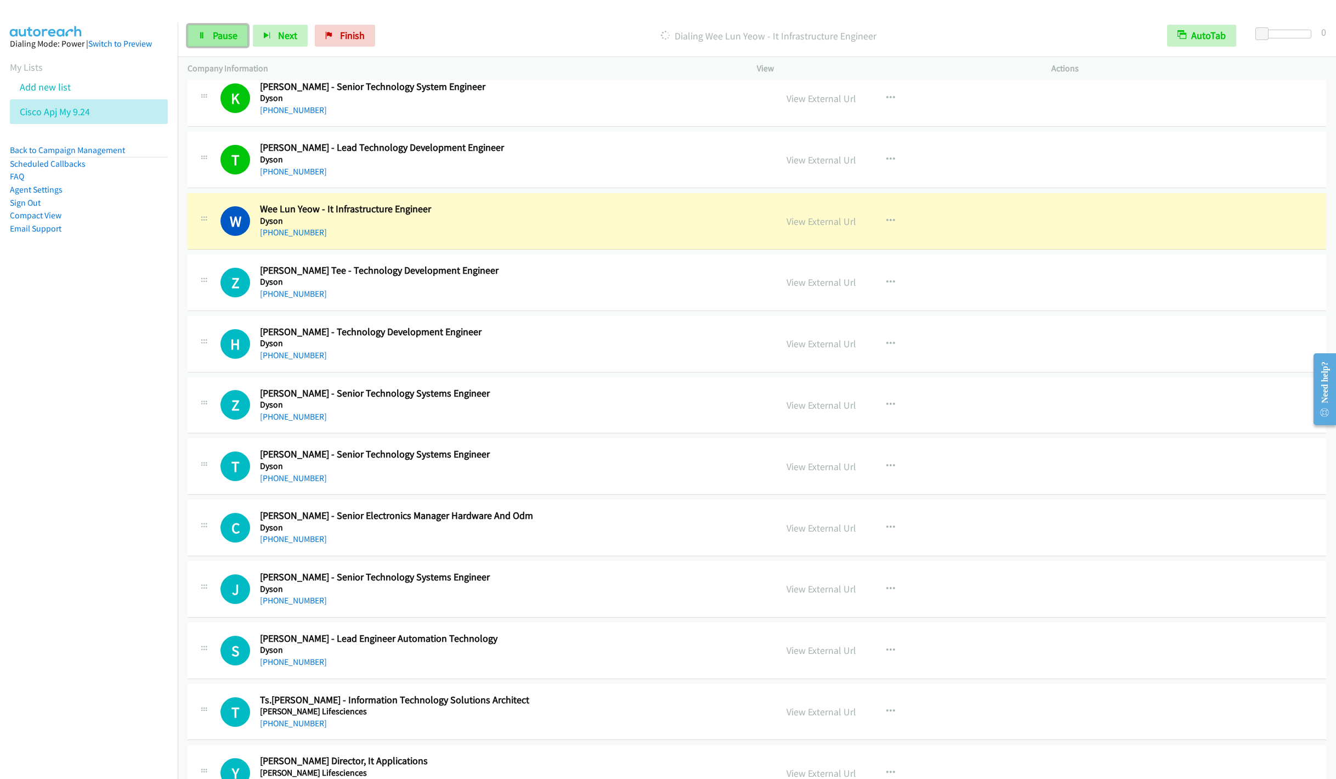
click at [205, 35] on icon at bounding box center [202, 36] width 8 height 8
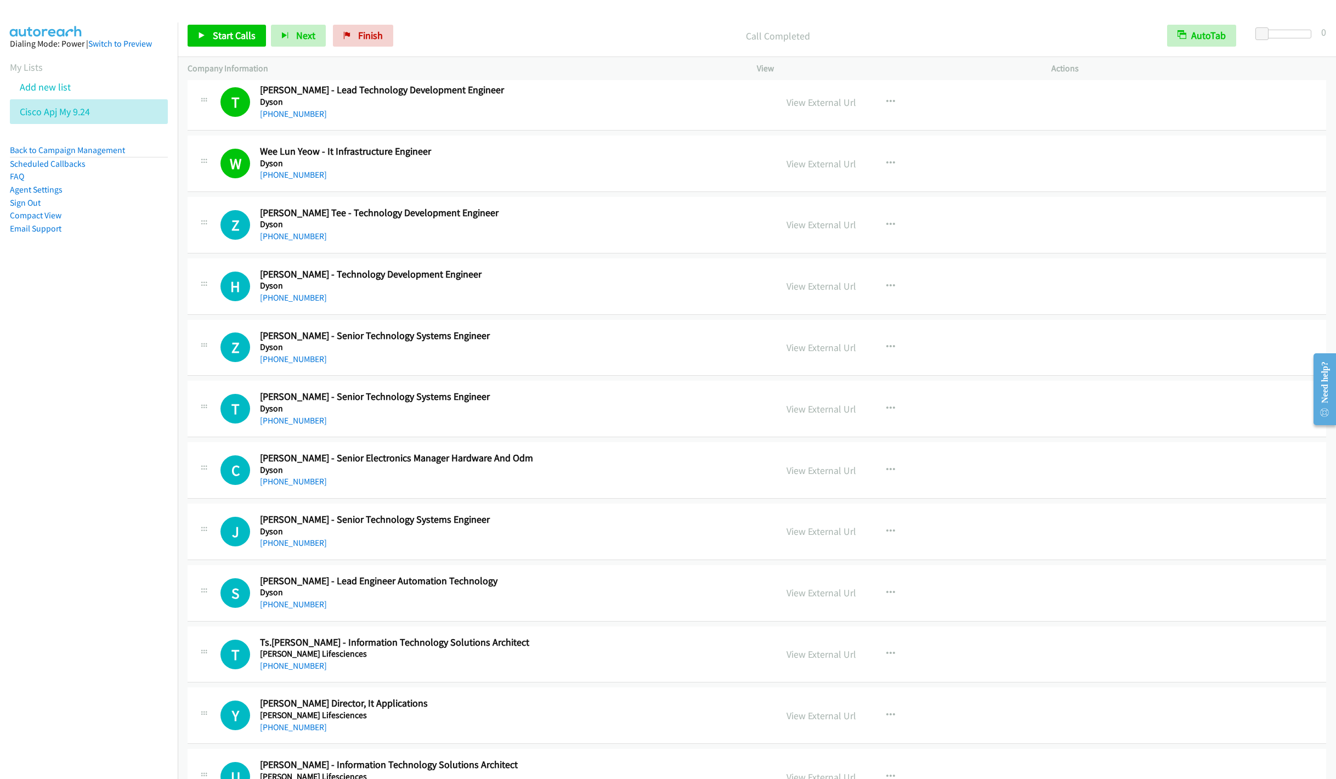
scroll to position [2056, 0]
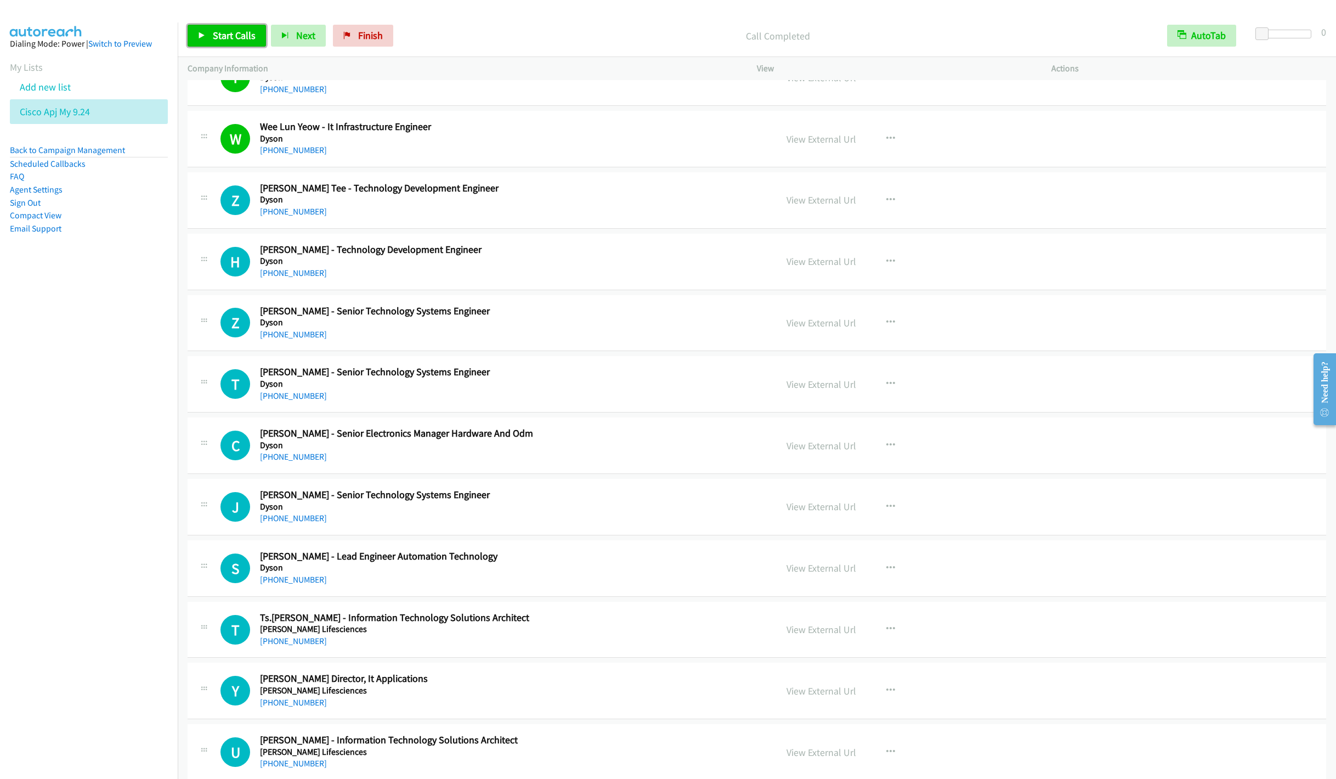
click at [222, 38] on span "Start Calls" at bounding box center [234, 35] width 43 height 13
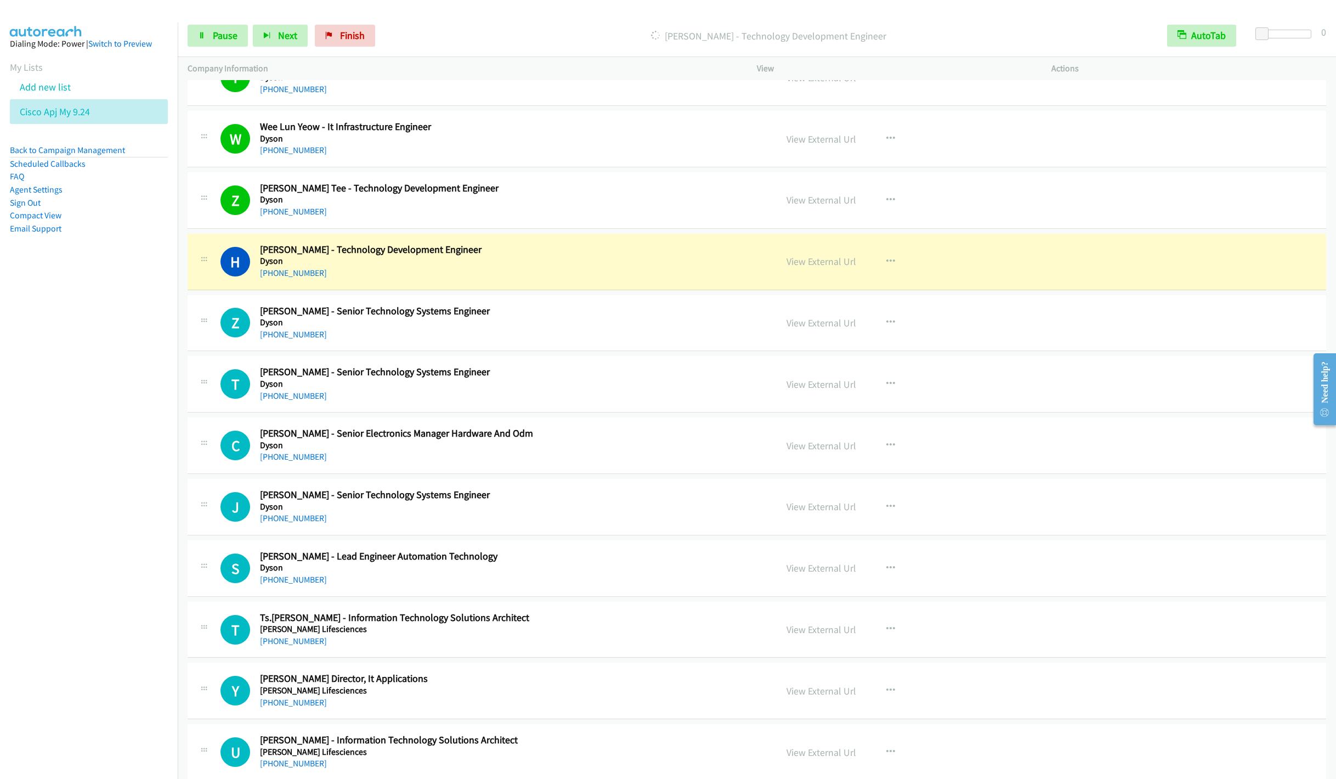
scroll to position [2138, 0]
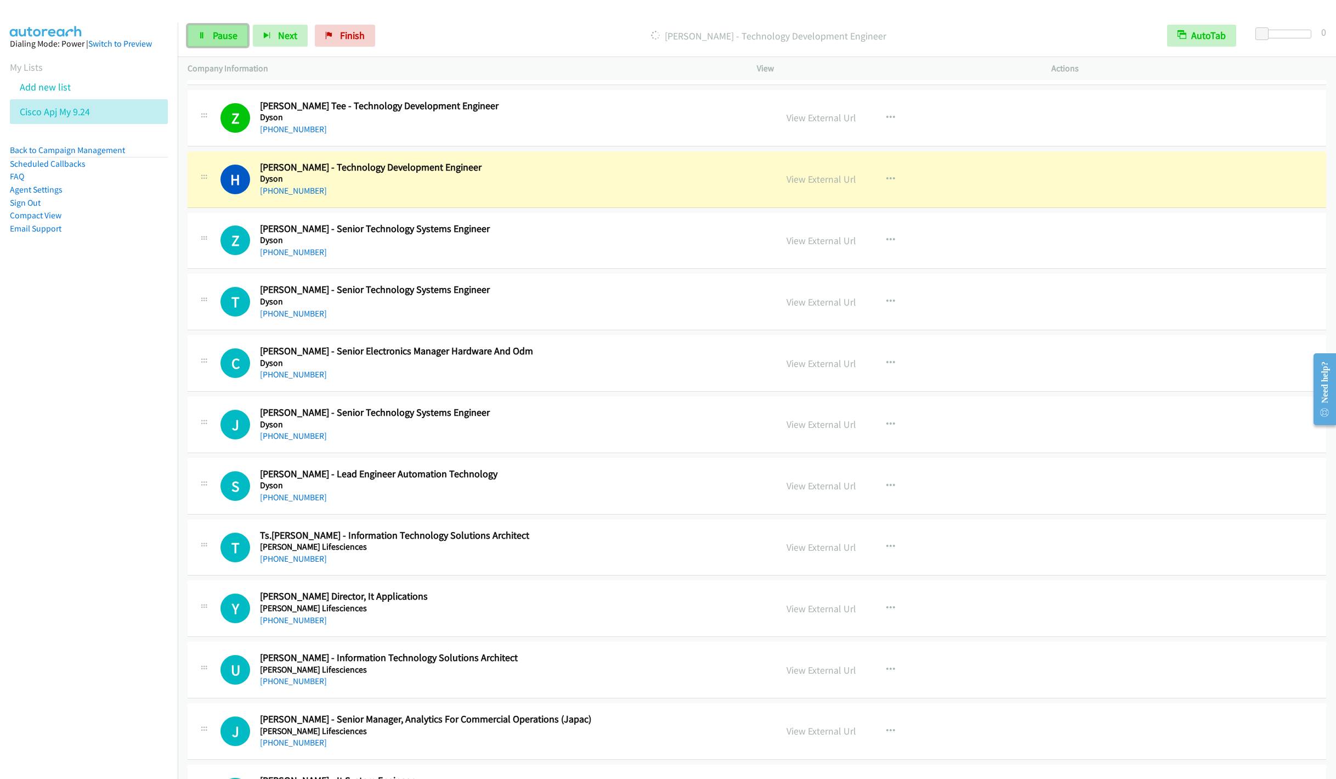
click at [223, 35] on span "Pause" at bounding box center [225, 35] width 25 height 13
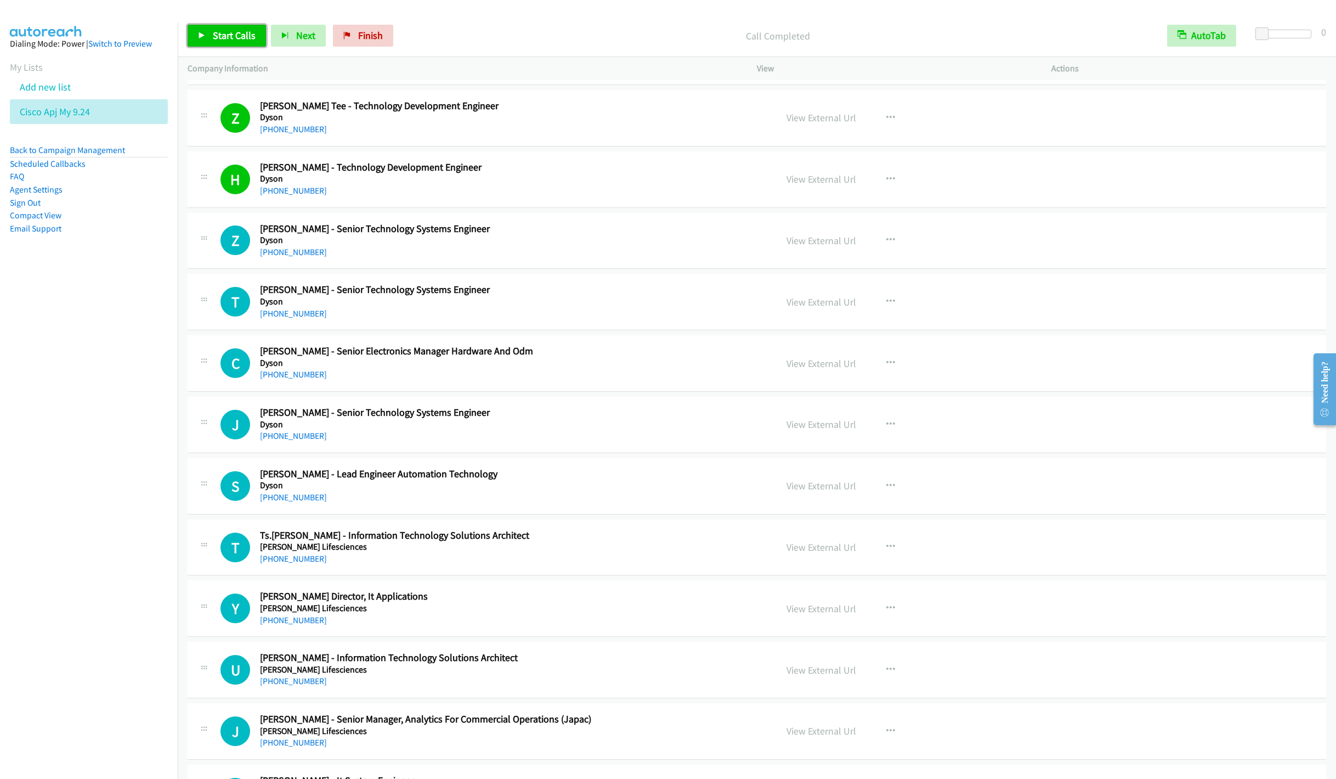
click at [218, 35] on span "Start Calls" at bounding box center [234, 35] width 43 height 13
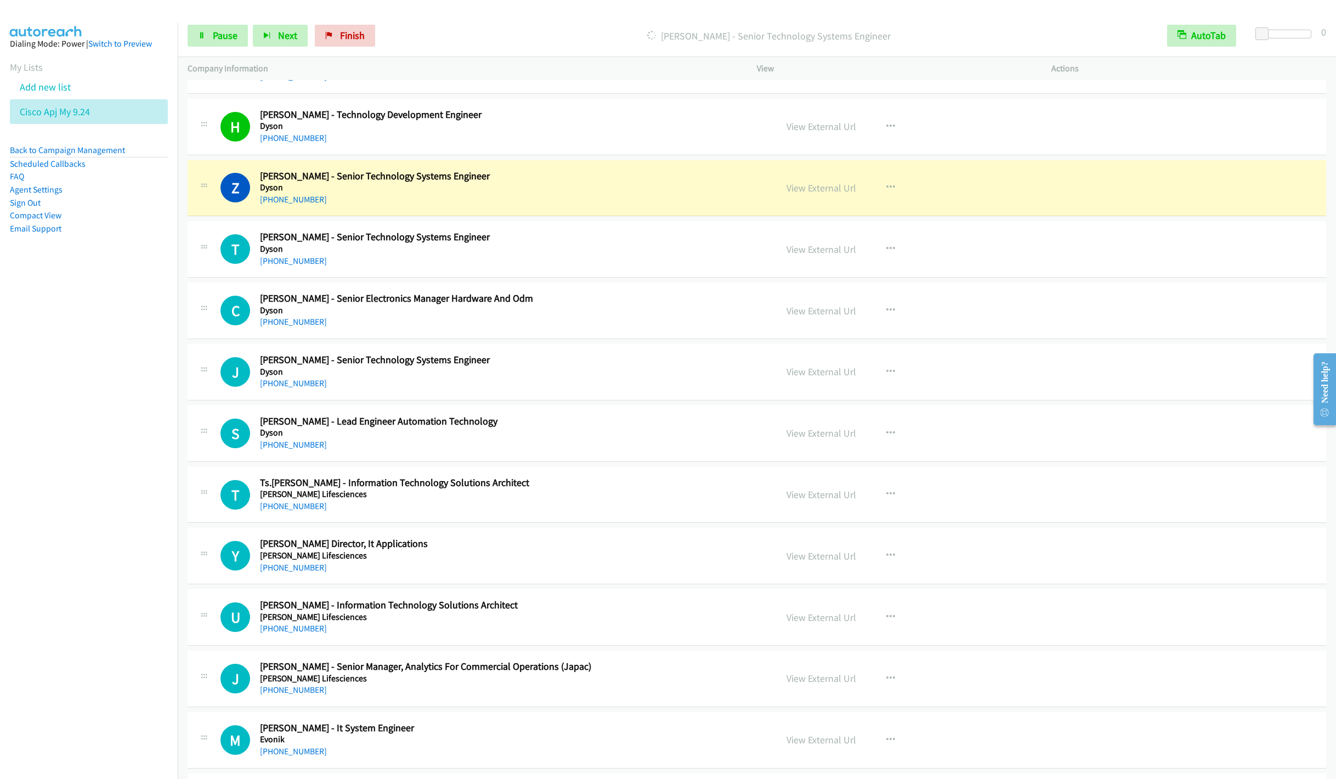
scroll to position [2220, 0]
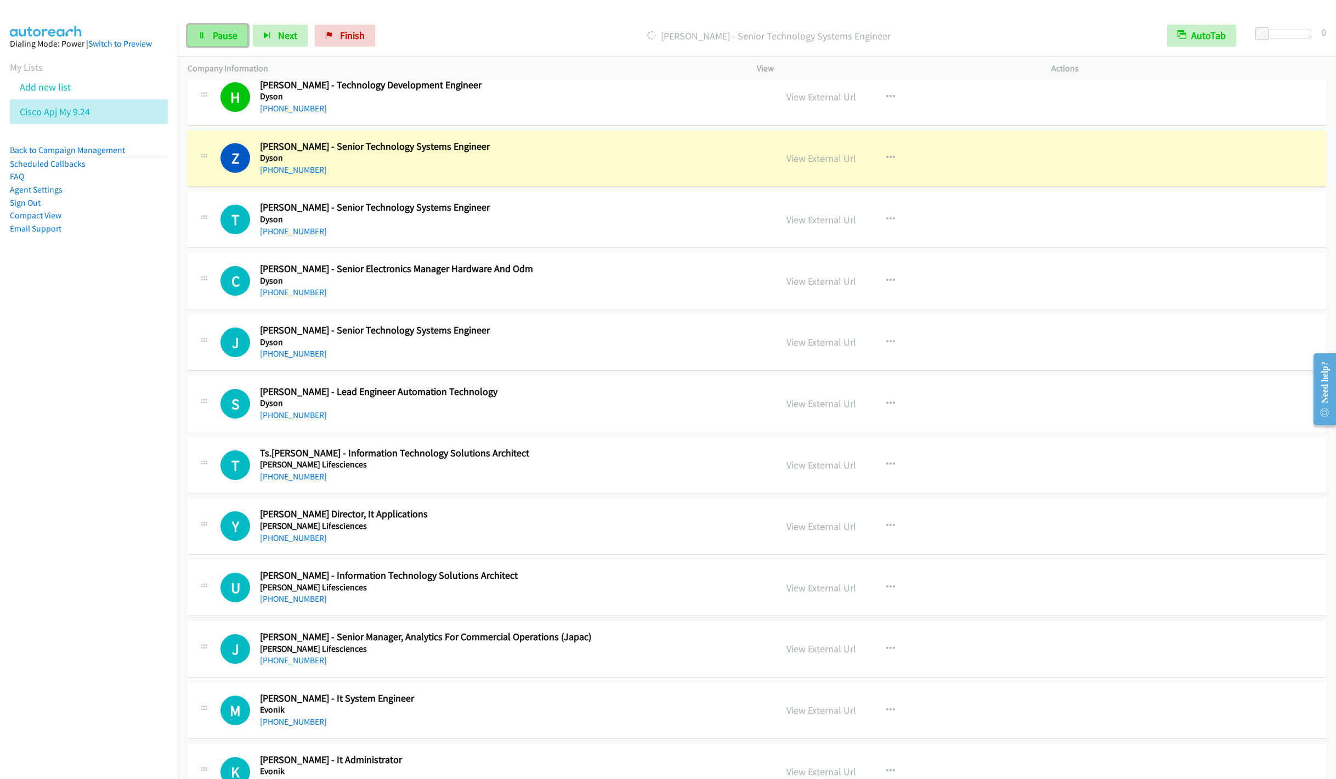
click at [220, 43] on link "Pause" at bounding box center [218, 36] width 60 height 22
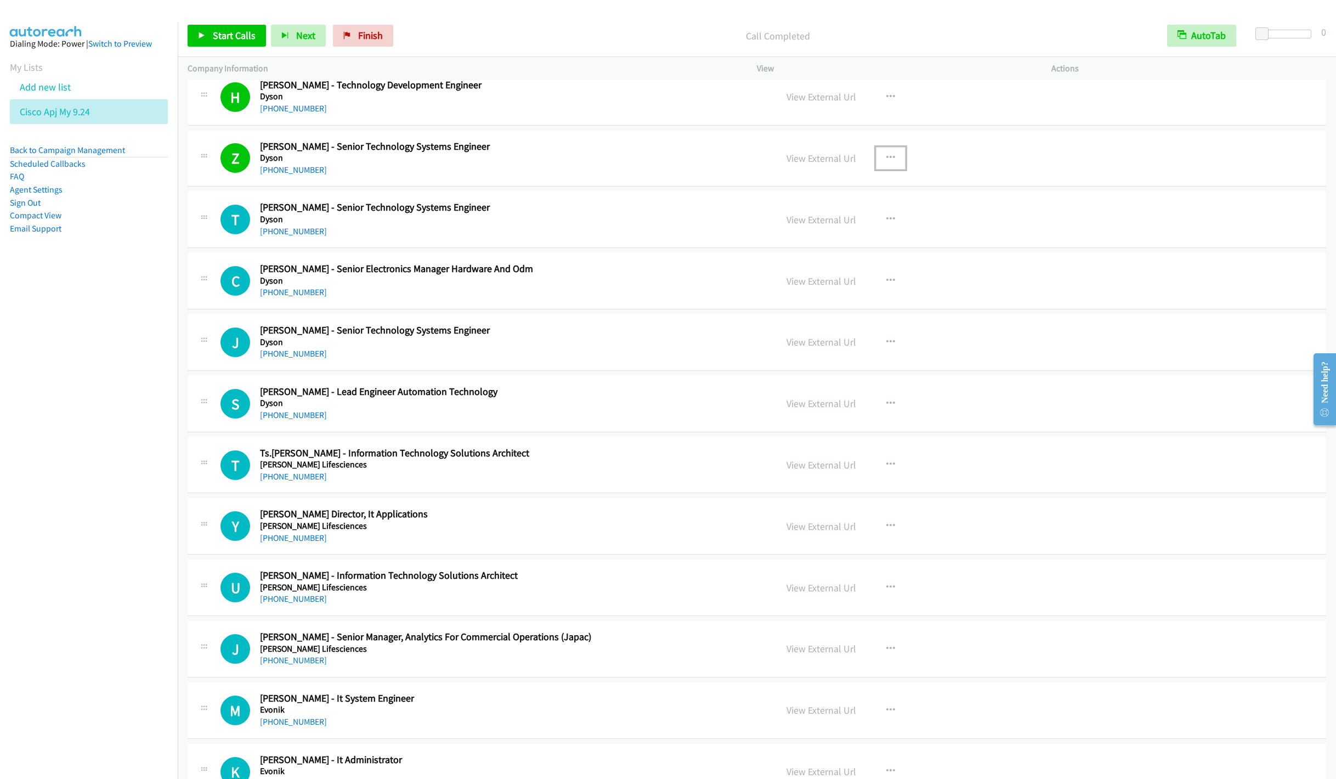
click at [886, 162] on icon "button" at bounding box center [890, 158] width 9 height 9
click at [823, 262] on link "Remove from list" at bounding box center [832, 252] width 146 height 22
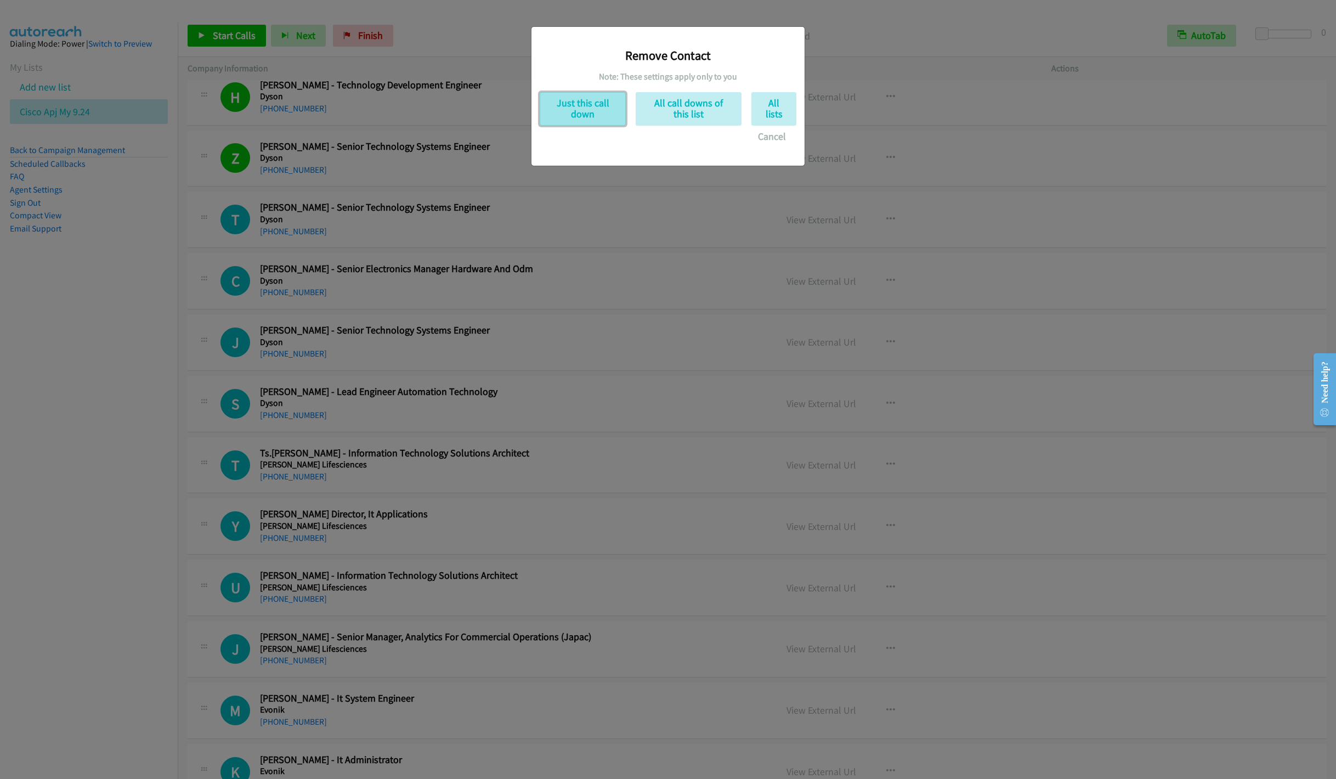
click at [588, 115] on button "Just this call down" at bounding box center [582, 108] width 86 height 33
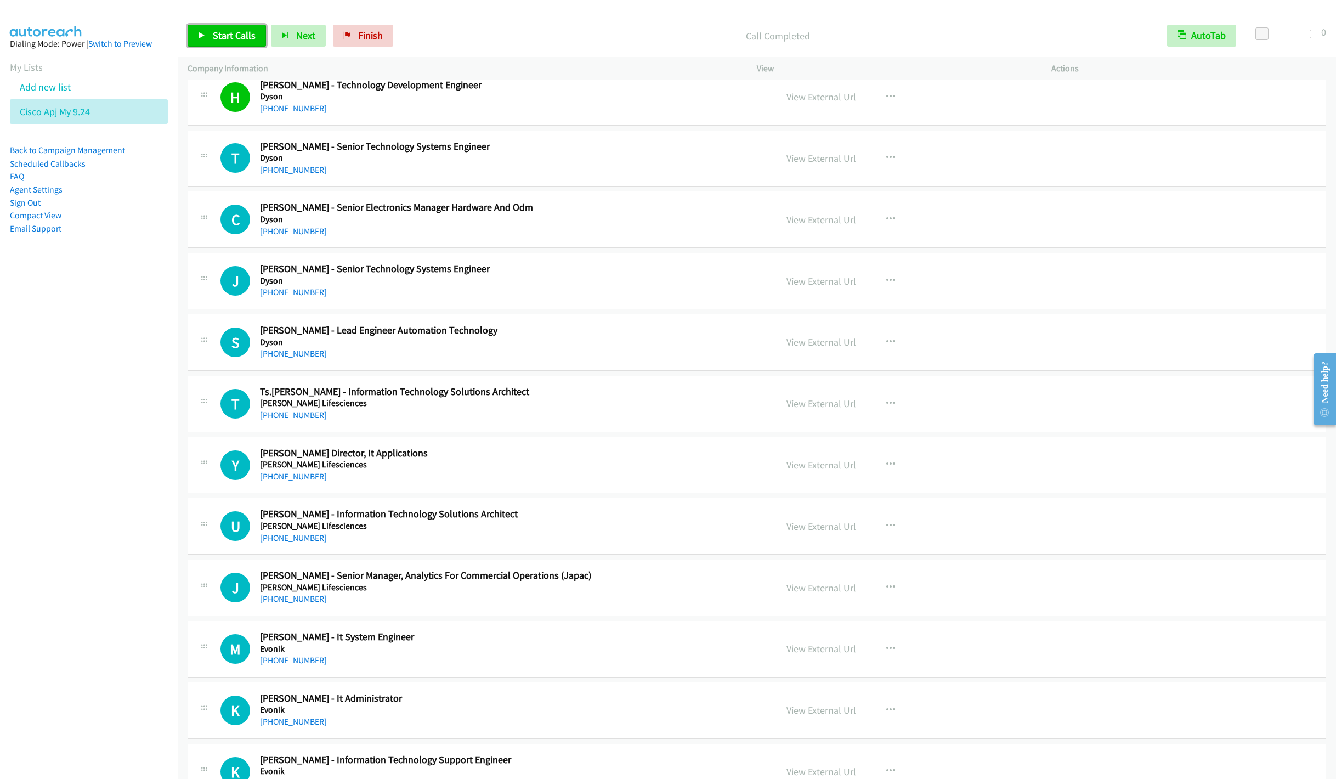
click at [206, 43] on link "Start Calls" at bounding box center [227, 36] width 78 height 22
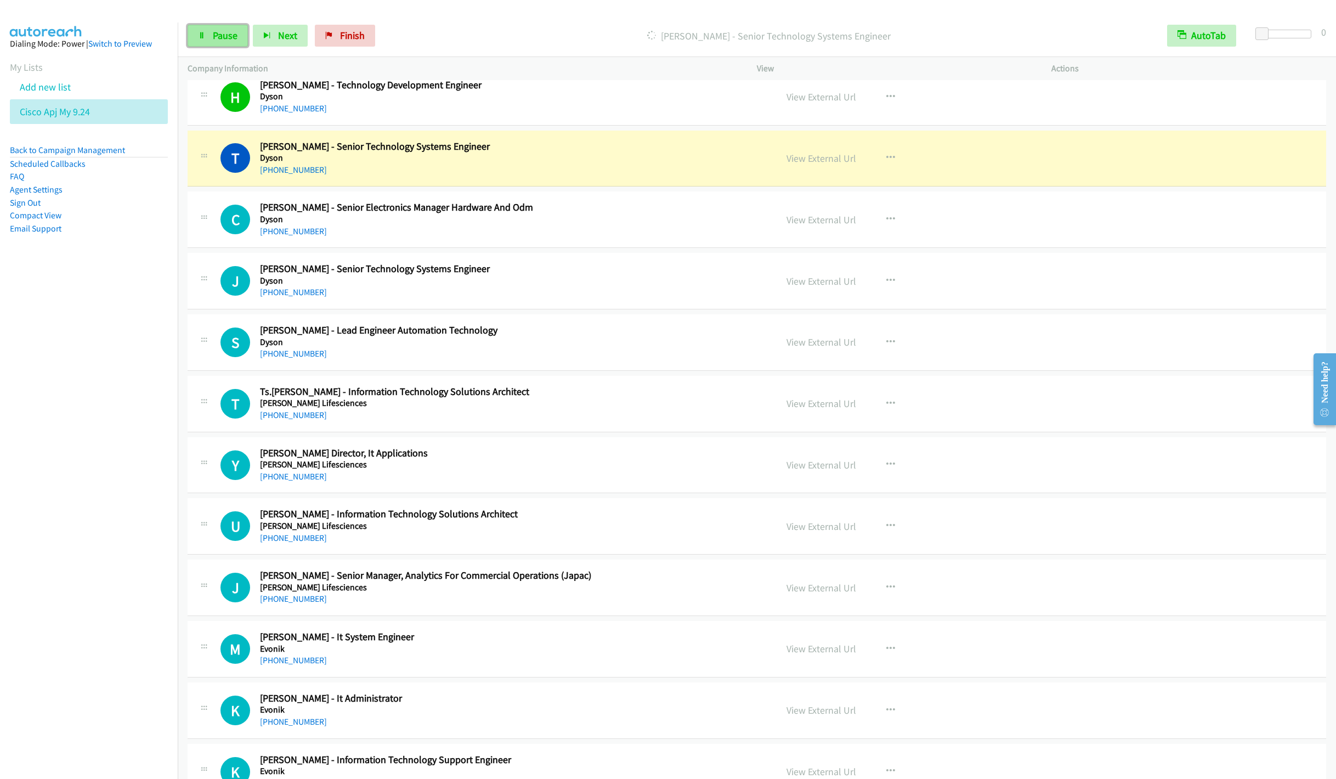
click at [211, 40] on link "Pause" at bounding box center [218, 36] width 60 height 22
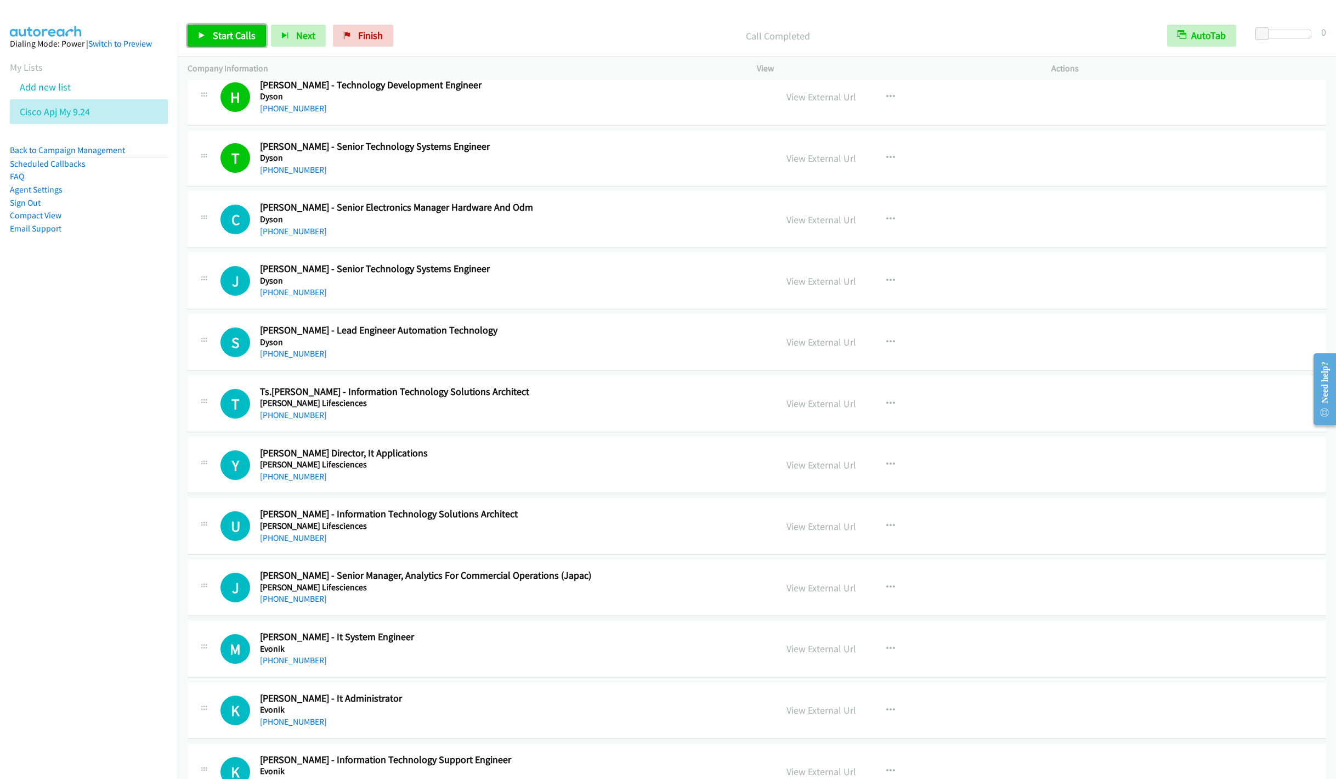
click at [221, 39] on span "Start Calls" at bounding box center [234, 35] width 43 height 13
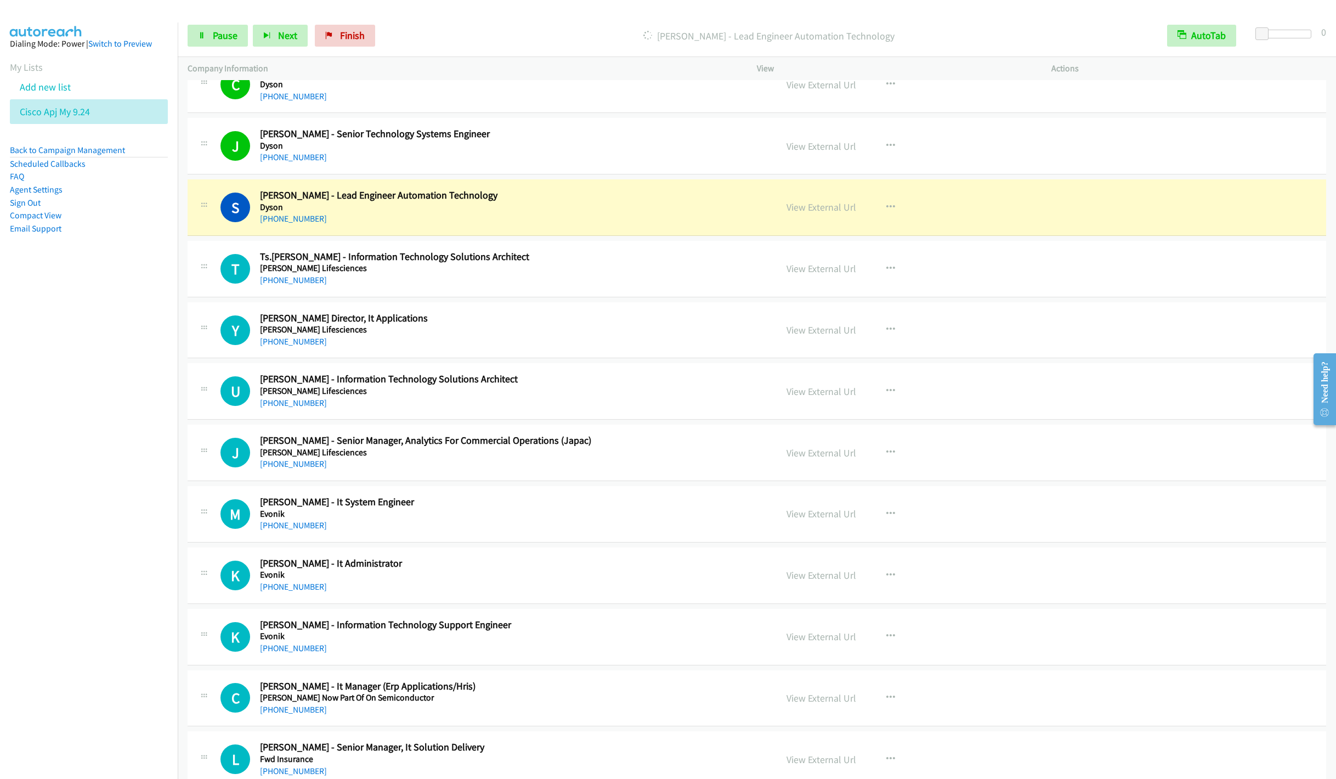
scroll to position [2385, 0]
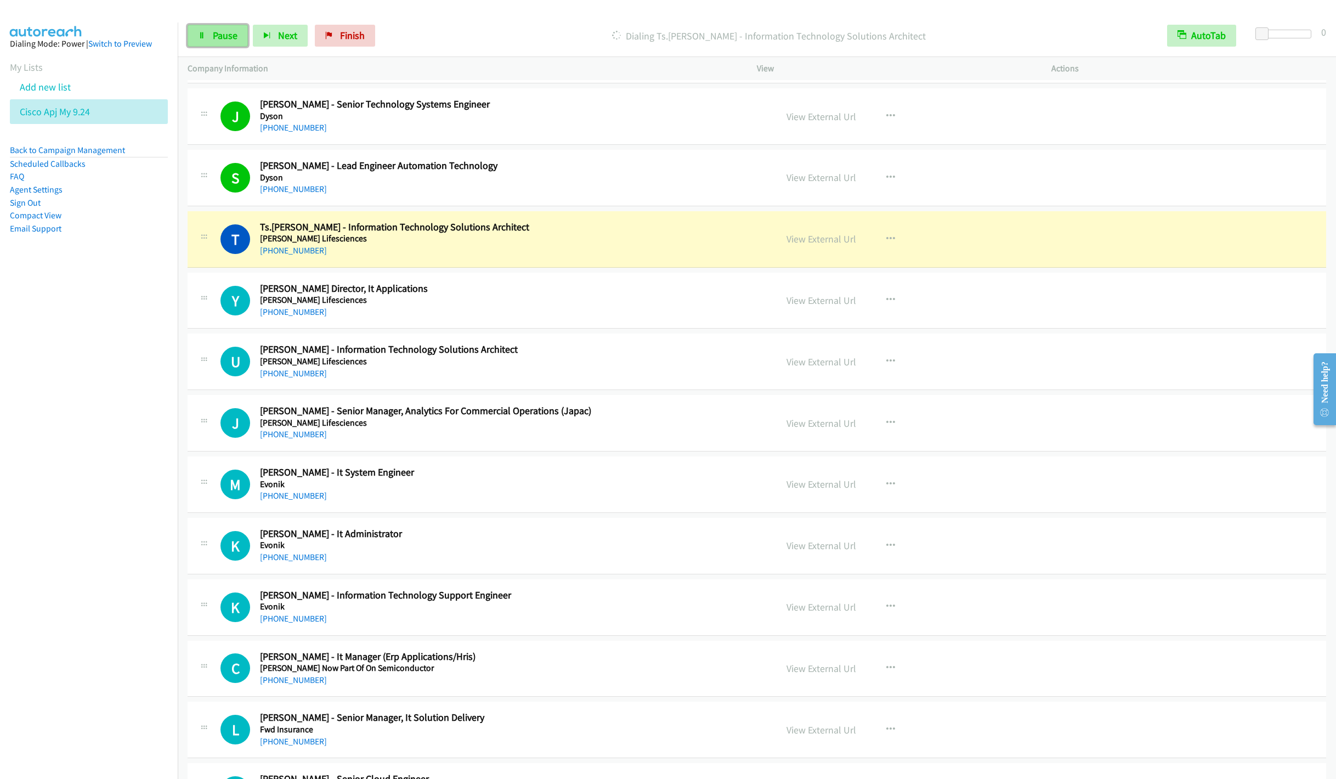
click at [216, 37] on span "Pause" at bounding box center [225, 35] width 25 height 13
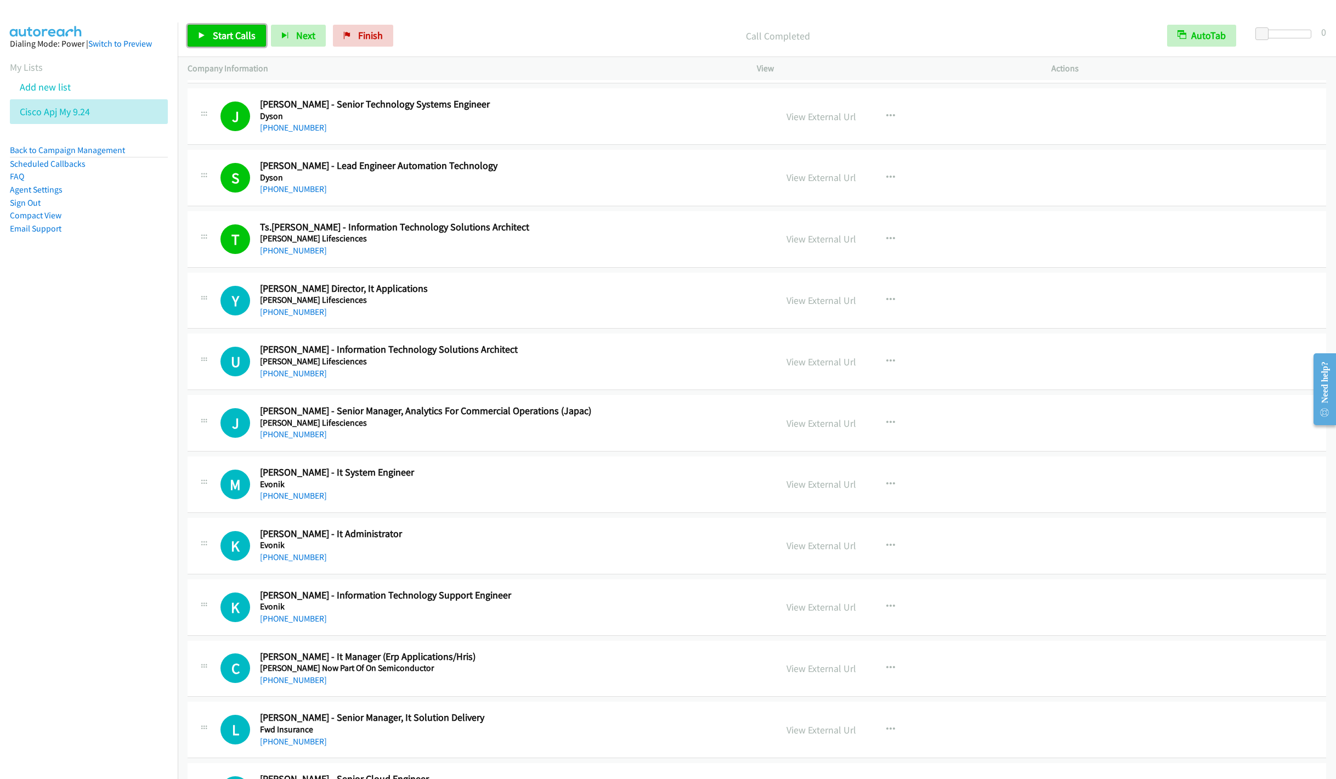
click at [215, 38] on span "Start Calls" at bounding box center [234, 35] width 43 height 13
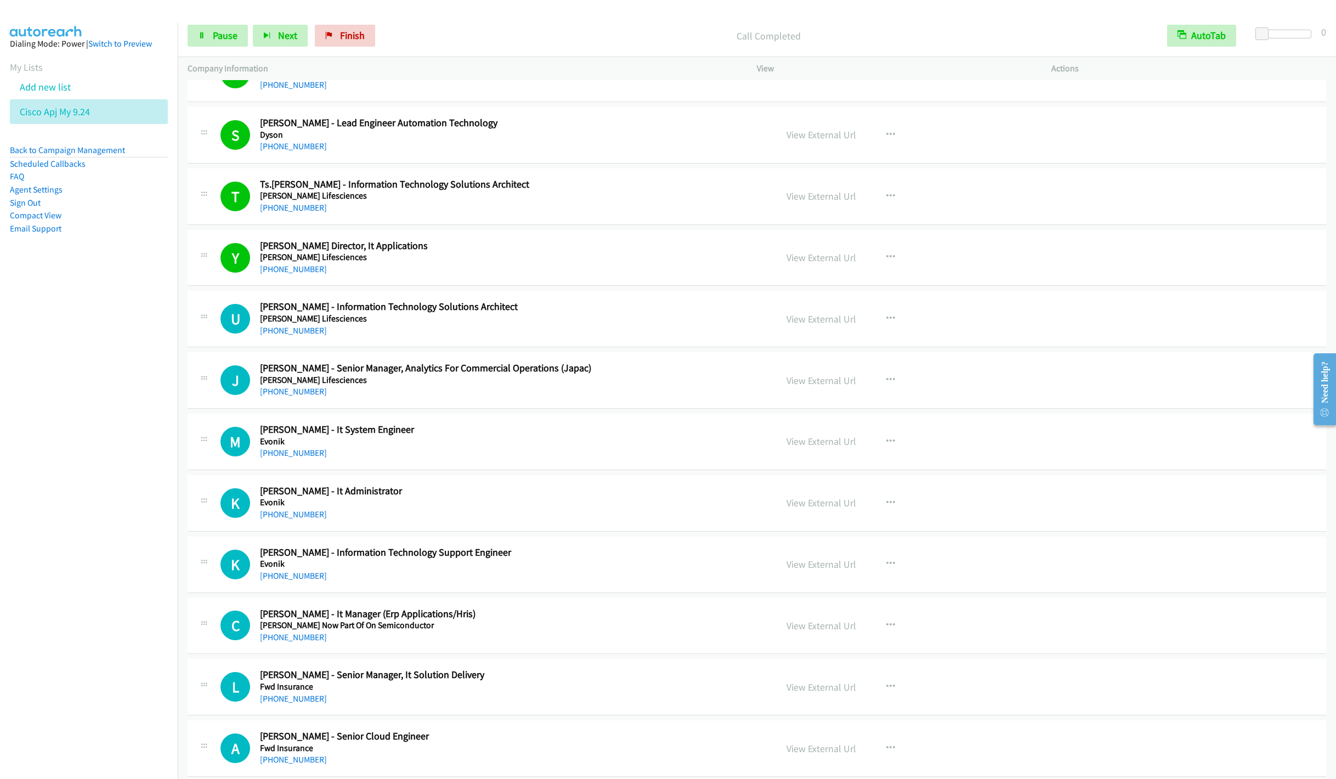
scroll to position [2467, 0]
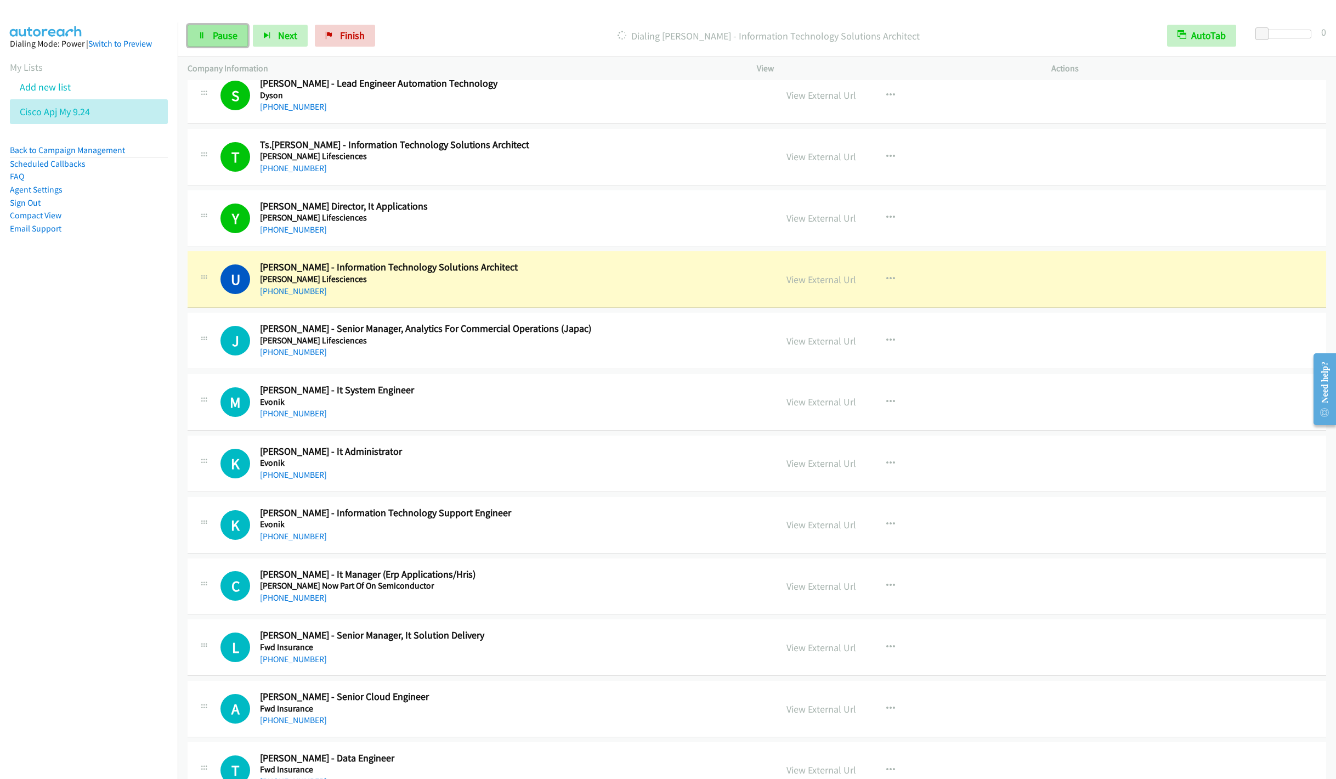
click at [216, 38] on span "Pause" at bounding box center [225, 35] width 25 height 13
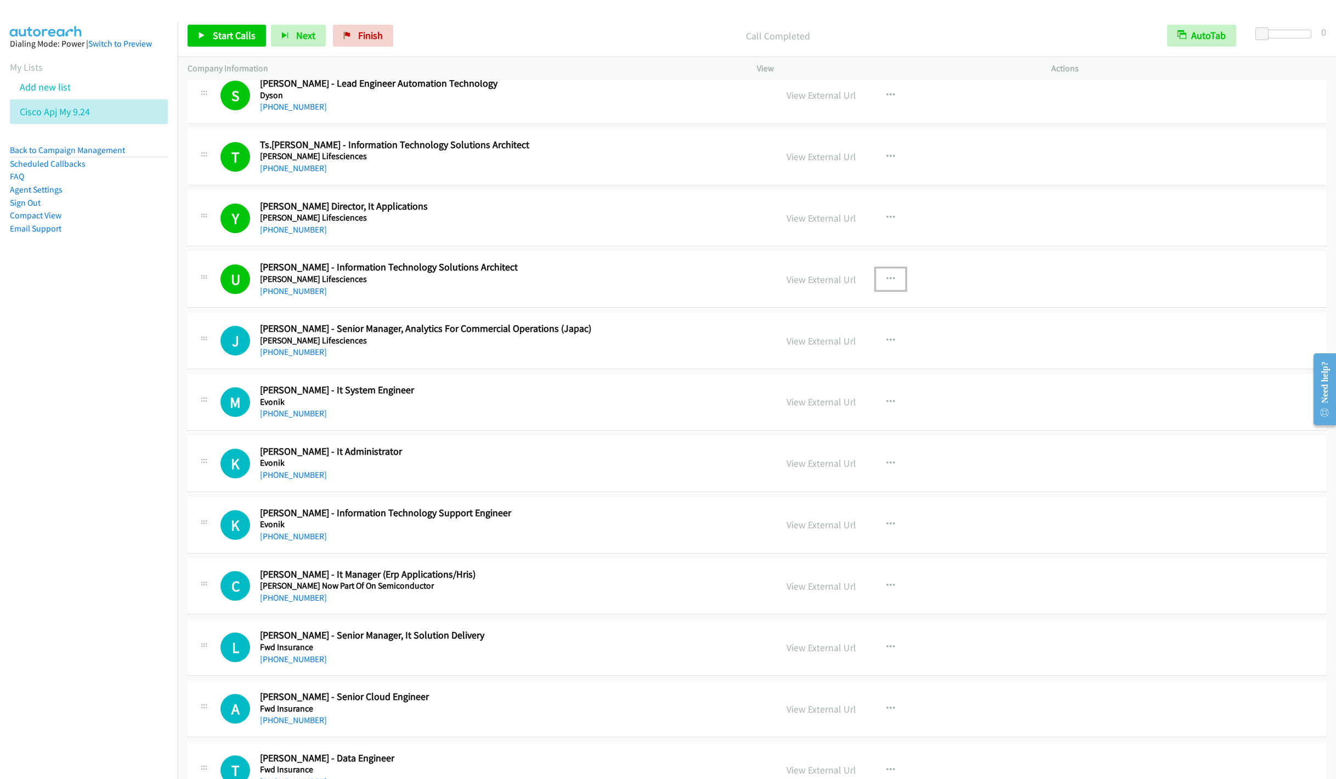
click at [886, 283] on icon "button" at bounding box center [890, 279] width 9 height 9
click at [797, 384] on link "Remove from list" at bounding box center [832, 373] width 146 height 22
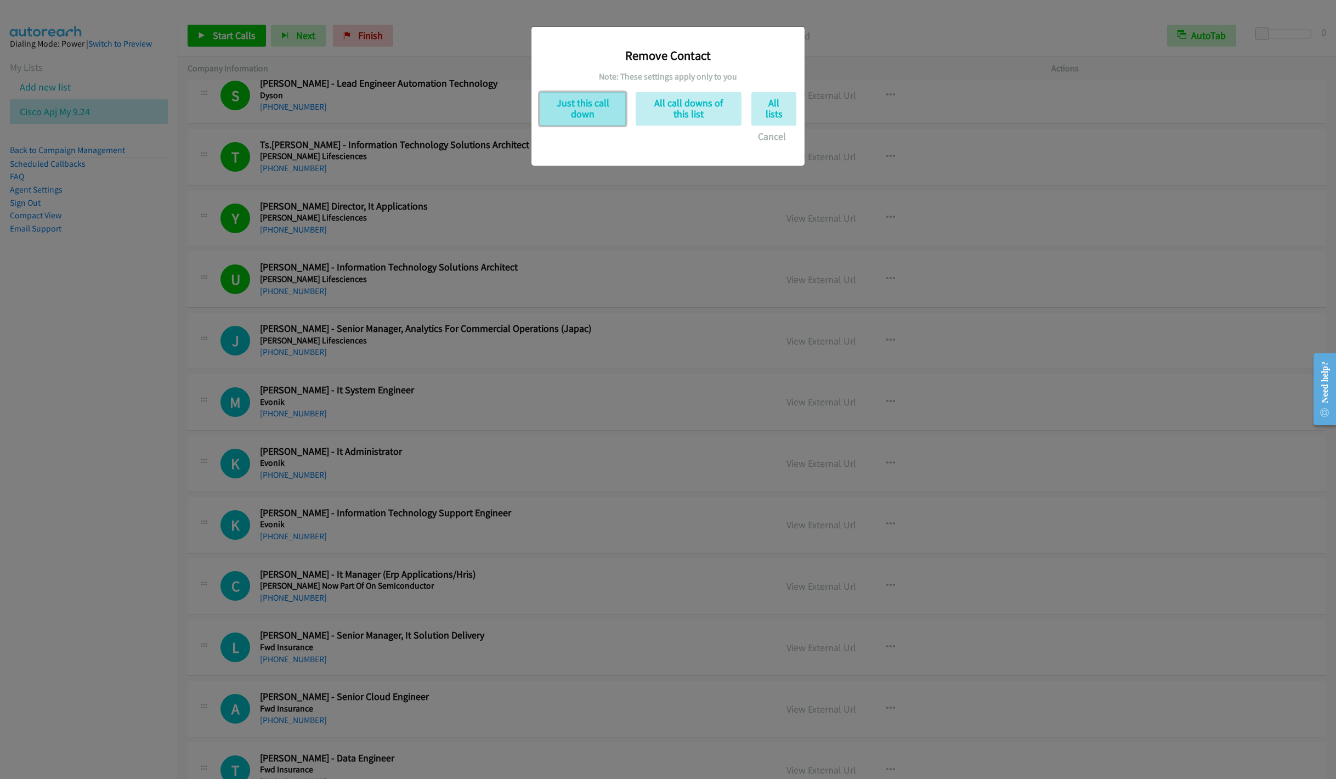
click at [576, 114] on button "Just this call down" at bounding box center [582, 108] width 86 height 33
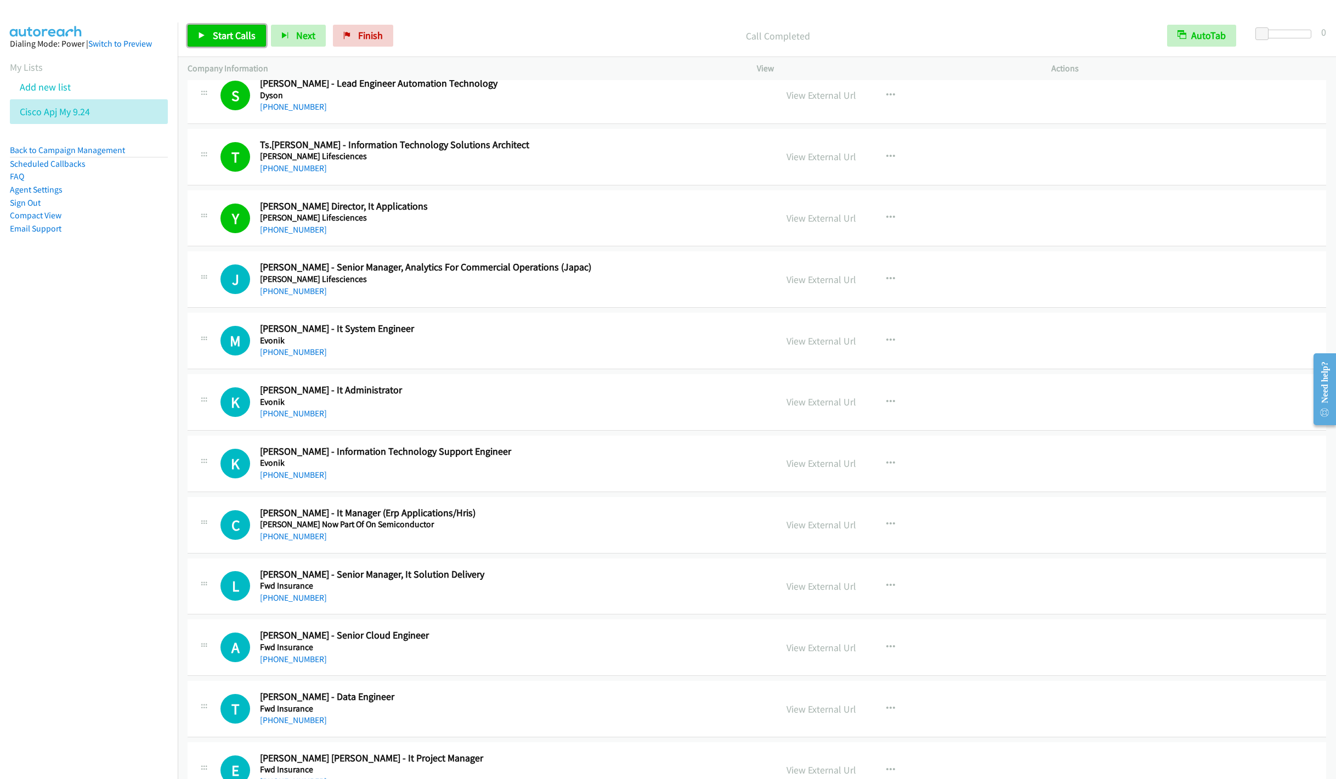
click at [214, 38] on span "Start Calls" at bounding box center [234, 35] width 43 height 13
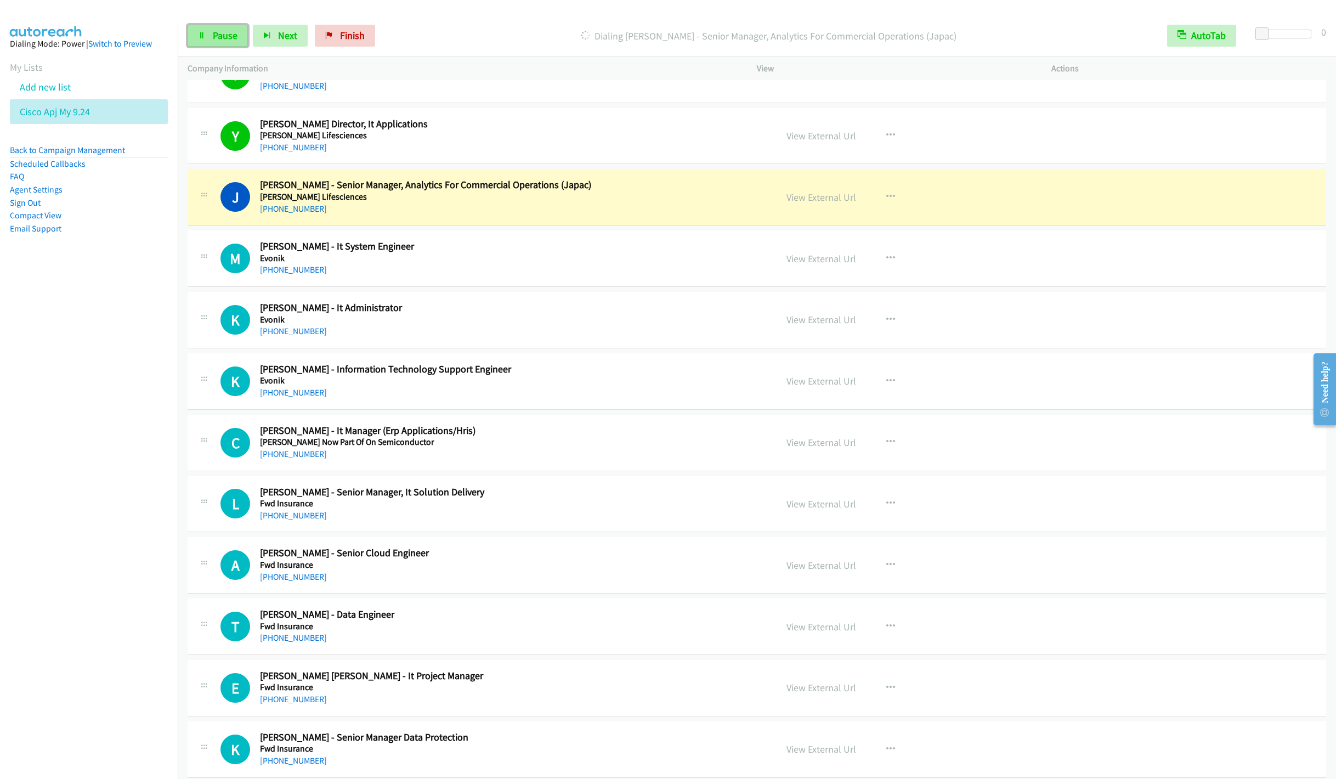
click at [204, 27] on link "Pause" at bounding box center [218, 36] width 60 height 22
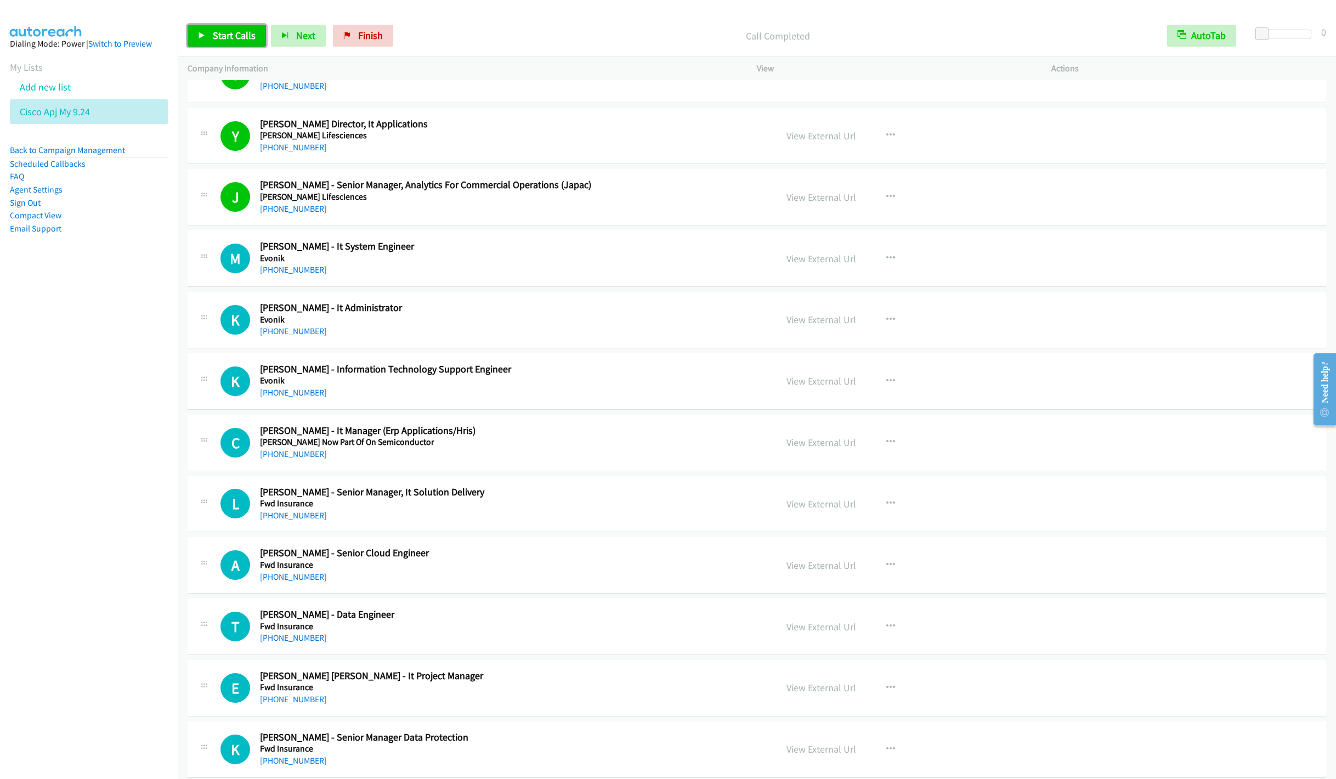
drag, startPoint x: 214, startPoint y: 36, endPoint x: 275, endPoint y: 59, distance: 65.6
click at [213, 36] on span "Start Calls" at bounding box center [234, 35] width 43 height 13
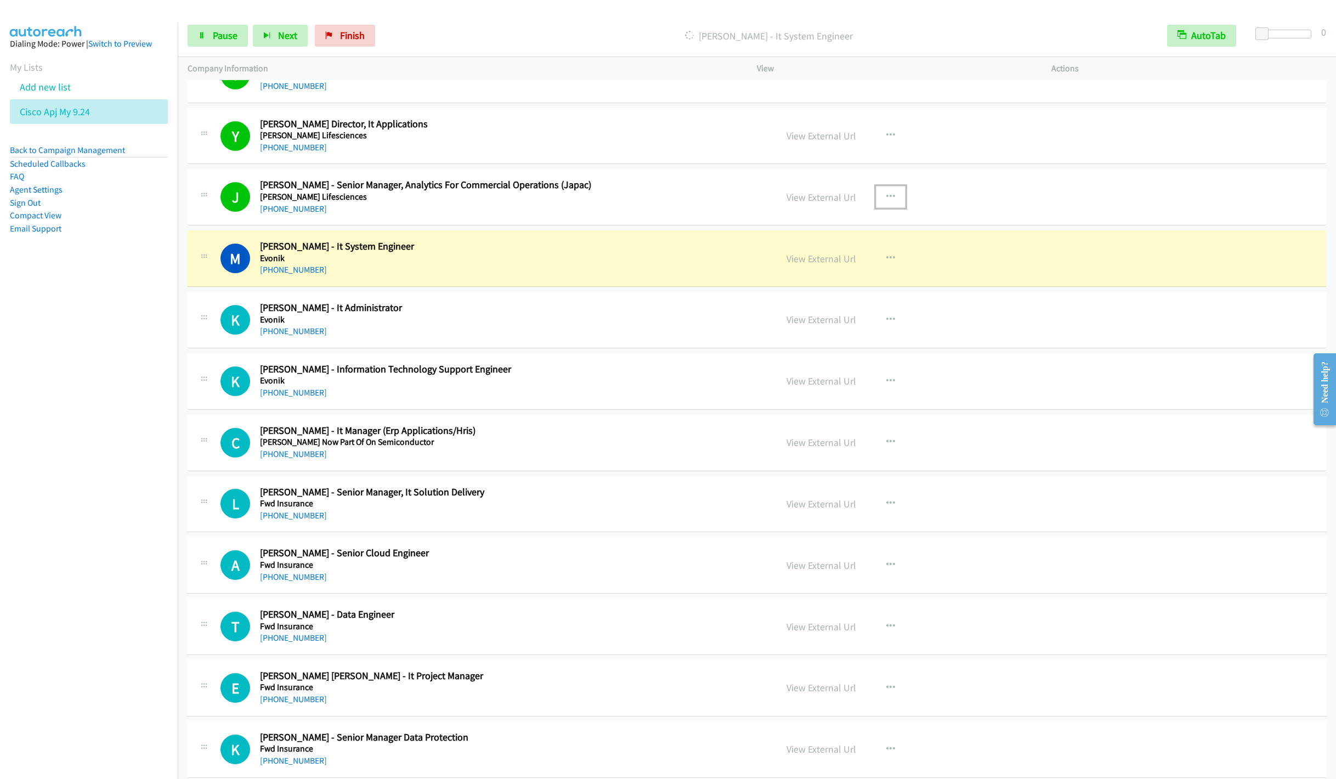
click at [887, 201] on icon "button" at bounding box center [890, 196] width 9 height 9
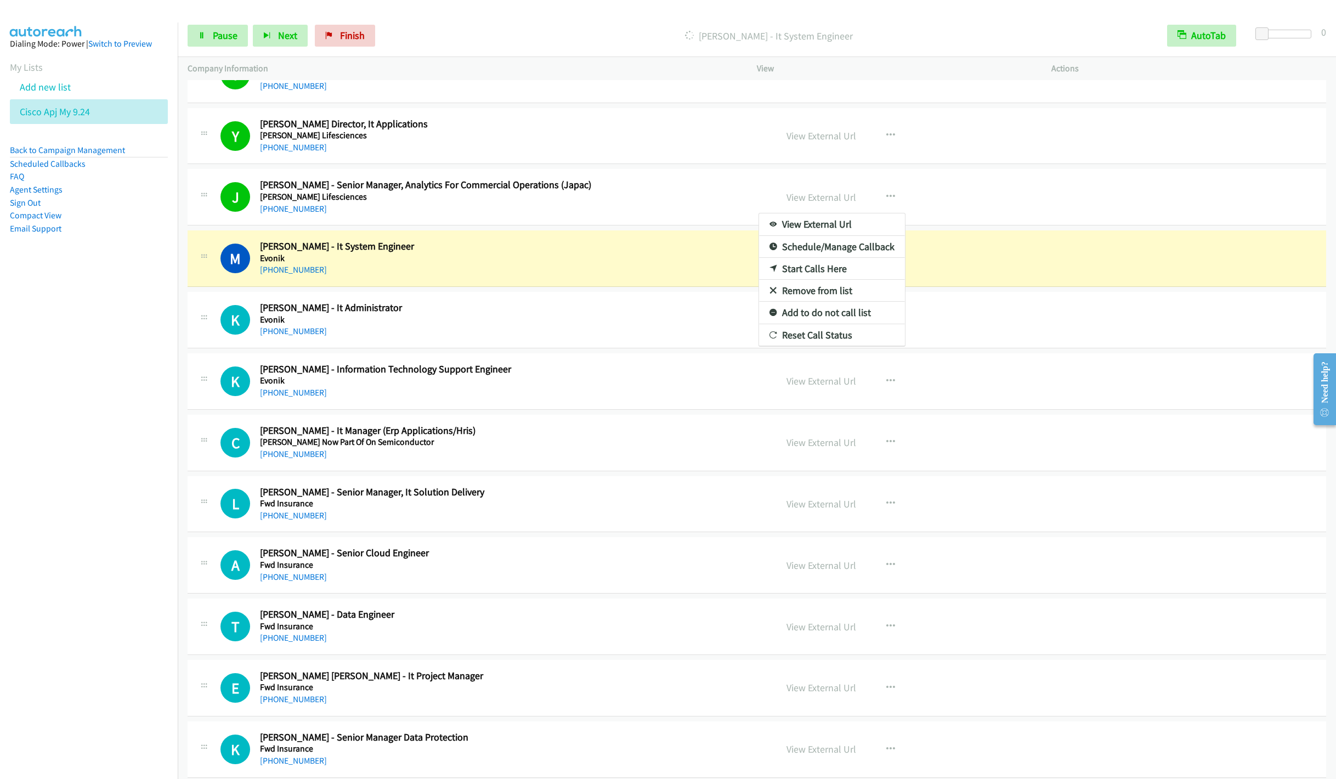
click at [807, 302] on link "Remove from list" at bounding box center [832, 291] width 146 height 22
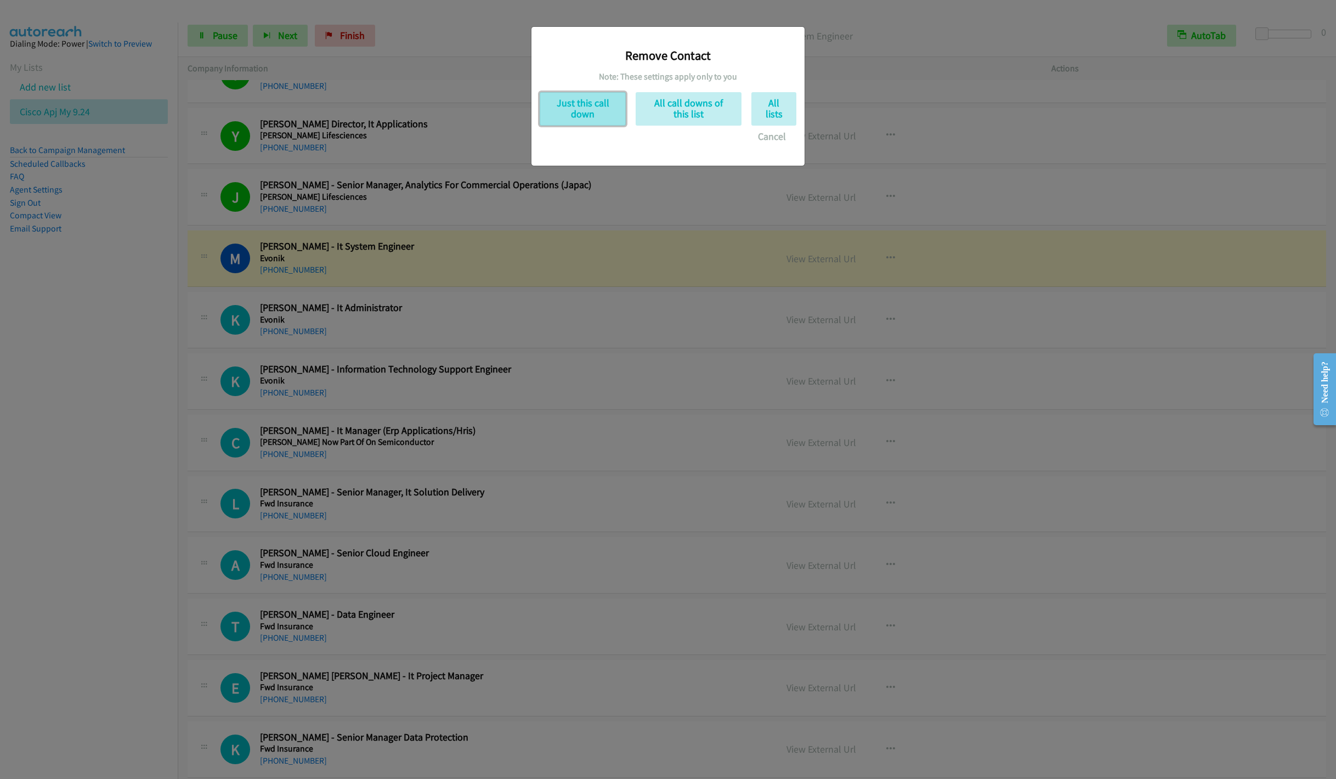
click at [579, 94] on button "Just this call down" at bounding box center [582, 108] width 86 height 33
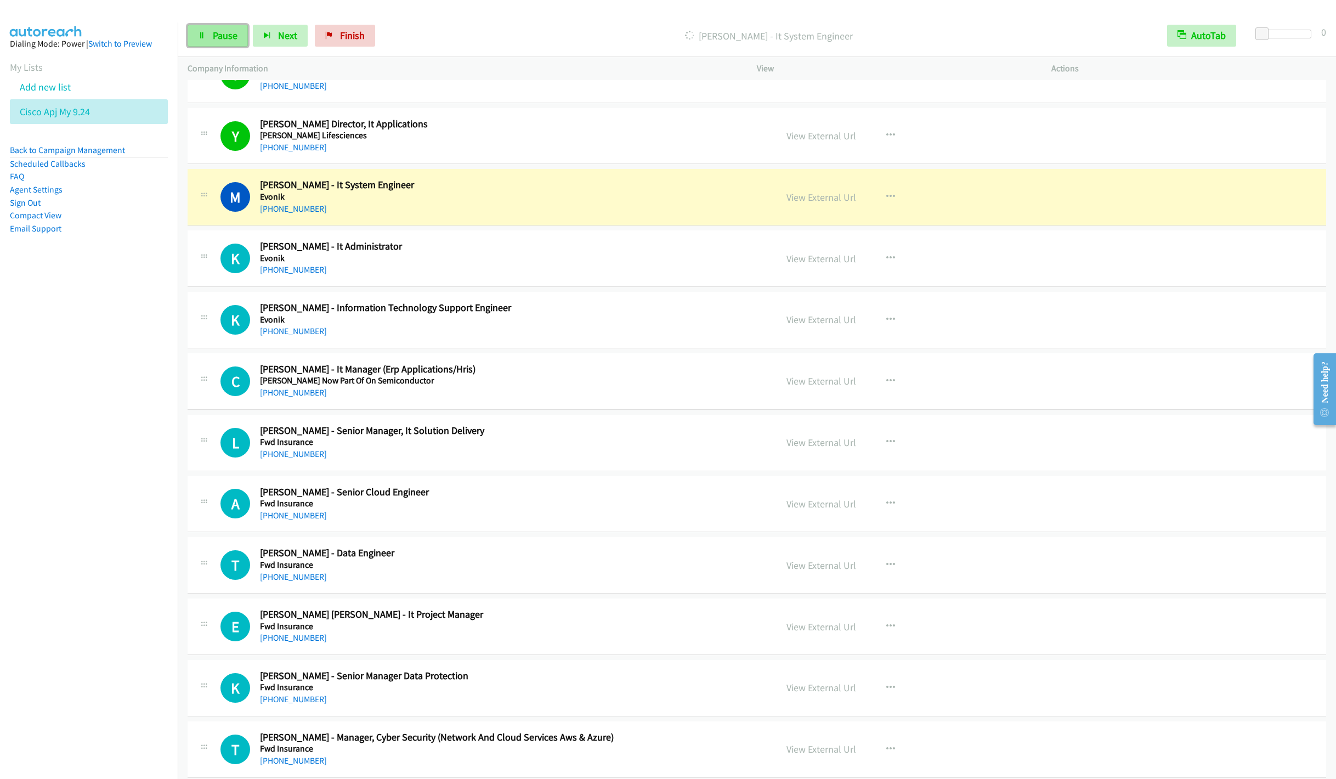
click at [220, 33] on span "Pause" at bounding box center [225, 35] width 25 height 13
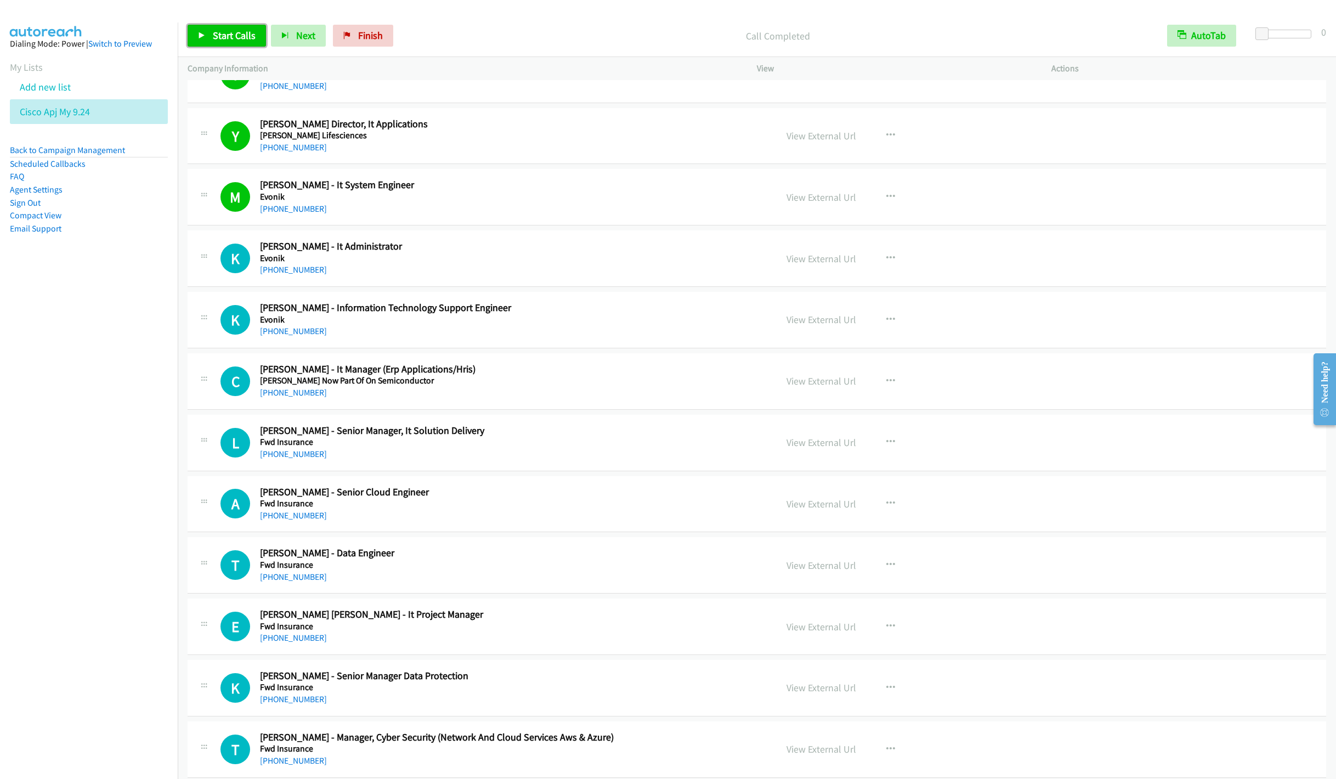
click at [219, 36] on span "Start Calls" at bounding box center [234, 35] width 43 height 13
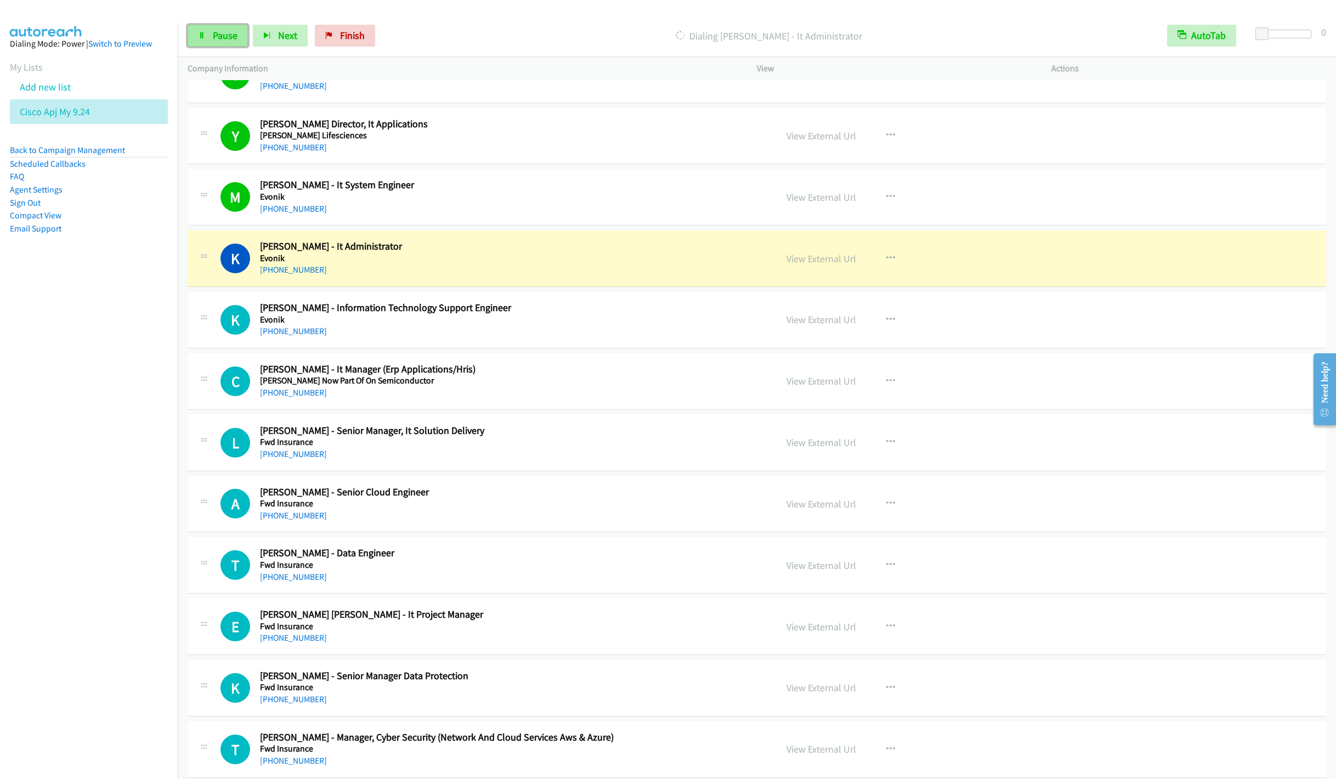
click at [211, 35] on link "Pause" at bounding box center [218, 36] width 60 height 22
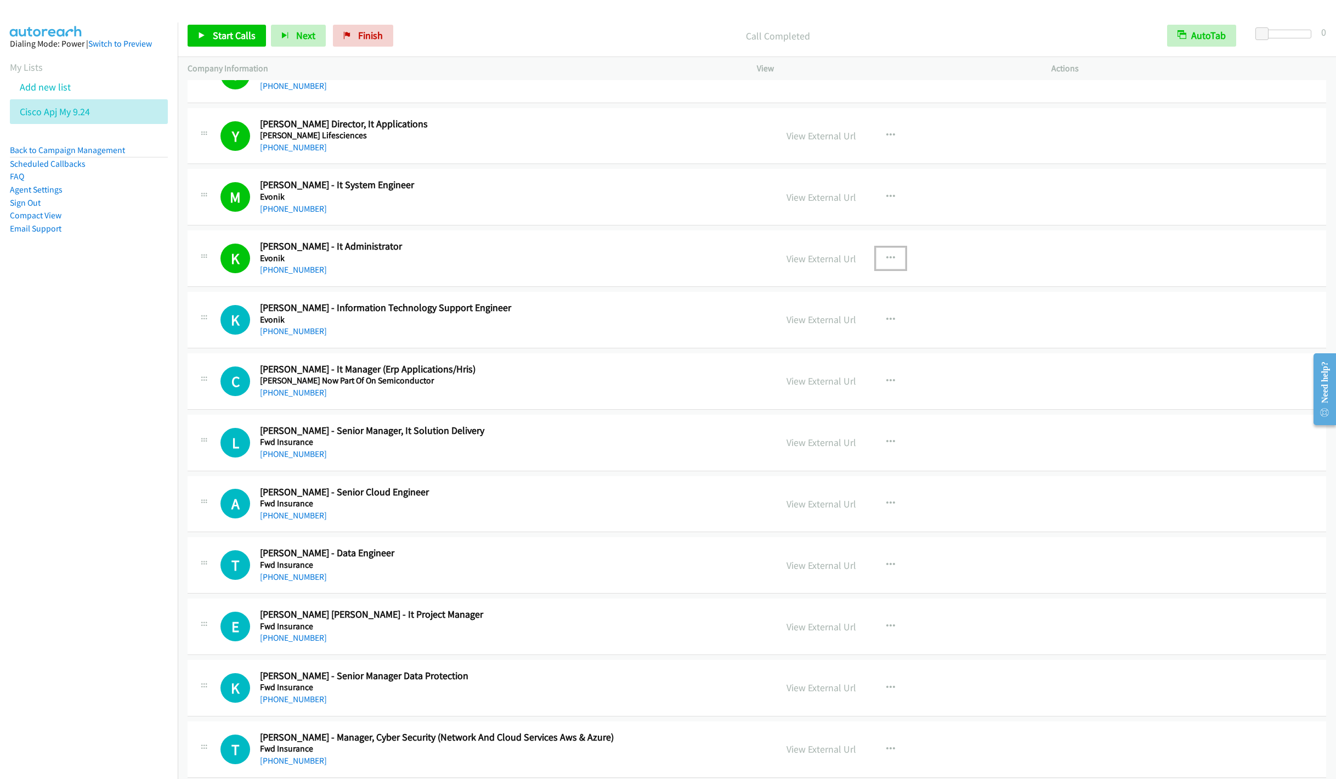
click at [886, 263] on icon "button" at bounding box center [890, 258] width 9 height 9
click at [799, 363] on link "Remove from list" at bounding box center [832, 352] width 146 height 22
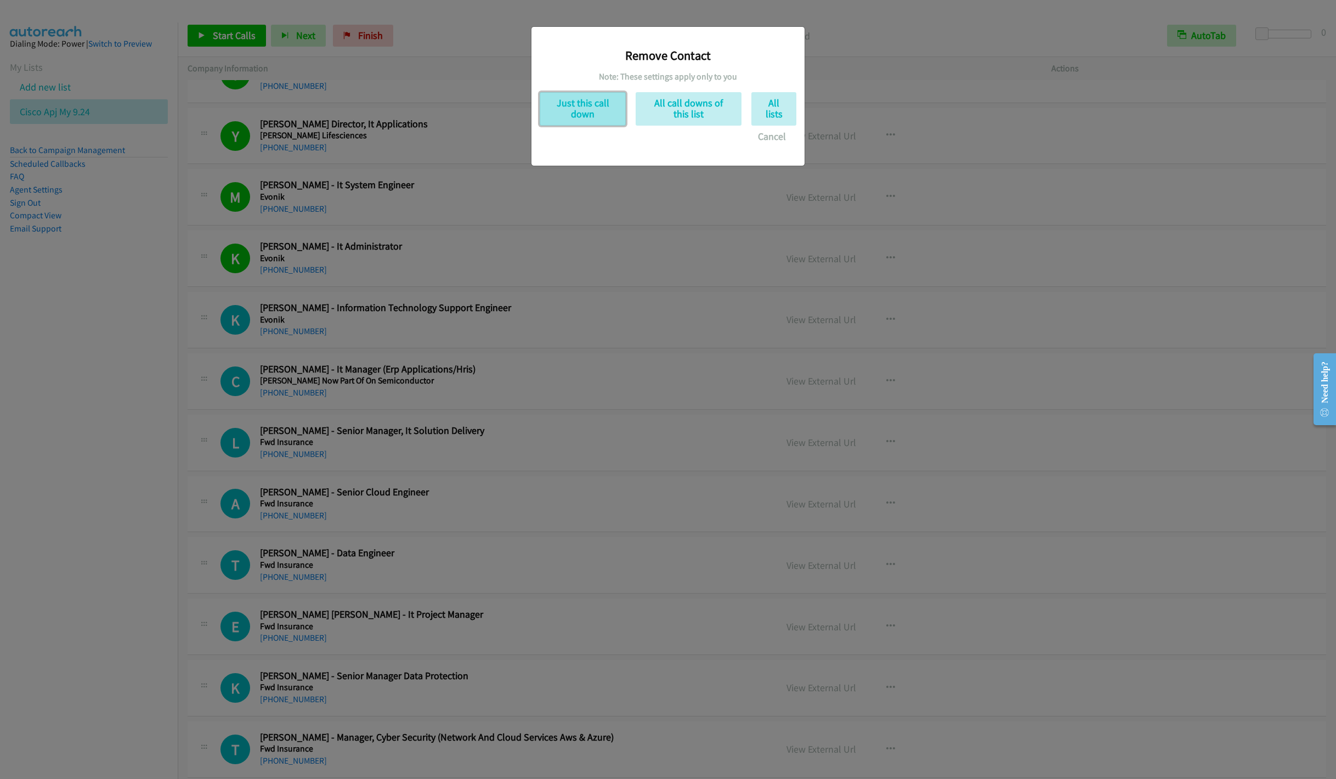
click at [579, 125] on button "Just this call down" at bounding box center [582, 108] width 86 height 33
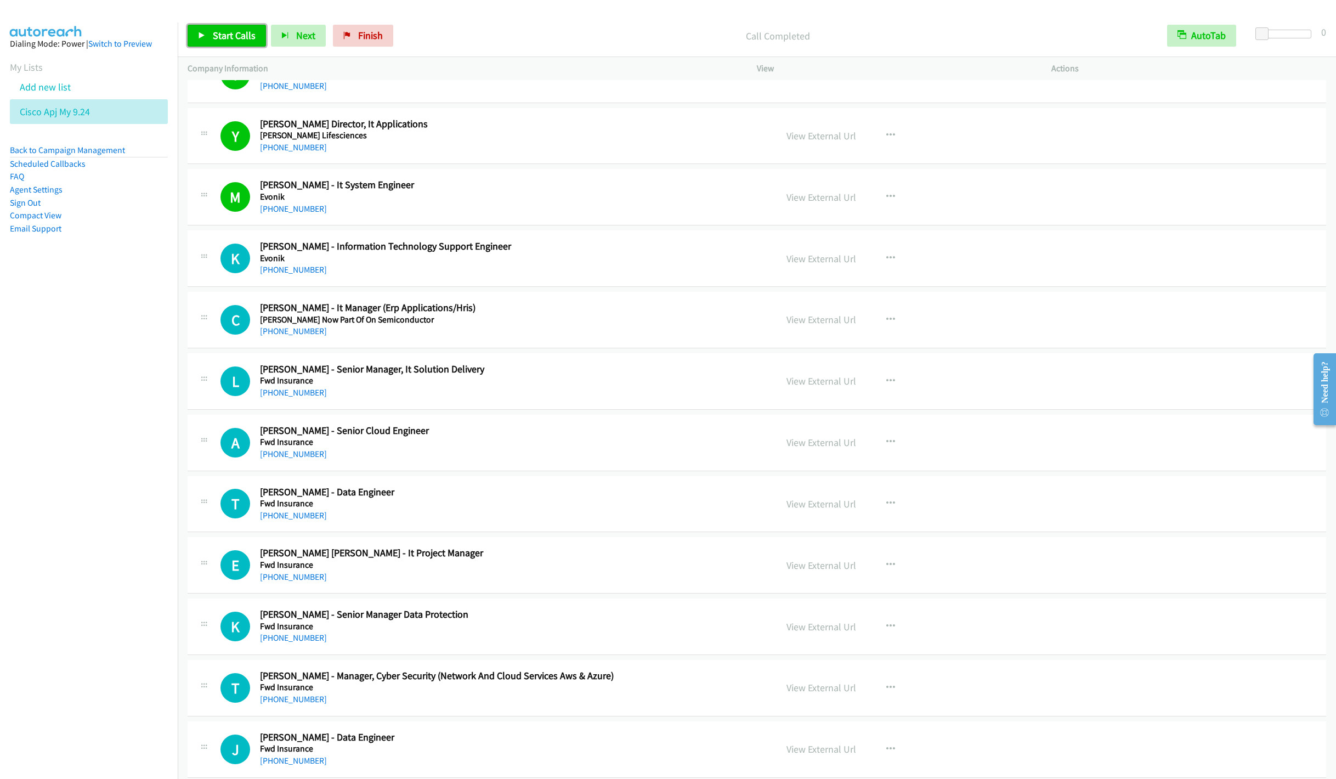
drag, startPoint x: 223, startPoint y: 36, endPoint x: 215, endPoint y: 45, distance: 11.3
click at [223, 36] on span "Start Calls" at bounding box center [234, 35] width 43 height 13
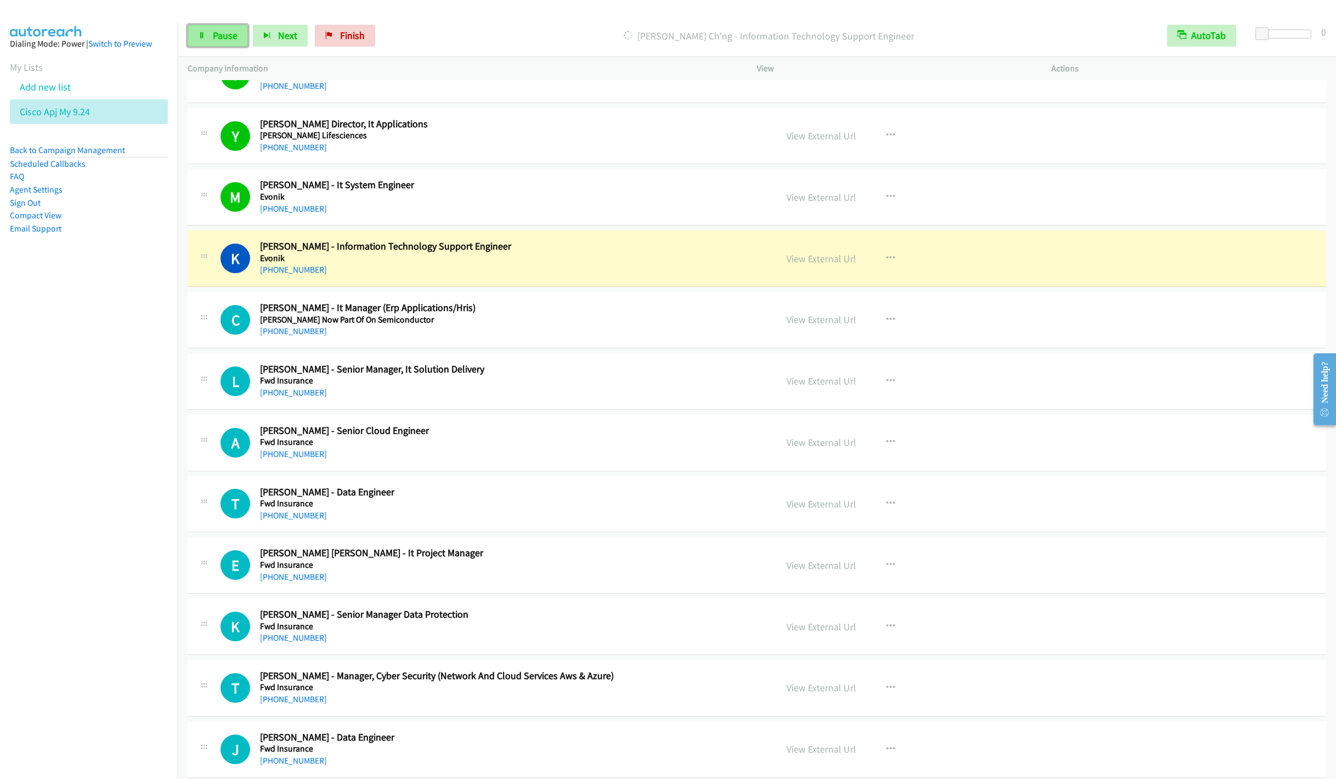
click at [214, 28] on link "Pause" at bounding box center [218, 36] width 60 height 22
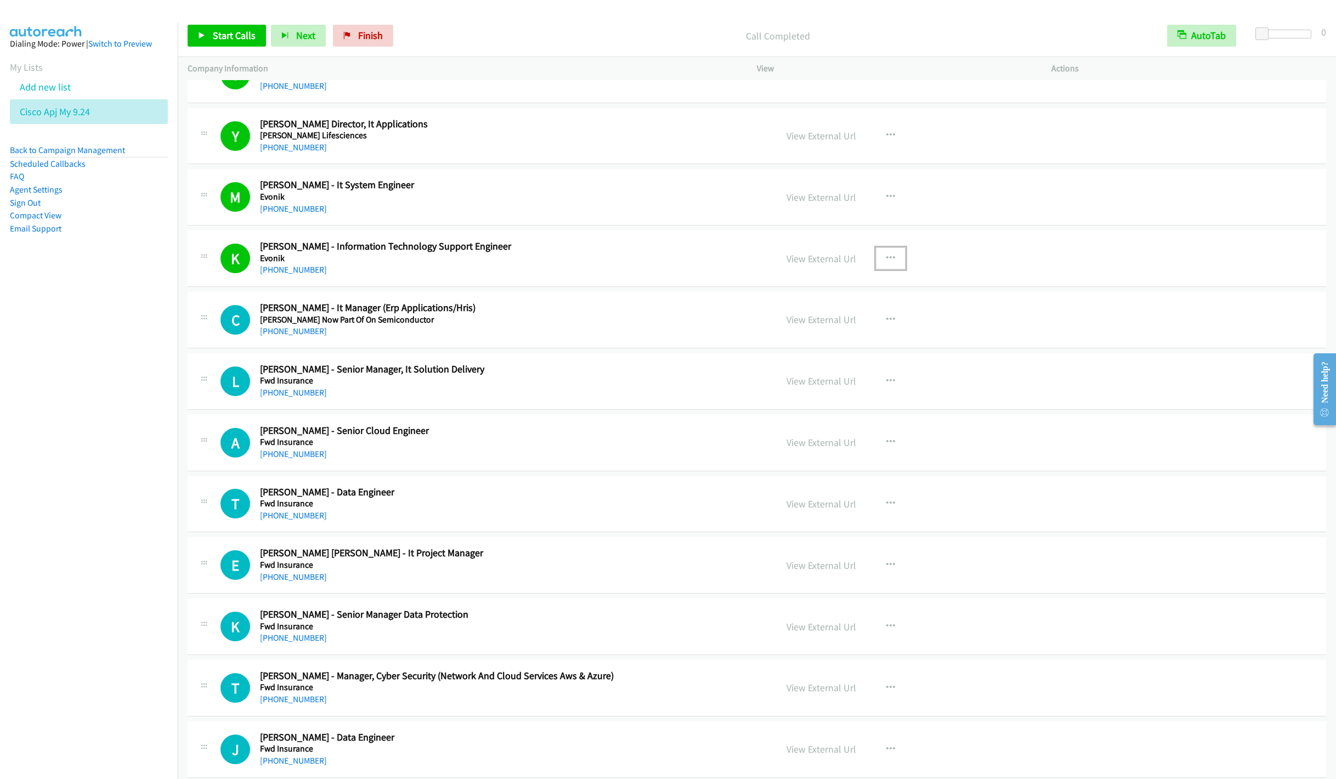
click at [886, 263] on icon "button" at bounding box center [890, 258] width 9 height 9
click at [813, 363] on link "Remove from list" at bounding box center [832, 352] width 146 height 22
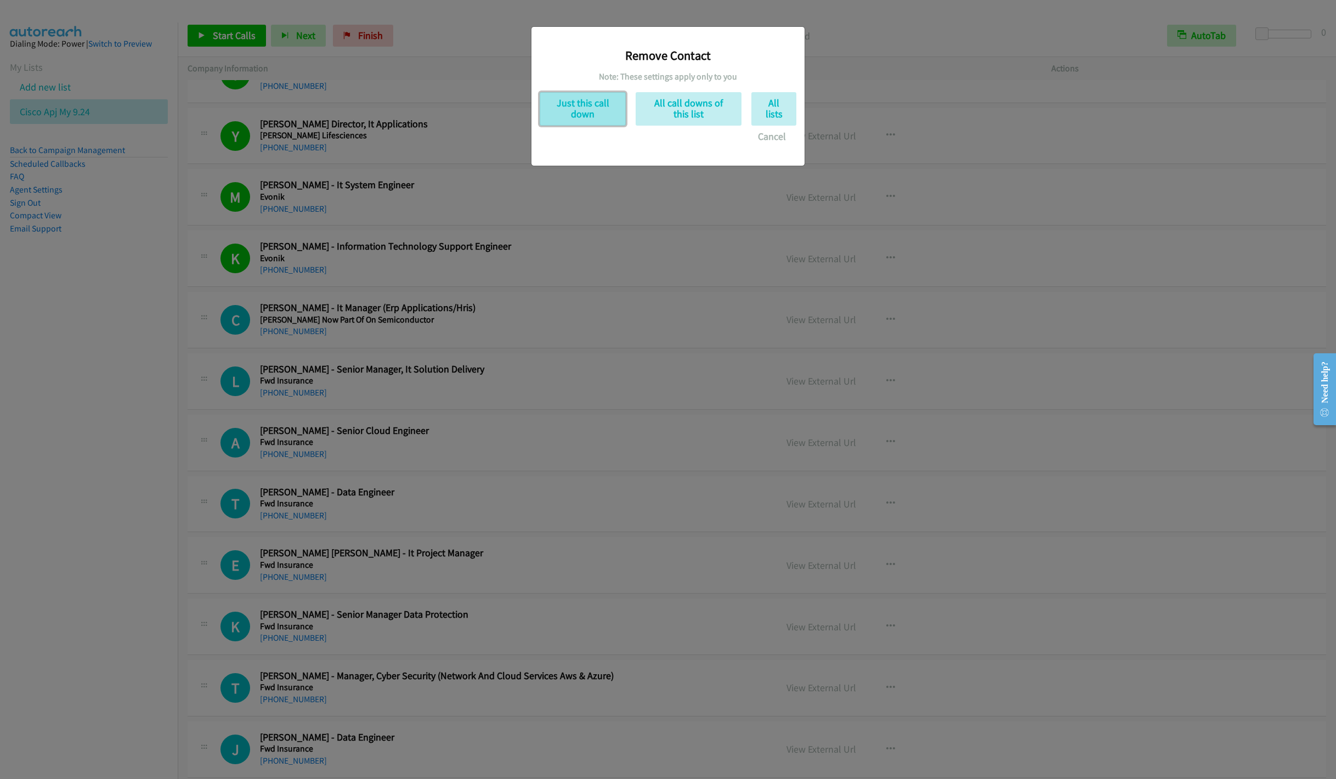
click at [560, 113] on button "Just this call down" at bounding box center [582, 108] width 86 height 33
